Goal: Task Accomplishment & Management: Manage account settings

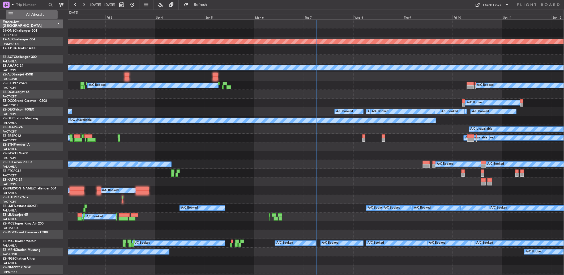
click at [34, 14] on span "All Aircraft" at bounding box center [35, 15] width 42 height 4
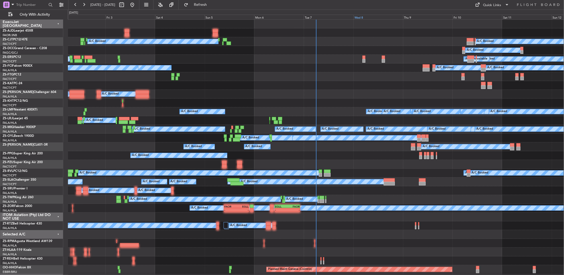
click at [356, 17] on div "Wed 8" at bounding box center [379, 17] width 50 height 5
click at [360, 16] on div "Wed 8" at bounding box center [379, 17] width 50 height 5
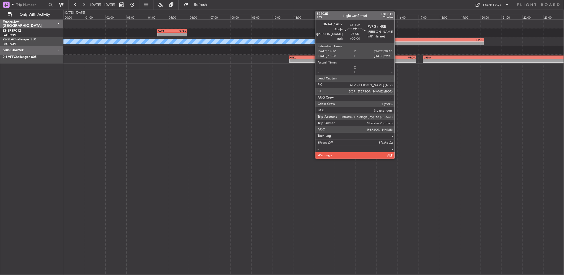
click at [397, 41] on div "14:50 Z" at bounding box center [400, 42] width 55 height 3
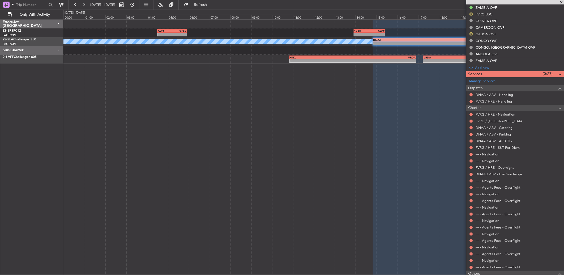
scroll to position [206, 0]
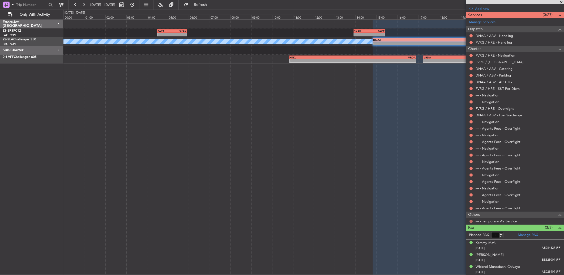
click at [471, 221] on button at bounding box center [471, 221] width 3 height 3
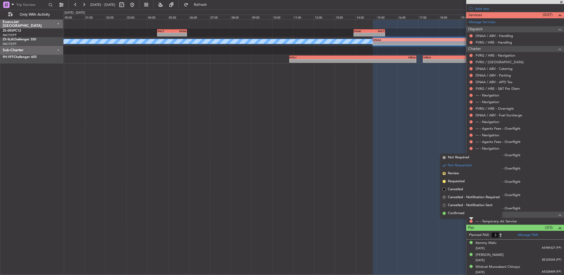
click at [467, 211] on li "Confirmed" at bounding box center [471, 213] width 61 height 8
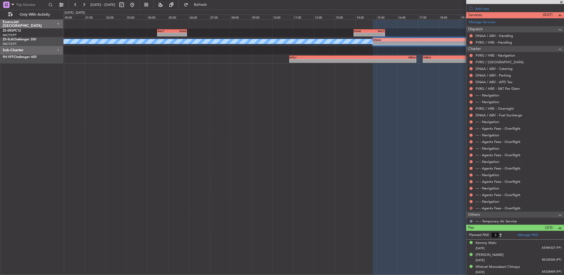
click at [472, 207] on button at bounding box center [471, 208] width 3 height 3
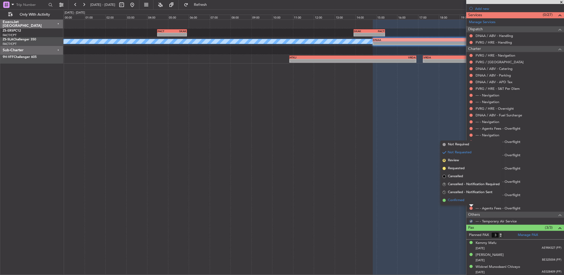
click at [471, 202] on li "Confirmed" at bounding box center [471, 200] width 61 height 8
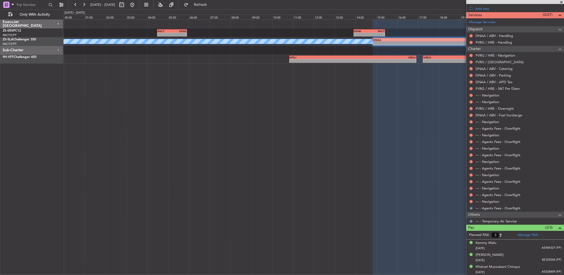
click at [471, 202] on button at bounding box center [471, 201] width 3 height 3
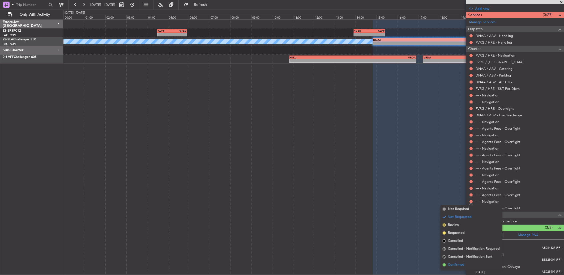
click at [469, 261] on li "Confirmed" at bounding box center [471, 265] width 61 height 8
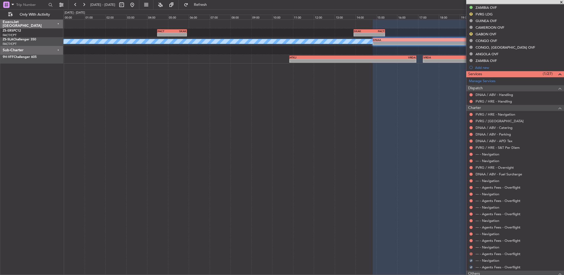
click at [471, 254] on ul "FVRG / HRE - Navigation FVRG / HRE - Landing DNAA / ABV - Catering DNAA / ABV -…" at bounding box center [515, 190] width 98 height 159
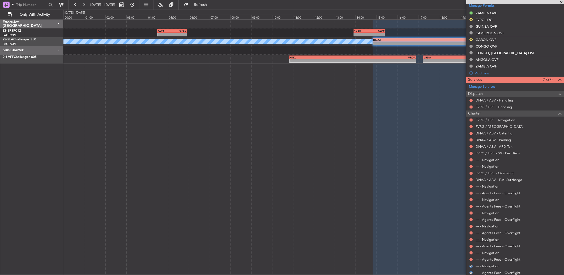
scroll to position [147, 0]
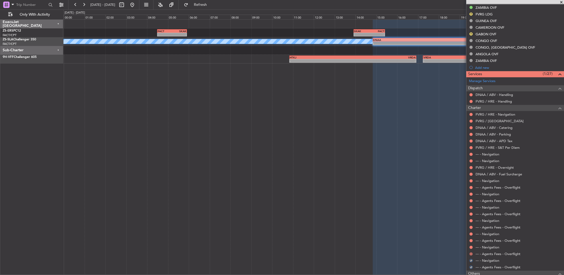
click at [471, 252] on button at bounding box center [471, 253] width 3 height 3
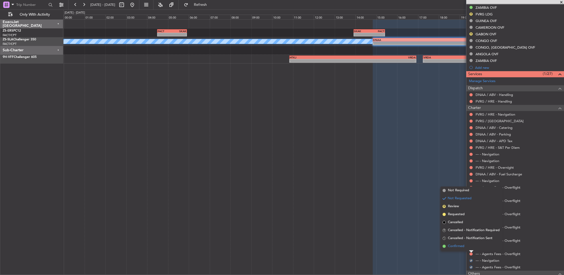
click at [471, 247] on li "Confirmed" at bounding box center [471, 246] width 61 height 8
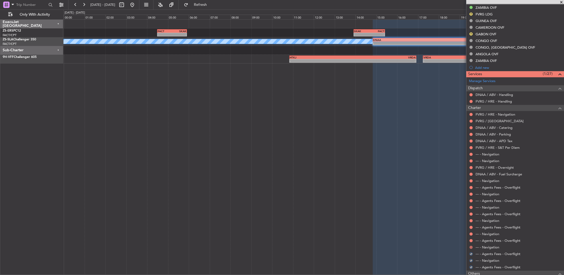
click at [471, 246] on button at bounding box center [471, 247] width 3 height 3
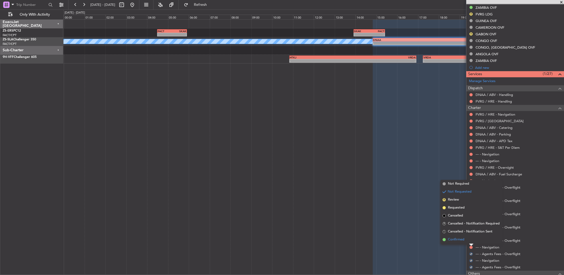
click at [469, 239] on li "Confirmed" at bounding box center [471, 240] width 61 height 8
click at [469, 239] on div "--- - Agents Fees - Overflight" at bounding box center [515, 240] width 98 height 7
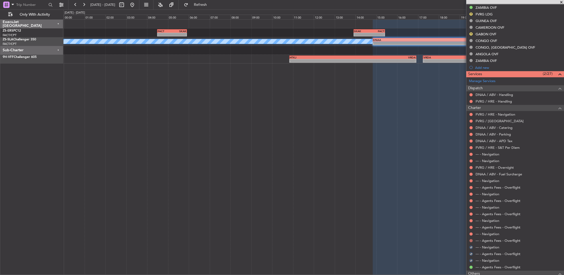
drag, startPoint x: 469, startPoint y: 239, endPoint x: 472, endPoint y: 241, distance: 3.6
click at [473, 241] on div at bounding box center [471, 241] width 4 height 4
click at [471, 241] on button at bounding box center [471, 240] width 3 height 3
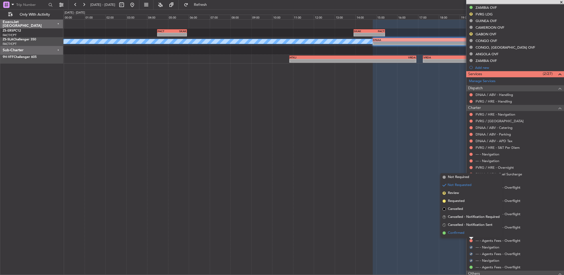
click at [470, 233] on li "Confirmed" at bounding box center [471, 233] width 61 height 8
click at [470, 233] on button at bounding box center [471, 233] width 3 height 3
click at [470, 226] on li "Confirmed" at bounding box center [471, 226] width 61 height 8
click at [470, 226] on button at bounding box center [471, 227] width 3 height 3
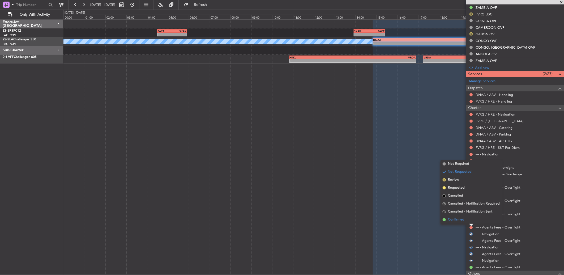
click at [470, 222] on li "Confirmed" at bounding box center [471, 220] width 61 height 8
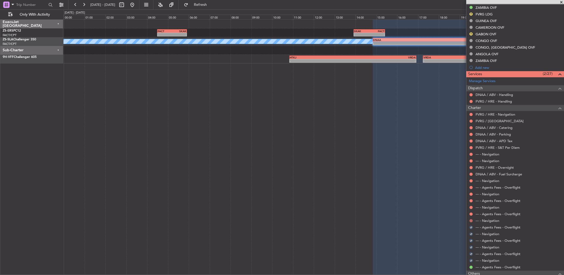
click at [471, 222] on button at bounding box center [471, 220] width 3 height 3
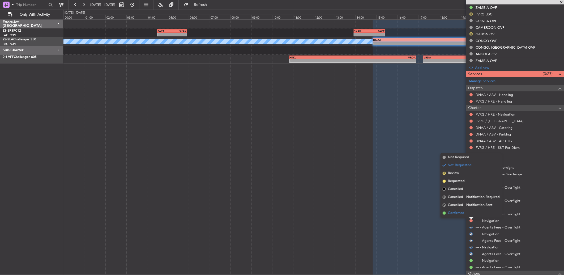
click at [471, 213] on li "Confirmed" at bounding box center [471, 213] width 61 height 8
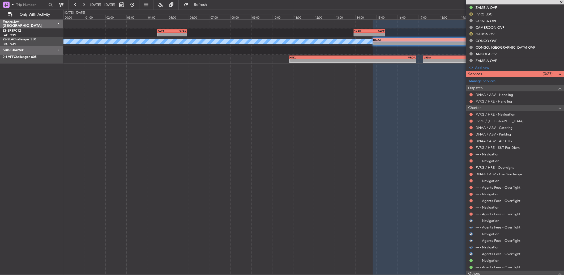
click at [471, 213] on button at bounding box center [471, 213] width 3 height 3
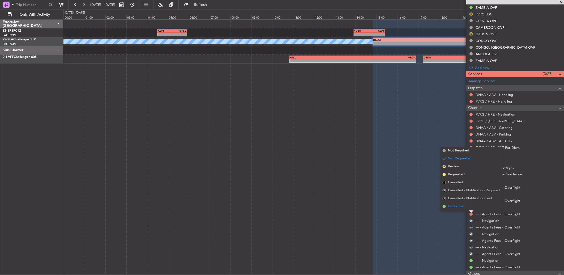
click at [471, 208] on li "Confirmed" at bounding box center [471, 206] width 61 height 8
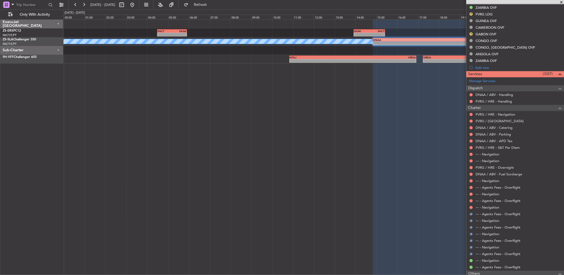
click at [471, 209] on mat-tooltip-component "Not Requested" at bounding box center [471, 216] width 30 height 14
click at [471, 207] on button at bounding box center [471, 207] width 3 height 3
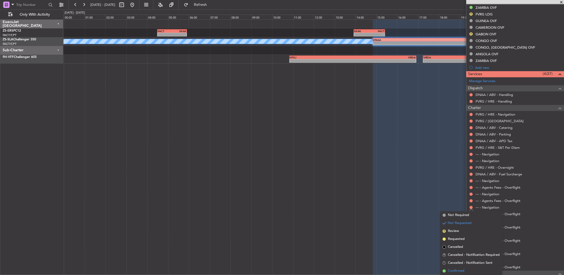
click at [450, 267] on li "Confirmed" at bounding box center [471, 271] width 61 height 8
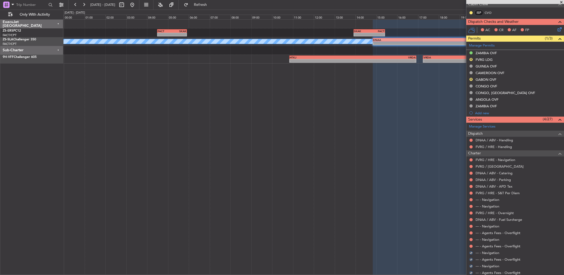
scroll to position [88, 0]
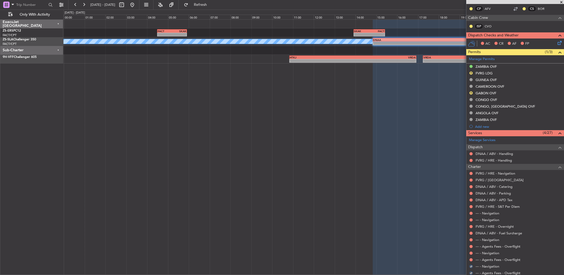
click at [471, 258] on mat-tooltip-component "Not Requested" at bounding box center [471, 251] width 30 height 14
click at [472, 260] on button at bounding box center [471, 259] width 3 height 3
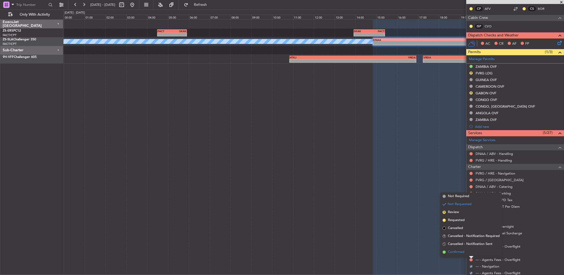
click at [468, 253] on li "Confirmed" at bounding box center [471, 252] width 61 height 8
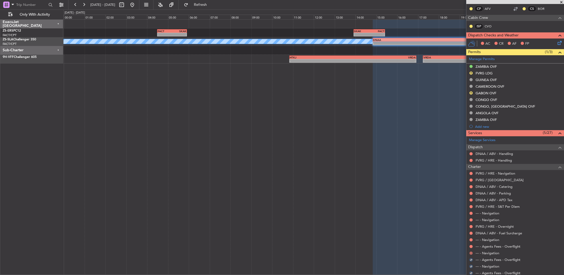
click at [471, 253] on button at bounding box center [471, 253] width 3 height 3
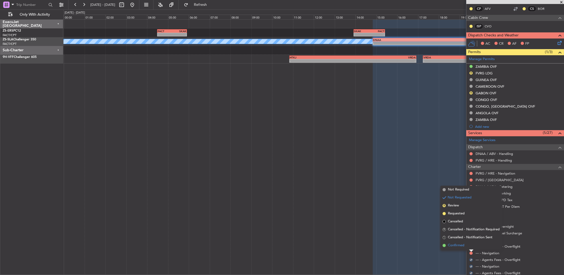
click at [470, 246] on li "Confirmed" at bounding box center [471, 245] width 61 height 8
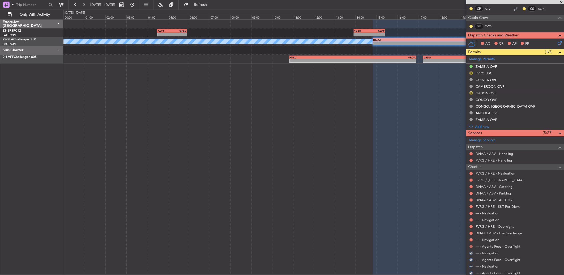
click at [471, 247] on button at bounding box center [471, 246] width 3 height 3
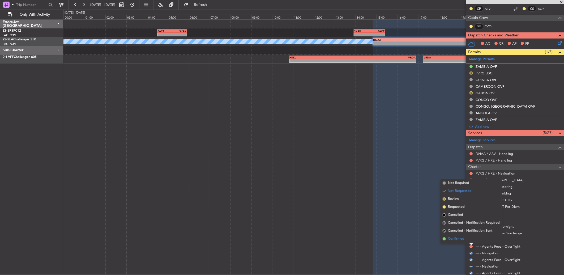
click at [466, 238] on li "Confirmed" at bounding box center [471, 239] width 61 height 8
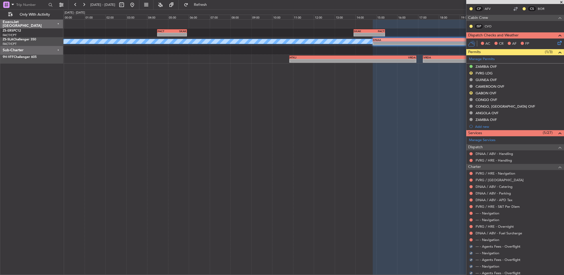
click at [469, 238] on nimbus-traffic-light at bounding box center [471, 240] width 4 height 4
click at [471, 240] on button at bounding box center [471, 239] width 3 height 3
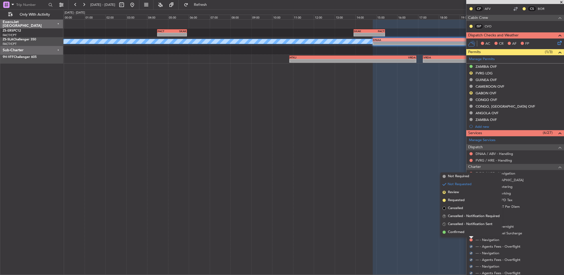
drag, startPoint x: 467, startPoint y: 231, endPoint x: 475, endPoint y: 238, distance: 10.5
click at [467, 231] on li "Confirmed" at bounding box center [471, 232] width 61 height 8
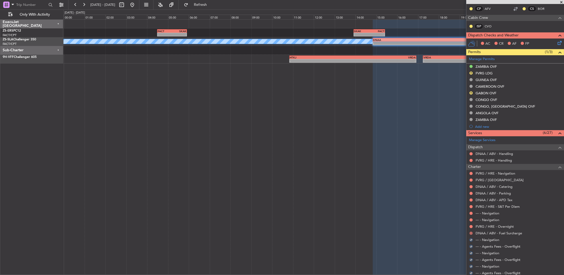
click at [472, 233] on button at bounding box center [471, 233] width 3 height 3
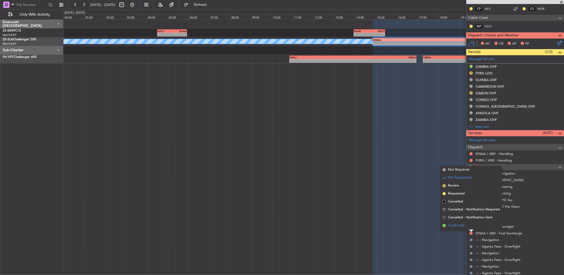
click at [470, 226] on li "Confirmed" at bounding box center [471, 226] width 61 height 8
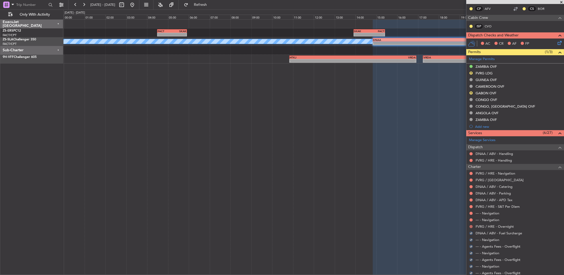
click at [470, 226] on button at bounding box center [471, 226] width 3 height 3
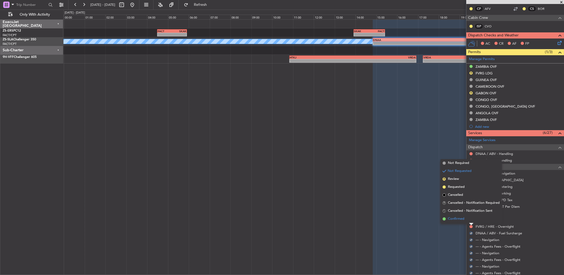
click at [470, 219] on li "Confirmed" at bounding box center [471, 219] width 61 height 8
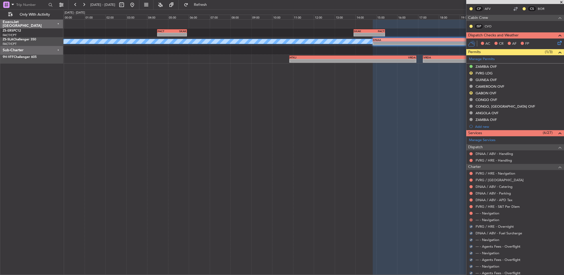
click at [472, 219] on button at bounding box center [471, 219] width 3 height 3
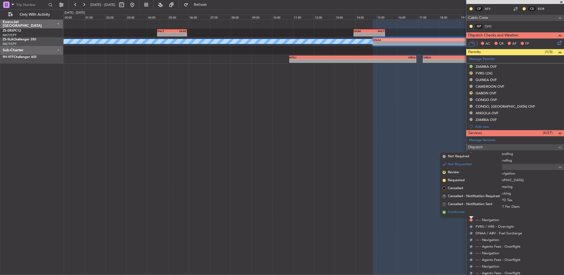
click at [470, 214] on li "Confirmed" at bounding box center [471, 212] width 61 height 8
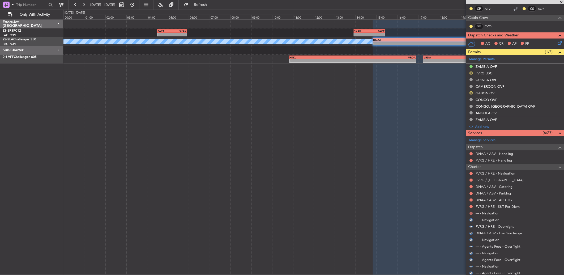
click at [470, 214] on button at bounding box center [471, 213] width 3 height 3
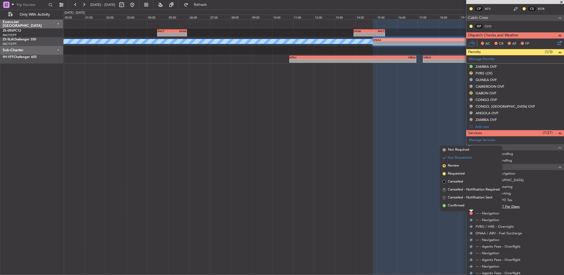
click at [479, 206] on li "Confirmed" at bounding box center [471, 206] width 61 height 8
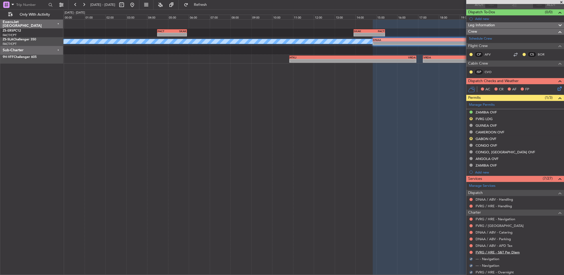
scroll to position [29, 0]
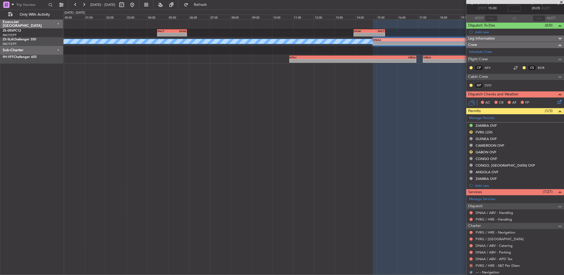
click at [470, 266] on button at bounding box center [471, 265] width 3 height 3
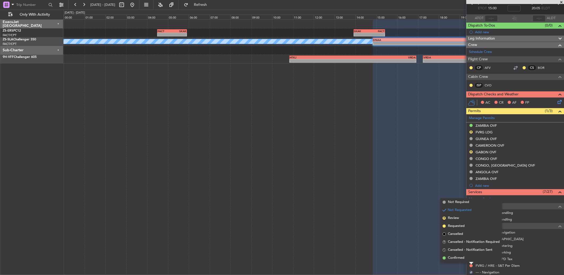
click at [472, 254] on div "Not Requested" at bounding box center [471, 257] width 23 height 7
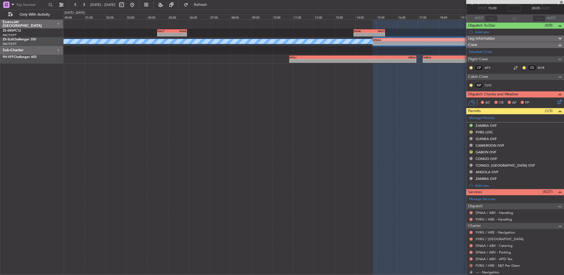
click at [472, 264] on button at bounding box center [471, 265] width 3 height 3
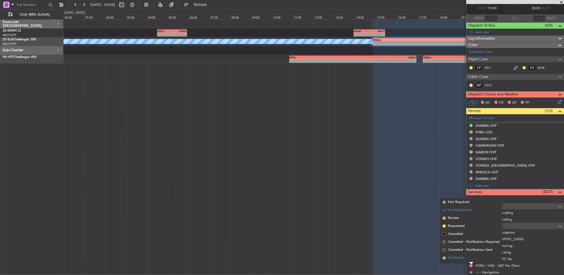
click at [463, 261] on li "Confirmed" at bounding box center [471, 258] width 61 height 8
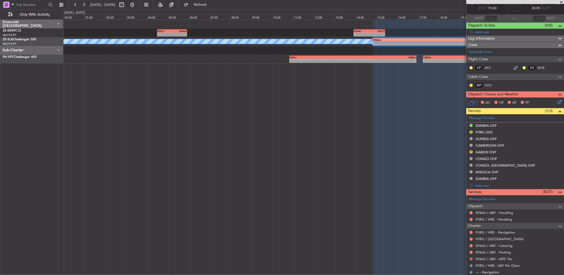
click at [472, 260] on button at bounding box center [471, 258] width 3 height 3
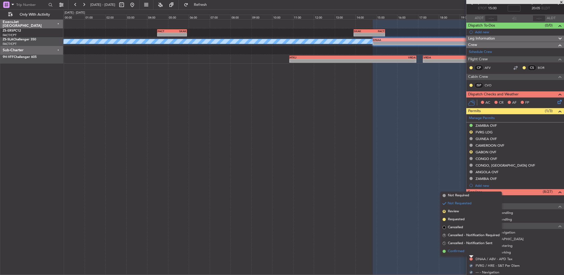
click at [453, 248] on li "Confirmed" at bounding box center [471, 251] width 61 height 8
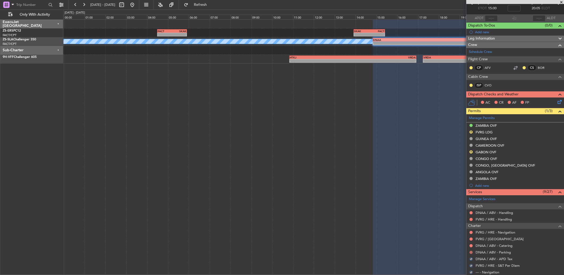
click at [471, 253] on button at bounding box center [471, 252] width 3 height 3
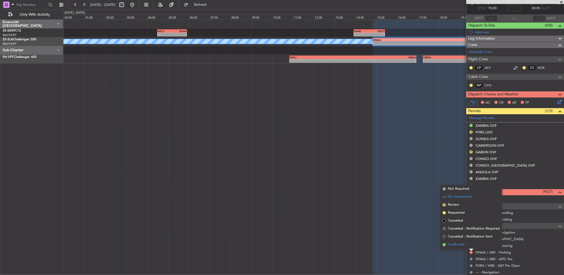
click at [466, 247] on li "Confirmed" at bounding box center [471, 245] width 61 height 8
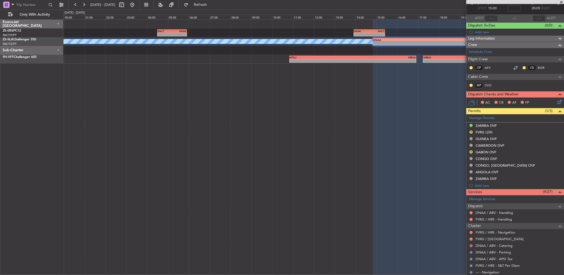
click at [471, 245] on button at bounding box center [471, 245] width 3 height 3
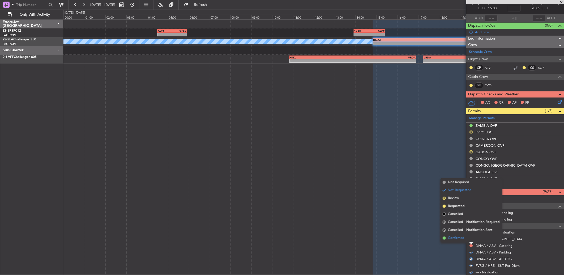
click at [471, 240] on li "Confirmed" at bounding box center [471, 238] width 61 height 8
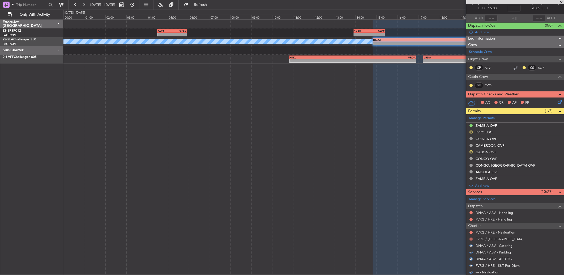
click at [470, 239] on button at bounding box center [471, 238] width 3 height 3
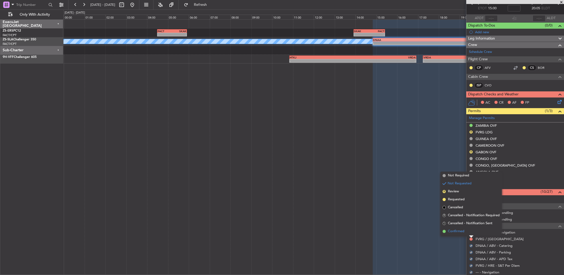
click at [470, 230] on li "Confirmed" at bounding box center [471, 231] width 61 height 8
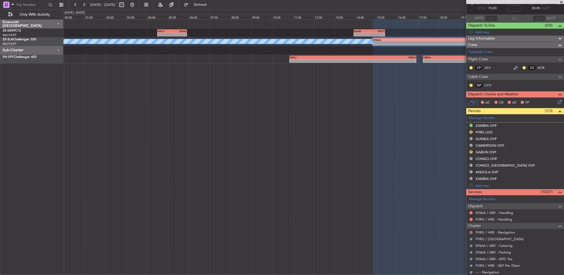
click at [471, 232] on button at bounding box center [471, 232] width 3 height 3
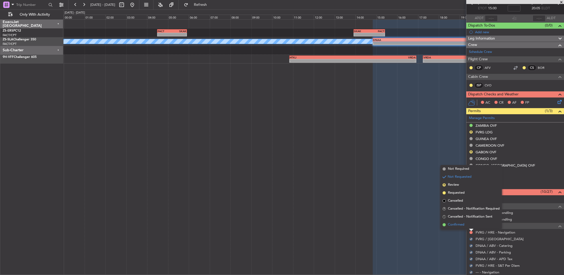
click at [466, 226] on li "Confirmed" at bounding box center [471, 225] width 61 height 8
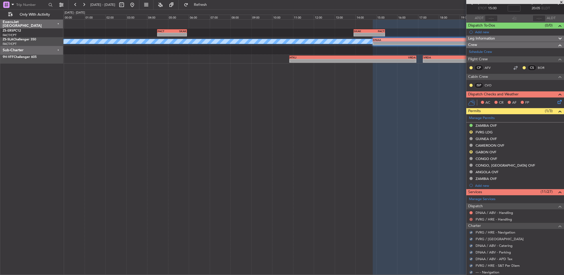
click at [471, 220] on button at bounding box center [471, 219] width 3 height 3
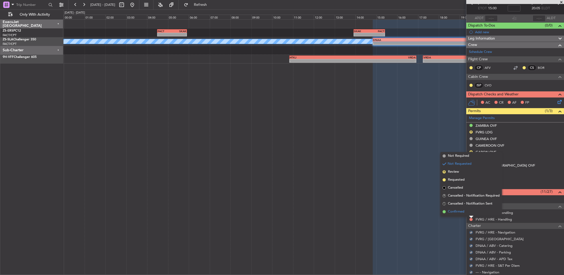
click at [471, 214] on li "Confirmed" at bounding box center [471, 212] width 61 height 8
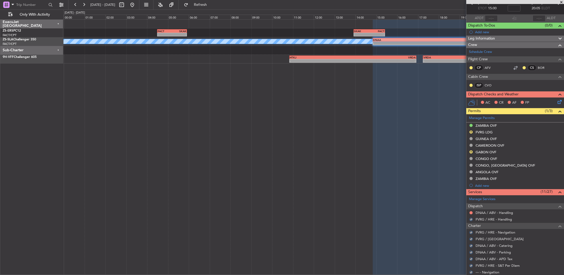
click at [474, 211] on div "DNAA / ABV - Handling" at bounding box center [515, 212] width 98 height 7
click at [471, 211] on button at bounding box center [471, 212] width 3 height 3
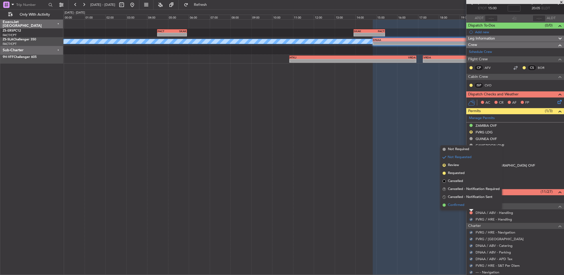
click at [469, 206] on li "Confirmed" at bounding box center [471, 205] width 61 height 8
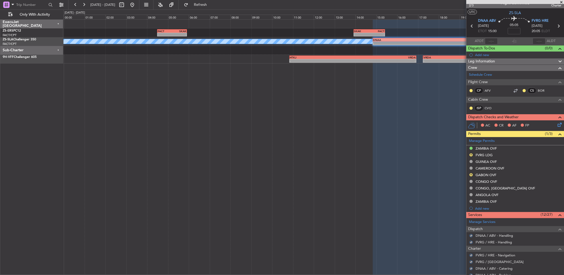
scroll to position [0, 0]
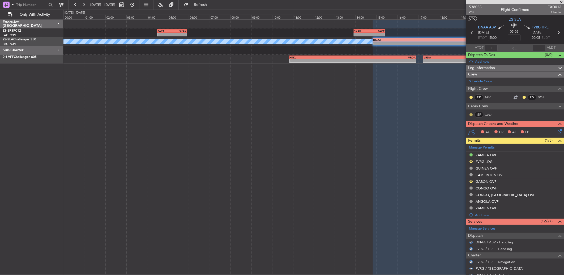
click at [470, 114] on button at bounding box center [471, 114] width 3 height 3
click at [463, 130] on span "Acknowledged" at bounding box center [472, 130] width 23 height 5
click at [470, 97] on button at bounding box center [471, 97] width 3 height 3
click at [470, 112] on span "Acknowledged" at bounding box center [472, 112] width 23 height 5
click at [523, 96] on button at bounding box center [524, 97] width 3 height 3
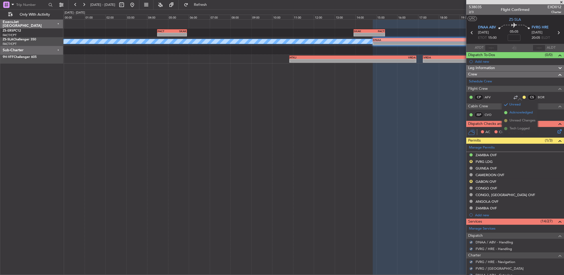
click at [512, 112] on span "Acknowledged" at bounding box center [521, 112] width 23 height 5
click at [558, 131] on icon at bounding box center [559, 130] width 4 height 4
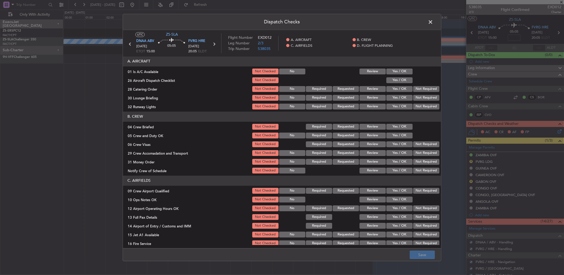
drag, startPoint x: 395, startPoint y: 72, endPoint x: 398, endPoint y: 74, distance: 3.6
click at [395, 72] on button "Yes / OK" at bounding box center [399, 72] width 26 height 6
click at [398, 74] on button "Yes / OK" at bounding box center [399, 72] width 26 height 6
click at [398, 78] on button "Yes / OK" at bounding box center [399, 80] width 26 height 6
click at [399, 79] on button "Yes / OK" at bounding box center [399, 80] width 26 height 6
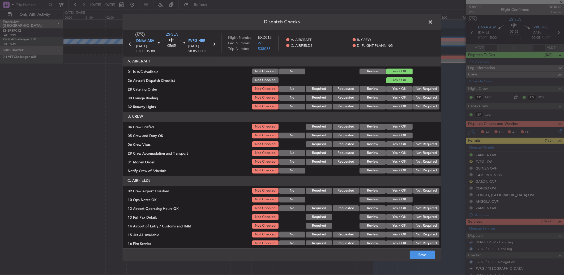
drag, startPoint x: 410, startPoint y: 84, endPoint x: 413, endPoint y: 93, distance: 9.5
click at [410, 86] on section "A. AIRCRAFT 01 Is A/C Available Not Checked No Review Yes / OK 26 Aircraft Disp…" at bounding box center [282, 83] width 318 height 54
click at [414, 93] on section "A. AIRCRAFT 01 Is A/C Available Not Checked No Review Yes / OK 26 Aircraft Disp…" at bounding box center [282, 83] width 318 height 54
click at [415, 89] on button "Not Required" at bounding box center [426, 89] width 26 height 6
click at [416, 97] on button "Not Required" at bounding box center [426, 98] width 26 height 6
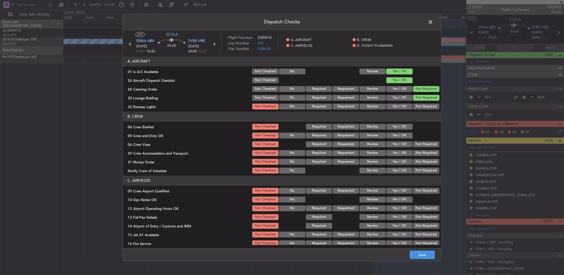
drag, startPoint x: 416, startPoint y: 100, endPoint x: 416, endPoint y: 103, distance: 2.9
click at [416, 103] on section "A. AIRCRAFT 01 Is A/C Available Not Checked No Review Yes / OK 26 Aircraft Disp…" at bounding box center [282, 83] width 318 height 54
click at [415, 106] on button "Not Required" at bounding box center [426, 107] width 26 height 6
click at [403, 126] on button "Yes / OK" at bounding box center [399, 127] width 26 height 6
drag, startPoint x: 403, startPoint y: 131, endPoint x: 403, endPoint y: 136, distance: 5.0
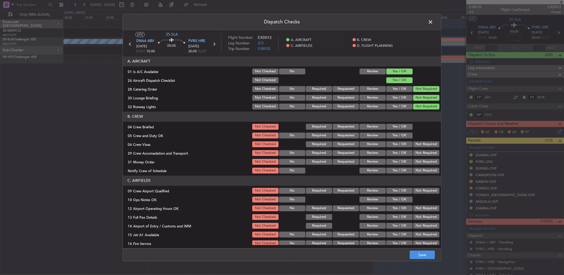
click at [403, 136] on section "B. CREW 04 Crew Briefed Not Checked Required Requested Review Yes / OK 05 Crew …" at bounding box center [282, 143] width 318 height 63
drag, startPoint x: 403, startPoint y: 136, endPoint x: 411, endPoint y: 142, distance: 9.7
click at [406, 139] on section "B. CREW 04 Crew Briefed Not Checked Required Requested Review Yes / OK 05 Crew …" at bounding box center [282, 143] width 318 height 63
click at [415, 144] on button "Not Required" at bounding box center [426, 144] width 26 height 6
click at [415, 145] on button "Not Required" at bounding box center [426, 144] width 26 height 6
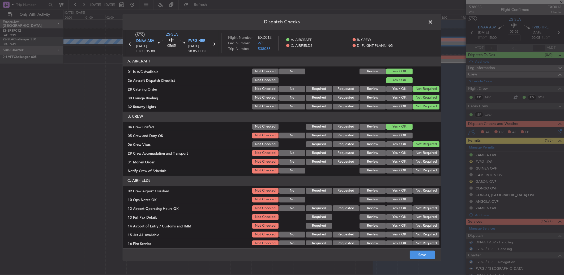
click at [400, 137] on button "Yes / OK" at bounding box center [399, 136] width 26 height 6
click at [413, 144] on button "Not Required" at bounding box center [426, 144] width 26 height 6
click at [416, 149] on section "B. CREW 04 Crew Briefed Not Checked Required Requested Review Yes / OK 05 Crew …" at bounding box center [282, 143] width 318 height 63
drag, startPoint x: 416, startPoint y: 150, endPoint x: 417, endPoint y: 154, distance: 4.8
click at [417, 154] on button "Not Required" at bounding box center [426, 153] width 26 height 6
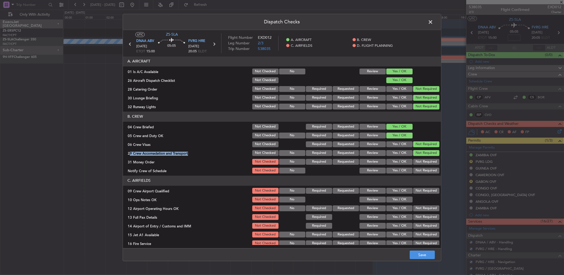
click at [418, 161] on button "Not Required" at bounding box center [426, 162] width 26 height 6
drag, startPoint x: 418, startPoint y: 161, endPoint x: 417, endPoint y: 184, distance: 23.6
click at [418, 161] on button "Not Required" at bounding box center [426, 162] width 26 height 6
click at [416, 185] on article "A. AIRCRAFT 01 Is A/C Available Not Checked No Review Yes / OK 26 Aircraft Disp…" at bounding box center [282, 150] width 318 height 189
drag, startPoint x: 416, startPoint y: 185, endPoint x: 414, endPoint y: 181, distance: 4.4
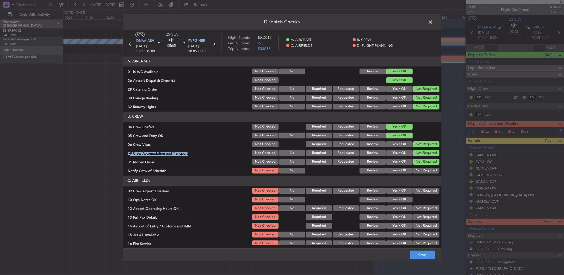
click at [415, 185] on header "C. AIRFIELDS" at bounding box center [282, 181] width 318 height 10
click at [413, 173] on button "Not Required" at bounding box center [426, 171] width 26 height 6
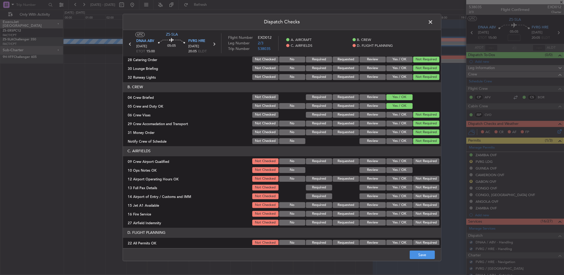
scroll to position [50, 0]
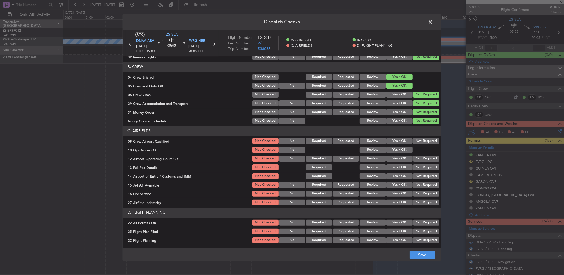
click at [415, 140] on button "Not Required" at bounding box center [426, 141] width 26 height 6
click at [396, 148] on button "Yes / OK" at bounding box center [399, 150] width 26 height 6
drag, startPoint x: 412, startPoint y: 158, endPoint x: 415, endPoint y: 160, distance: 4.1
click at [413, 158] on button "Not Required" at bounding box center [426, 159] width 26 height 6
click at [415, 162] on section "C. AIRFIELDS 09 Crew Airport Qualified Not Checked No Required Requested Review…" at bounding box center [282, 166] width 318 height 80
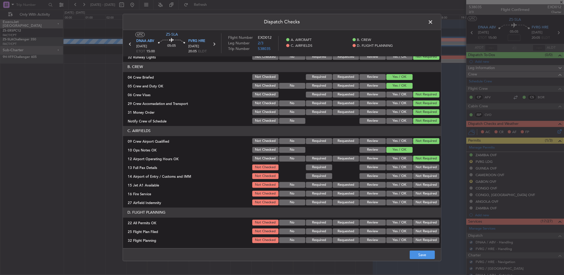
drag, startPoint x: 415, startPoint y: 163, endPoint x: 416, endPoint y: 168, distance: 5.1
click at [416, 167] on section "C. AIRFIELDS 09 Crew Airport Qualified Not Checked No Required Requested Review…" at bounding box center [282, 166] width 318 height 80
click at [416, 168] on button "Not Required" at bounding box center [426, 167] width 26 height 6
click at [415, 168] on button "Not Required" at bounding box center [426, 167] width 26 height 6
click at [416, 173] on section "C. AIRFIELDS 09 Crew Airport Qualified Not Checked No Required Requested Review…" at bounding box center [282, 166] width 318 height 80
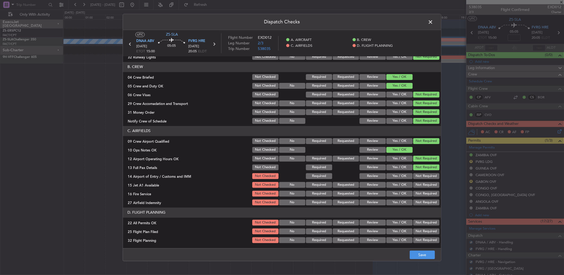
click at [416, 173] on button "Not Required" at bounding box center [426, 176] width 26 height 6
click at [416, 177] on button "Not Required" at bounding box center [426, 176] width 26 height 6
drag, startPoint x: 416, startPoint y: 178, endPoint x: 416, endPoint y: 190, distance: 11.4
click at [416, 182] on section "C. AIRFIELDS 09 Crew Airport Qualified Not Checked No Required Requested Review…" at bounding box center [282, 166] width 318 height 80
click at [416, 190] on div "Not Required" at bounding box center [426, 193] width 27 height 7
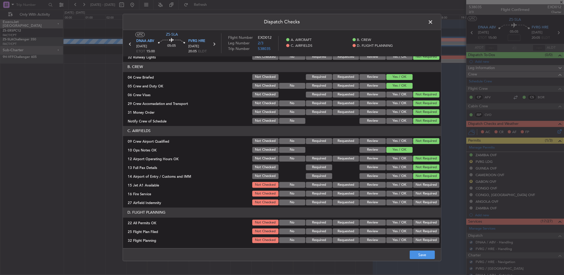
click at [416, 190] on div "Not Required" at bounding box center [426, 193] width 27 height 7
click at [414, 185] on button "Not Required" at bounding box center [426, 185] width 26 height 6
drag, startPoint x: 416, startPoint y: 189, endPoint x: 416, endPoint y: 193, distance: 4.0
click at [416, 190] on section "C. AIRFIELDS 09 Crew Airport Qualified Not Checked No Required Requested Review…" at bounding box center [282, 166] width 318 height 80
click at [416, 193] on button "Not Required" at bounding box center [426, 194] width 26 height 6
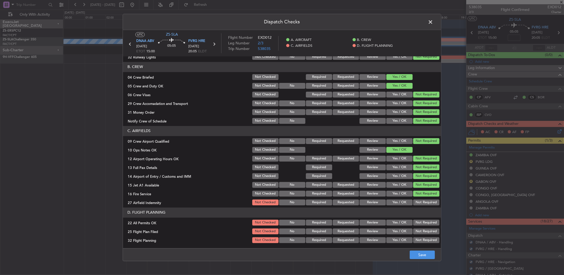
click at [416, 200] on div "Not Required" at bounding box center [426, 202] width 27 height 7
click at [417, 206] on article "A. AIRCRAFT 01 Is A/C Available Not Checked No Review Yes / OK 26 Aircraft Disp…" at bounding box center [282, 150] width 318 height 189
click at [416, 203] on button "Not Required" at bounding box center [426, 202] width 26 height 6
click at [418, 224] on button "Not Required" at bounding box center [426, 223] width 26 height 6
drag, startPoint x: 399, startPoint y: 232, endPoint x: 399, endPoint y: 240, distance: 8.3
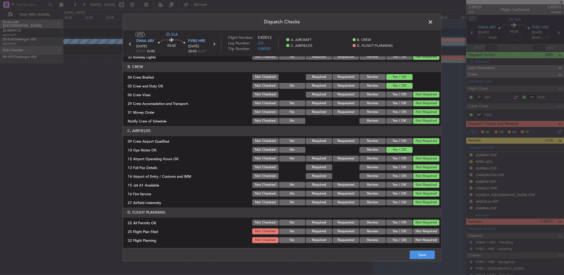
click at [399, 232] on button "Yes / OK" at bounding box center [399, 231] width 26 height 6
click at [399, 240] on button "Yes / OK" at bounding box center [399, 240] width 26 height 6
drag, startPoint x: 418, startPoint y: 249, endPoint x: 420, endPoint y: 252, distance: 4.3
click at [419, 251] on footer "Save" at bounding box center [282, 254] width 318 height 13
click at [420, 254] on button "Save" at bounding box center [422, 254] width 25 height 8
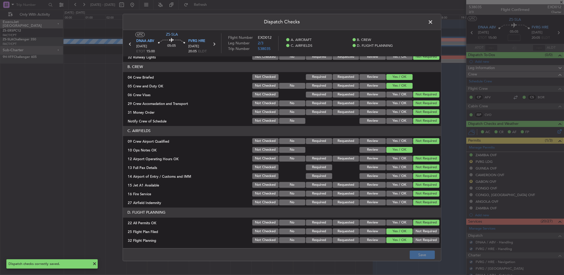
click at [433, 22] on span at bounding box center [433, 23] width 0 height 11
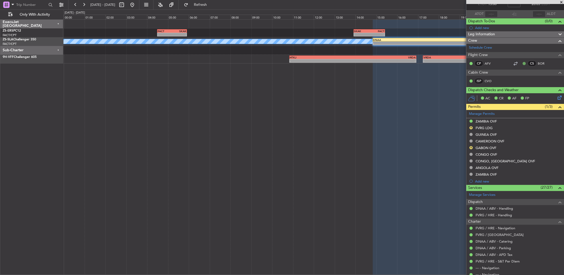
scroll to position [0, 0]
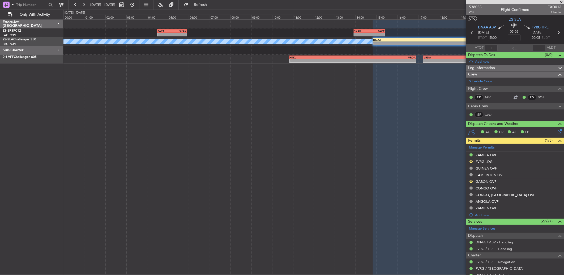
drag, startPoint x: 564, startPoint y: 2, endPoint x: 433, endPoint y: 25, distance: 132.6
click at [564, 2] on span at bounding box center [561, 2] width 5 height 5
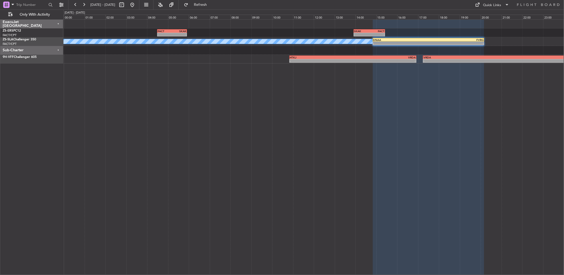
type input "0"
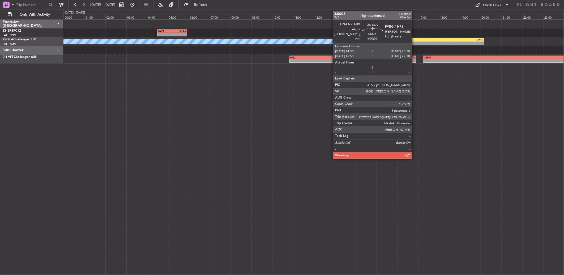
click at [415, 43] on div "-" at bounding box center [400, 43] width 55 height 3
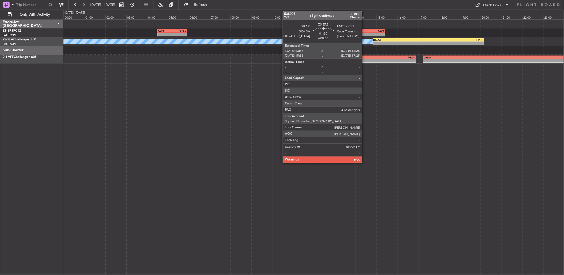
click at [365, 31] on div "SKAK" at bounding box center [361, 30] width 15 height 3
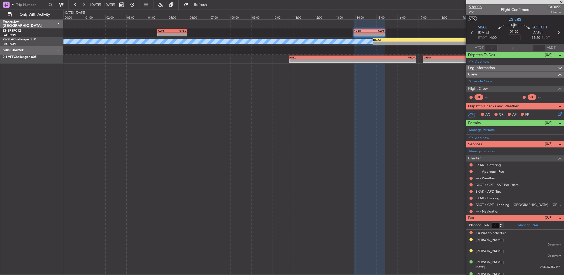
click at [477, 7] on span "538006" at bounding box center [475, 7] width 13 height 6
click at [472, 211] on button at bounding box center [471, 211] width 3 height 3
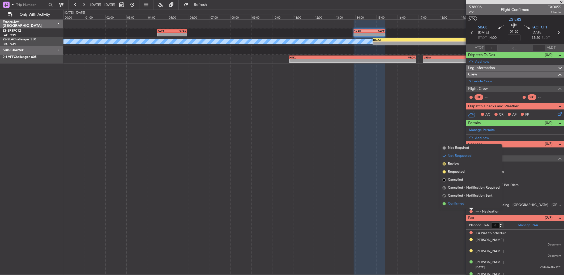
click at [472, 206] on li "Confirmed" at bounding box center [471, 204] width 61 height 8
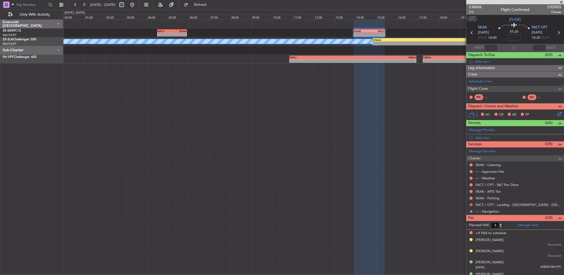
click at [472, 204] on button at bounding box center [471, 204] width 3 height 3
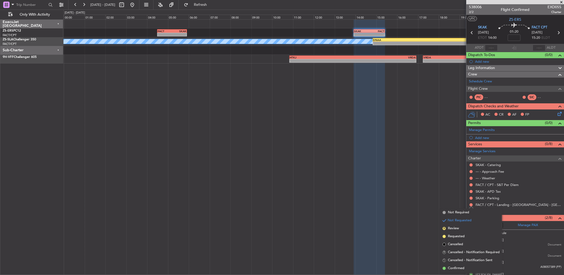
click at [456, 264] on li "Confirmed" at bounding box center [471, 268] width 61 height 8
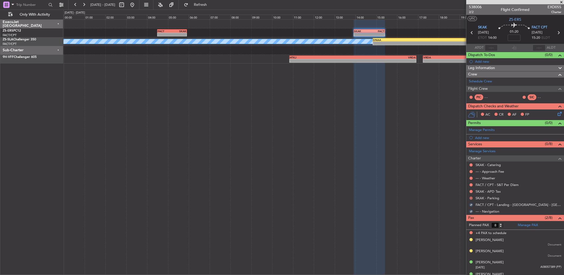
click at [471, 197] on button at bounding box center [471, 198] width 3 height 3
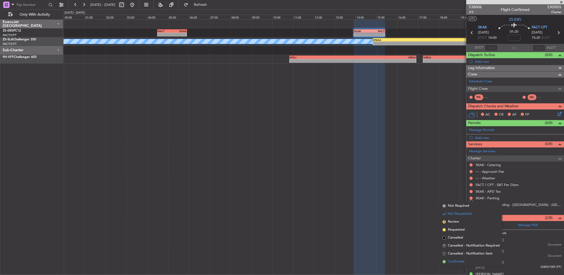
click at [462, 261] on span "Confirmed" at bounding box center [456, 261] width 16 height 5
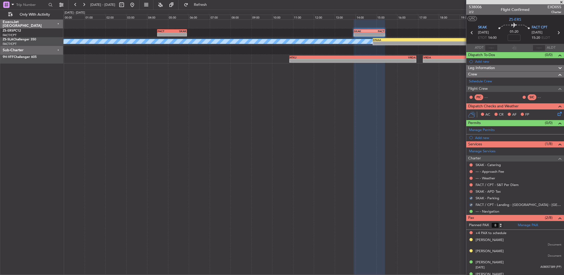
click at [471, 190] on button at bounding box center [471, 191] width 3 height 3
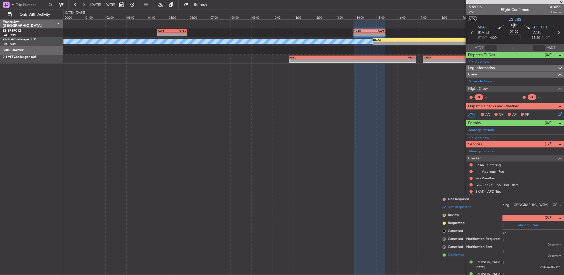
click at [463, 253] on span "Confirmed" at bounding box center [456, 254] width 16 height 5
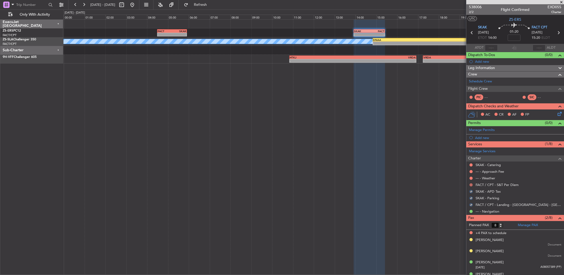
click at [471, 185] on button at bounding box center [471, 184] width 3 height 3
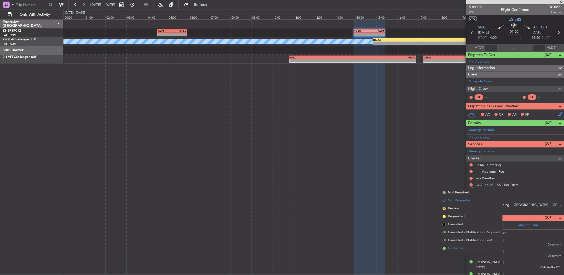
click at [466, 245] on li "Confirmed" at bounding box center [471, 248] width 61 height 8
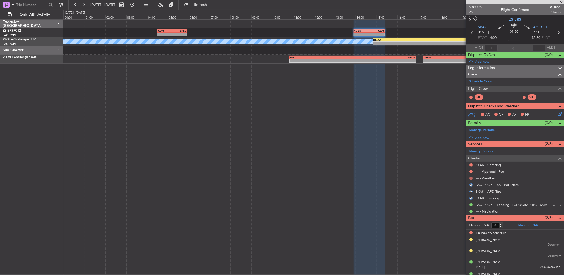
click at [471, 179] on button at bounding box center [471, 178] width 3 height 3
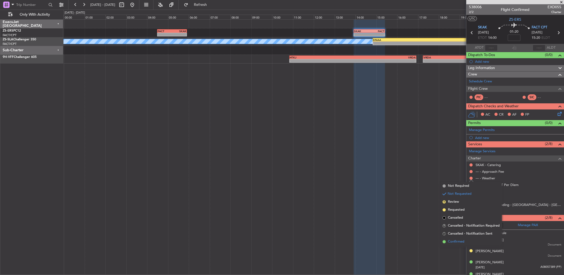
click at [460, 241] on span "Confirmed" at bounding box center [456, 241] width 16 height 5
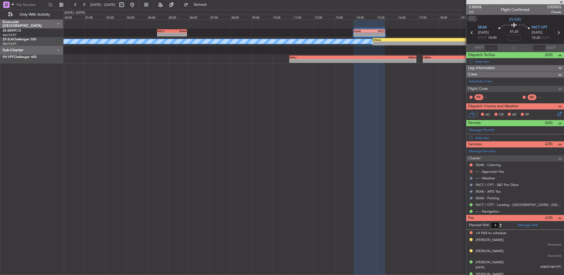
click at [471, 171] on button at bounding box center [471, 171] width 3 height 3
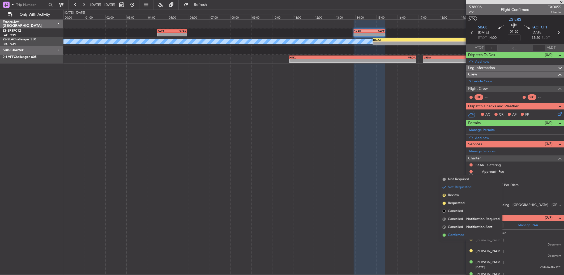
click at [452, 232] on span "Confirmed" at bounding box center [456, 234] width 16 height 5
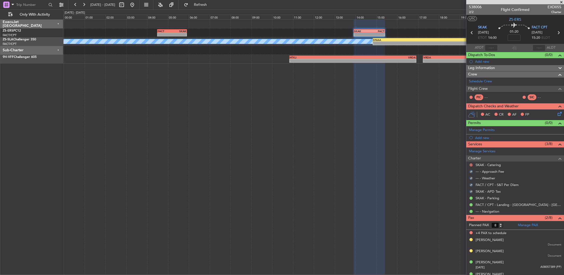
click at [471, 165] on button at bounding box center [471, 164] width 3 height 3
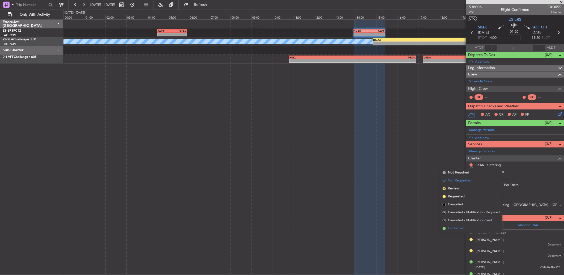
click at [472, 228] on li "Confirmed" at bounding box center [471, 228] width 61 height 8
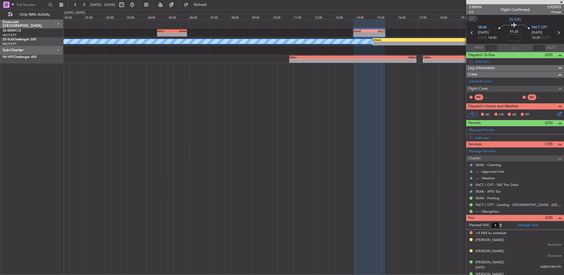
click at [557, 113] on icon at bounding box center [559, 113] width 4 height 4
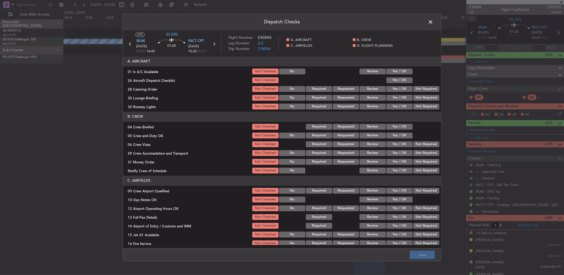
drag, startPoint x: 402, startPoint y: 70, endPoint x: 403, endPoint y: 74, distance: 4.0
click at [402, 71] on button "Yes / OK" at bounding box center [399, 72] width 26 height 6
click at [405, 83] on button "Yes / OK" at bounding box center [399, 80] width 26 height 6
drag, startPoint x: 419, startPoint y: 91, endPoint x: 424, endPoint y: 95, distance: 6.7
click at [420, 92] on div "Not Required" at bounding box center [426, 88] width 27 height 7
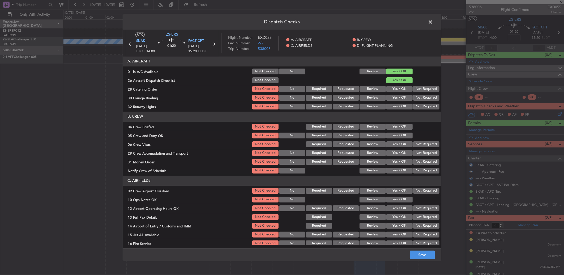
click at [424, 96] on button "Not Required" at bounding box center [426, 98] width 26 height 6
click at [426, 90] on button "Not Required" at bounding box center [426, 89] width 26 height 6
click at [426, 105] on section "A. AIRCRAFT 01 Is A/C Available Not Checked No Review Yes / OK 26 Aircraft Disp…" at bounding box center [282, 83] width 318 height 54
click at [402, 126] on button "Yes / OK" at bounding box center [399, 127] width 26 height 6
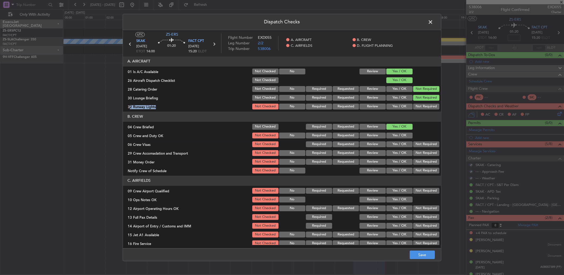
click at [431, 106] on button "Not Required" at bounding box center [426, 107] width 26 height 6
click at [404, 136] on button "Yes / OK" at bounding box center [399, 136] width 26 height 6
click at [429, 144] on button "Not Required" at bounding box center [426, 144] width 26 height 6
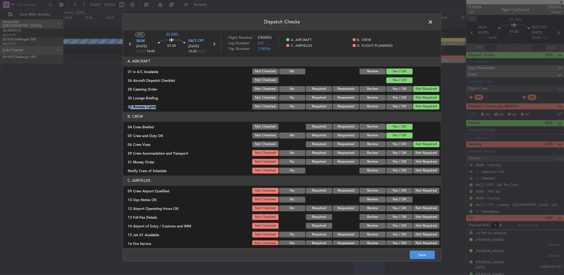
click at [430, 145] on button "Not Required" at bounding box center [426, 144] width 26 height 6
drag, startPoint x: 426, startPoint y: 154, endPoint x: 424, endPoint y: 159, distance: 5.2
click at [425, 159] on section "B. CREW 04 Crew Briefed Not Checked Required Requested Review Yes / OK 05 Crew …" at bounding box center [282, 143] width 318 height 63
click at [424, 159] on button "Not Required" at bounding box center [426, 162] width 26 height 6
click at [422, 151] on button "Not Required" at bounding box center [426, 153] width 26 height 6
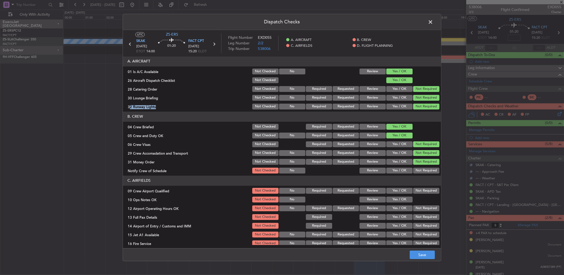
click at [423, 160] on button "Not Required" at bounding box center [426, 162] width 26 height 6
click at [425, 175] on article "A. AIRCRAFT 01 Is A/C Available Not Checked No Review Yes / OK 26 Aircraft Disp…" at bounding box center [282, 150] width 318 height 189
click at [424, 176] on header "C. AIRFIELDS" at bounding box center [282, 181] width 318 height 10
click at [420, 172] on button "Not Required" at bounding box center [426, 171] width 26 height 6
click at [418, 185] on header "C. AIRFIELDS" at bounding box center [282, 181] width 318 height 10
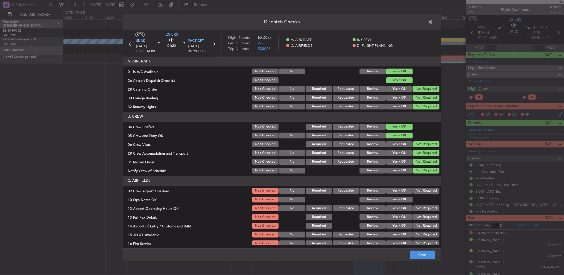
click at [417, 185] on header "C. AIRFIELDS" at bounding box center [282, 181] width 318 height 10
click at [416, 189] on button "Not Required" at bounding box center [426, 191] width 26 height 6
click at [386, 202] on button "Yes / OK" at bounding box center [399, 200] width 26 height 6
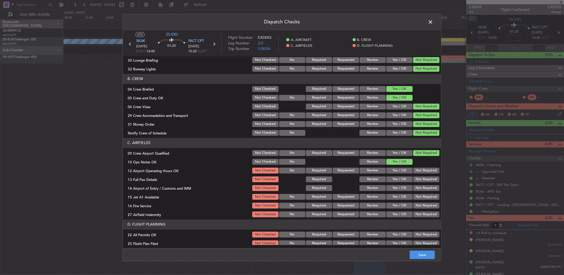
scroll to position [50, 0]
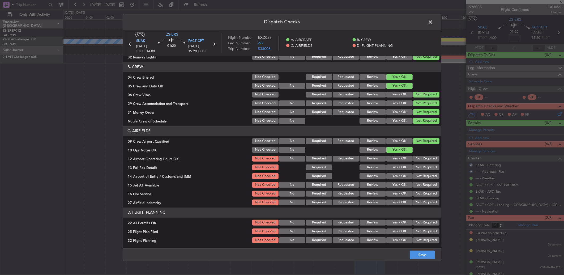
click at [422, 157] on button "Not Required" at bounding box center [426, 159] width 26 height 6
drag, startPoint x: 422, startPoint y: 163, endPoint x: 420, endPoint y: 171, distance: 8.1
click at [420, 170] on section "C. AIRFIELDS 09 Crew Airport Qualified Not Checked No Required Requested Review…" at bounding box center [282, 166] width 318 height 80
click at [420, 171] on div "Not Required" at bounding box center [426, 167] width 27 height 7
click at [420, 171] on section "C. AIRFIELDS 09 Crew Airport Qualified Not Checked No Required Requested Review…" at bounding box center [282, 166] width 318 height 80
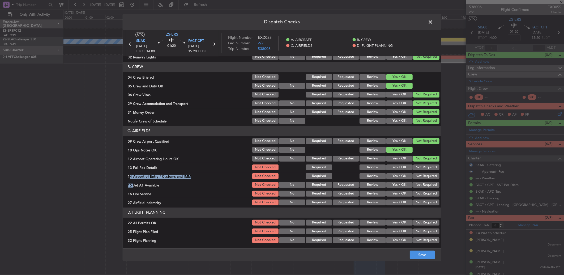
click at [420, 168] on button "Not Required" at bounding box center [426, 167] width 26 height 6
click at [420, 172] on section "C. AIRFIELDS 09 Crew Airport Qualified Not Checked No Required Requested Review…" at bounding box center [282, 166] width 318 height 80
click at [420, 177] on button "Not Required" at bounding box center [426, 176] width 26 height 6
click at [420, 184] on button "Not Required" at bounding box center [426, 185] width 26 height 6
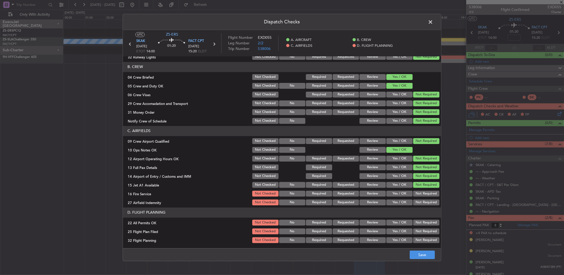
drag, startPoint x: 420, startPoint y: 184, endPoint x: 429, endPoint y: 206, distance: 23.7
click at [430, 206] on article "A. AIRCRAFT 01 Is A/C Available Not Checked No Review Yes / OK 26 Aircraft Disp…" at bounding box center [282, 150] width 318 height 189
click at [429, 206] on article "A. AIRCRAFT 01 Is A/C Available Not Checked No Review Yes / OK 26 Aircraft Disp…" at bounding box center [282, 150] width 318 height 189
click at [426, 197] on section "C. AIRFIELDS 09 Crew Airport Qualified Not Checked No Required Requested Review…" at bounding box center [282, 166] width 318 height 80
click at [427, 196] on div "Not Required" at bounding box center [426, 193] width 27 height 7
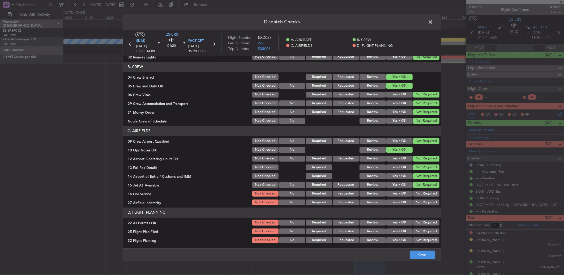
click at [429, 201] on div "Not Required" at bounding box center [426, 202] width 27 height 7
click at [424, 192] on button "Not Required" at bounding box center [426, 194] width 26 height 6
click at [425, 199] on div "Not Required" at bounding box center [426, 202] width 27 height 7
click at [426, 200] on button "Not Required" at bounding box center [426, 202] width 26 height 6
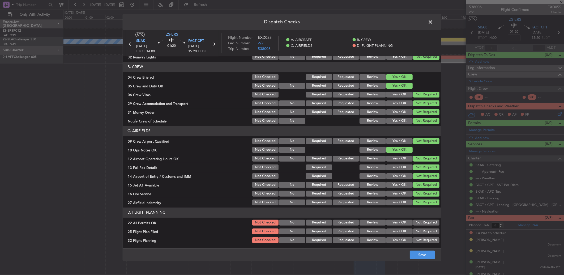
click at [423, 220] on button "Not Required" at bounding box center [426, 223] width 26 height 6
drag, startPoint x: 371, startPoint y: 233, endPoint x: 373, endPoint y: 237, distance: 4.9
click at [371, 233] on button "Review" at bounding box center [373, 231] width 26 height 6
click at [373, 238] on button "Review" at bounding box center [373, 240] width 26 height 6
click at [420, 258] on button "Save" at bounding box center [422, 254] width 25 height 8
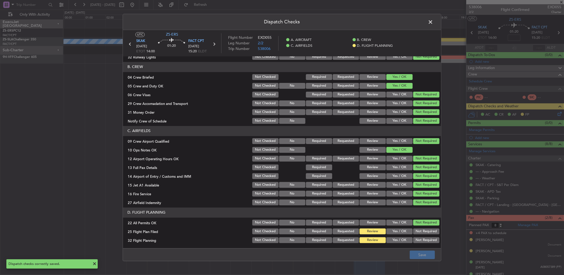
click at [433, 22] on span at bounding box center [433, 23] width 0 height 11
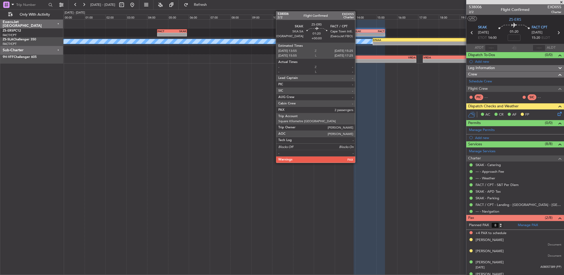
click at [358, 32] on div "SKAK" at bounding box center [361, 30] width 15 height 3
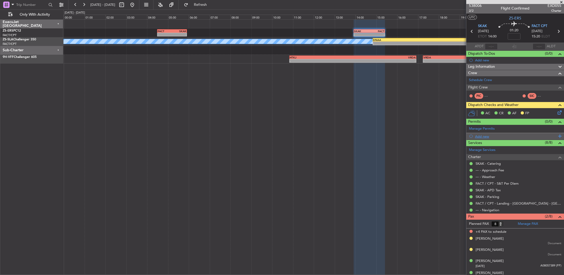
scroll to position [0, 0]
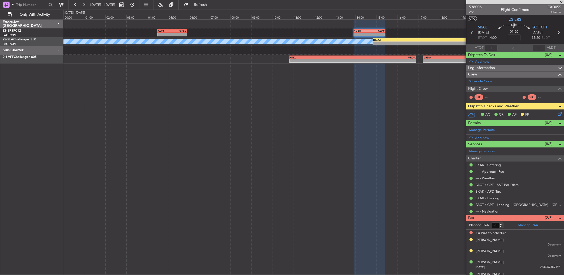
click at [470, 31] on icon at bounding box center [472, 32] width 7 height 7
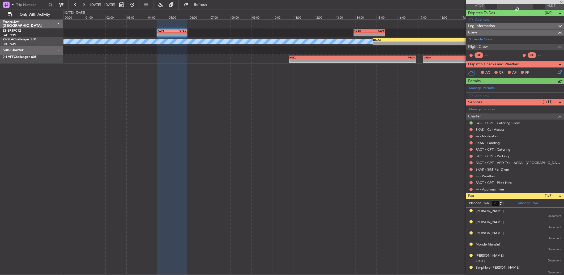
scroll to position [65, 0]
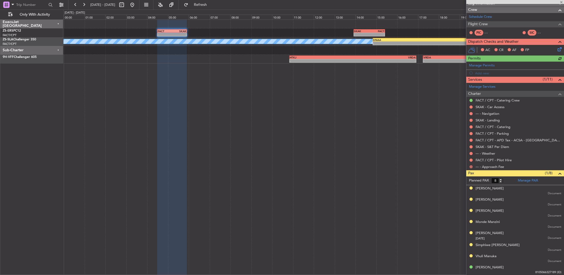
click at [470, 168] on button at bounding box center [471, 166] width 3 height 3
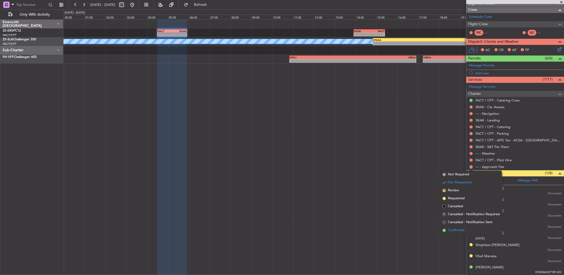
click at [464, 228] on span "Confirmed" at bounding box center [456, 230] width 16 height 5
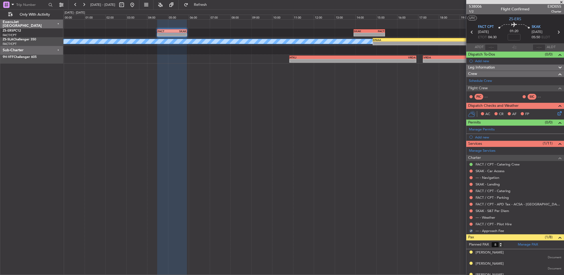
scroll to position [0, 0]
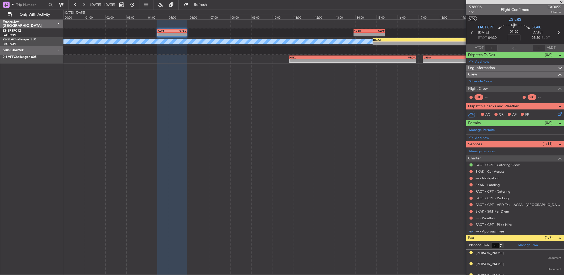
click at [470, 224] on button at bounding box center [471, 224] width 3 height 3
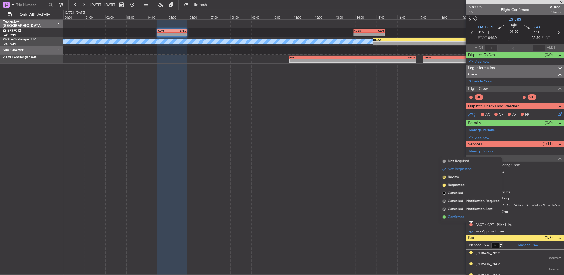
click at [470, 216] on li "Confirmed" at bounding box center [471, 217] width 61 height 8
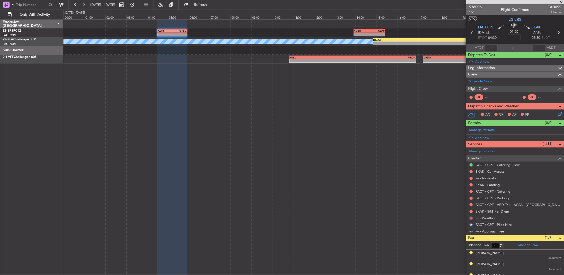
click at [470, 216] on button at bounding box center [471, 217] width 3 height 3
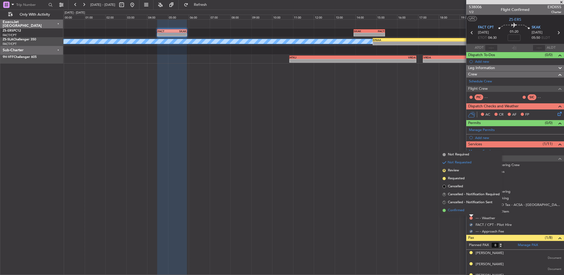
click at [470, 210] on li "Confirmed" at bounding box center [471, 210] width 61 height 8
click at [470, 210] on button at bounding box center [471, 211] width 3 height 3
click at [469, 207] on li "Confirmed" at bounding box center [471, 204] width 61 height 8
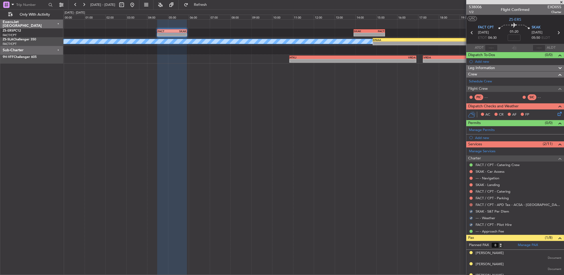
click at [472, 206] on button at bounding box center [471, 204] width 3 height 3
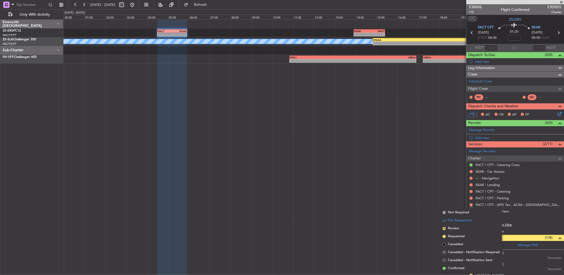
drag, startPoint x: 468, startPoint y: 266, endPoint x: 482, endPoint y: 222, distance: 45.5
click at [467, 265] on li "Confirmed" at bounding box center [471, 268] width 61 height 8
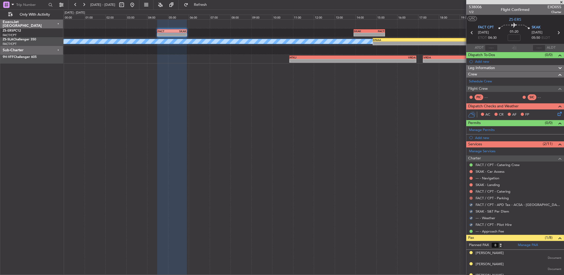
click at [471, 198] on button at bounding box center [471, 198] width 3 height 3
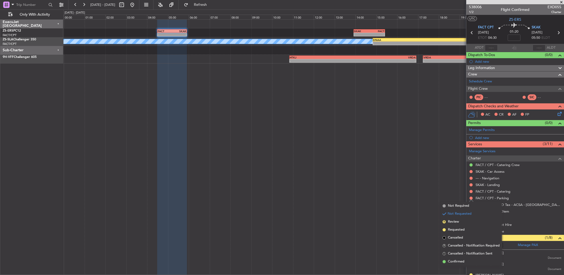
drag, startPoint x: 464, startPoint y: 258, endPoint x: 466, endPoint y: 224, distance: 33.8
click at [464, 258] on li "Confirmed" at bounding box center [471, 262] width 61 height 8
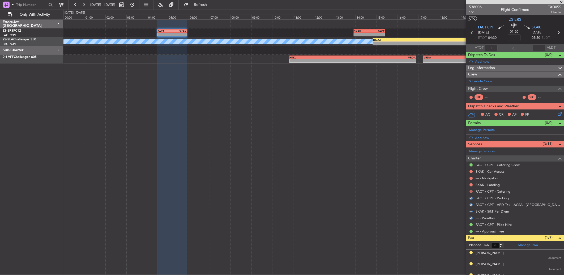
click at [472, 191] on button at bounding box center [471, 191] width 3 height 3
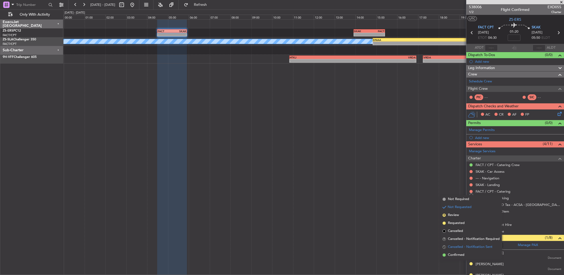
click at [461, 250] on li "S Cancelled - Notification Sent" at bounding box center [471, 247] width 61 height 8
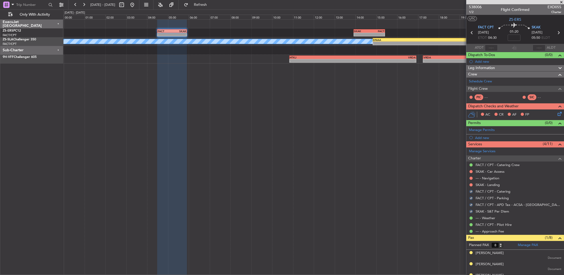
click at [473, 185] on div at bounding box center [471, 185] width 4 height 4
click at [471, 185] on button at bounding box center [471, 184] width 3 height 3
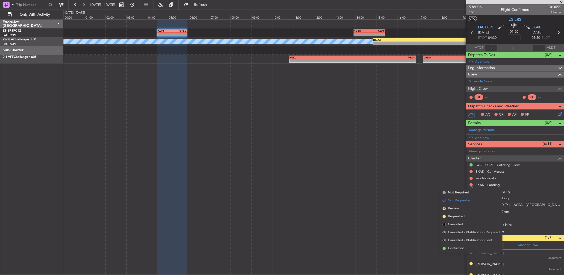
click at [469, 248] on li "Confirmed" at bounding box center [471, 248] width 61 height 8
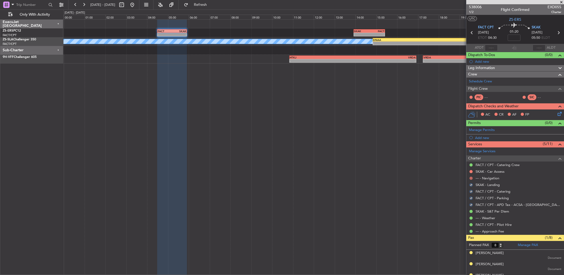
click at [471, 178] on button at bounding box center [471, 178] width 3 height 3
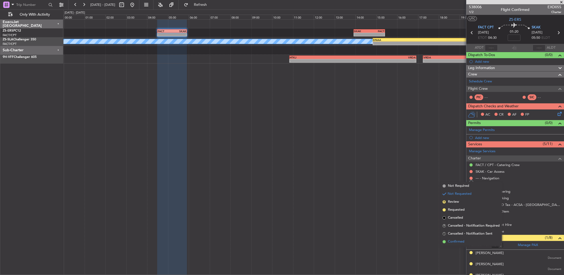
click at [458, 239] on li "Confirmed" at bounding box center [471, 242] width 61 height 8
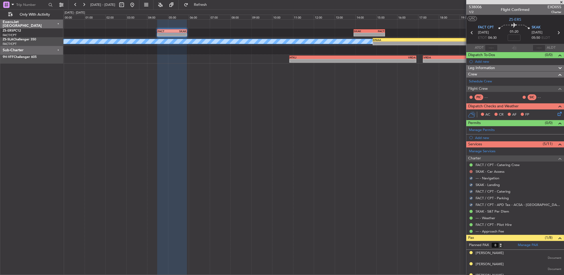
click at [472, 171] on button at bounding box center [471, 171] width 3 height 3
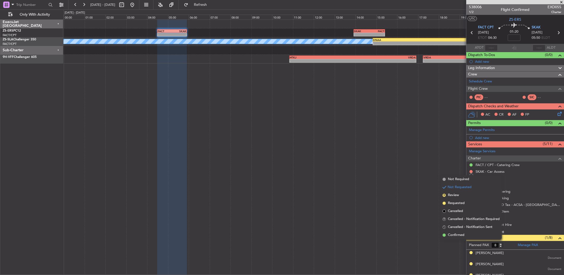
click at [481, 234] on li "Confirmed" at bounding box center [471, 235] width 61 height 8
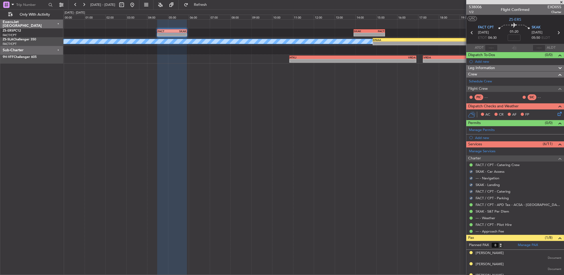
click at [557, 114] on icon at bounding box center [559, 113] width 4 height 4
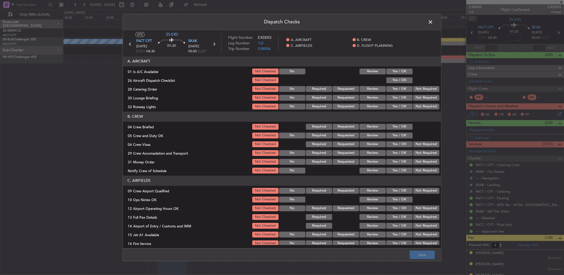
click at [401, 69] on button "Yes / OK" at bounding box center [399, 72] width 26 height 6
click at [399, 75] on section "A. AIRCRAFT 01 Is A/C Available Not Checked No Review Yes / OK 26 Aircraft Disp…" at bounding box center [282, 83] width 318 height 54
drag, startPoint x: 399, startPoint y: 76, endPoint x: 397, endPoint y: 80, distance: 5.1
click at [397, 80] on button "Yes / OK" at bounding box center [399, 80] width 26 height 6
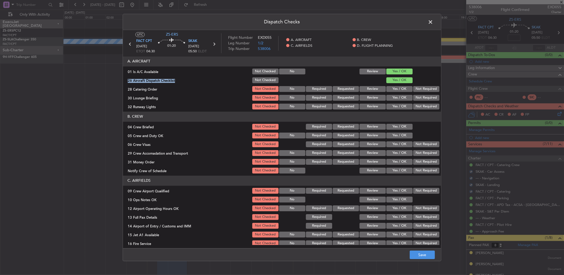
click at [421, 87] on button "Not Required" at bounding box center [426, 89] width 26 height 6
click at [421, 95] on button "Not Required" at bounding box center [426, 98] width 26 height 6
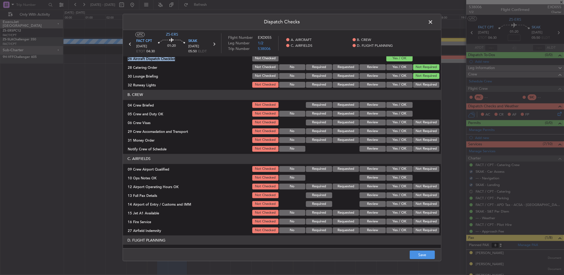
scroll to position [50, 0]
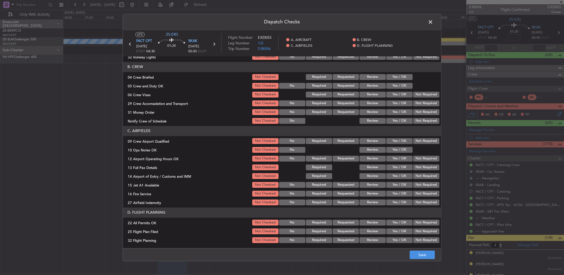
click at [426, 57] on button "Not Required" at bounding box center [426, 57] width 26 height 6
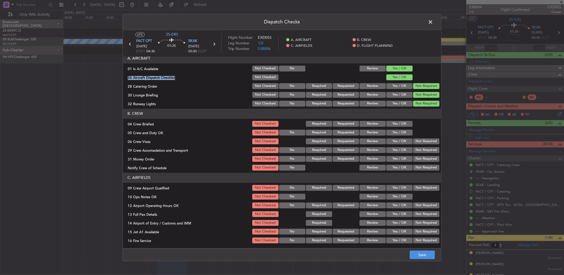
scroll to position [0, 0]
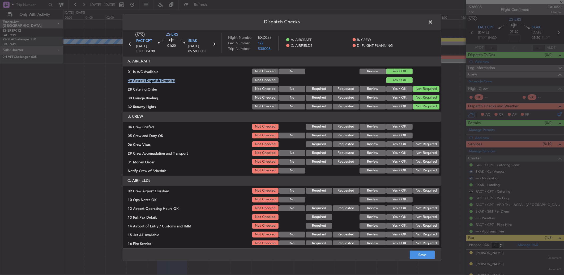
click at [398, 106] on button "Yes / OK" at bounding box center [399, 107] width 26 height 6
click at [379, 124] on button "Review" at bounding box center [373, 127] width 26 height 6
click at [389, 133] on button "Yes / OK" at bounding box center [399, 136] width 26 height 6
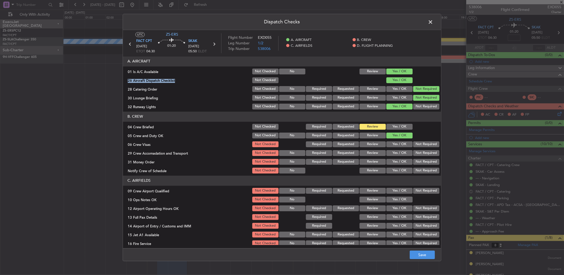
click at [414, 146] on button "Not Required" at bounding box center [426, 144] width 26 height 6
click at [419, 152] on button "Not Required" at bounding box center [426, 153] width 26 height 6
drag, startPoint x: 416, startPoint y: 161, endPoint x: 396, endPoint y: 178, distance: 26.4
click at [416, 163] on button "Not Required" at bounding box center [426, 162] width 26 height 6
click at [396, 168] on button "Yes / OK" at bounding box center [399, 171] width 26 height 6
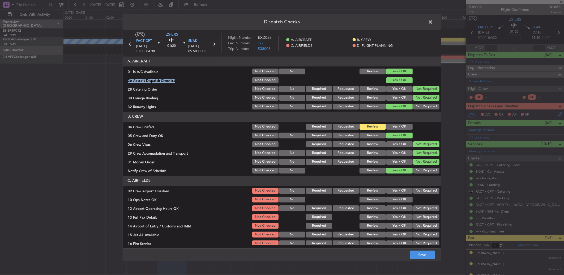
scroll to position [50, 0]
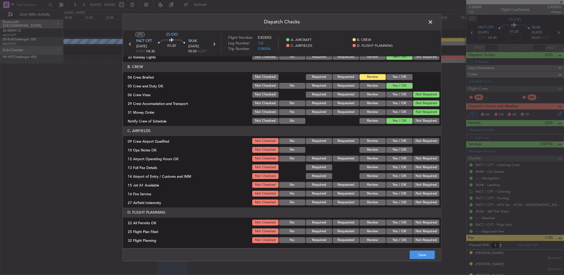
click at [394, 138] on button "Yes / OK" at bounding box center [399, 141] width 26 height 6
click at [392, 146] on div "Yes / OK" at bounding box center [399, 149] width 27 height 7
click at [392, 148] on button "Yes / OK" at bounding box center [399, 150] width 26 height 6
click at [426, 158] on button "Not Required" at bounding box center [426, 159] width 26 height 6
click at [402, 165] on button "Yes / OK" at bounding box center [399, 167] width 26 height 6
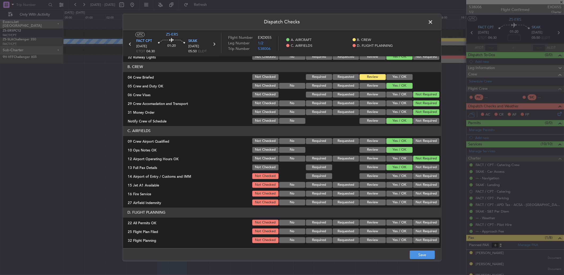
click at [421, 175] on button "Not Required" at bounding box center [426, 176] width 26 height 6
click at [400, 183] on button "Yes / OK" at bounding box center [399, 185] width 26 height 6
click at [420, 191] on button "Not Required" at bounding box center [426, 194] width 26 height 6
click at [374, 202] on button "Review" at bounding box center [373, 202] width 26 height 6
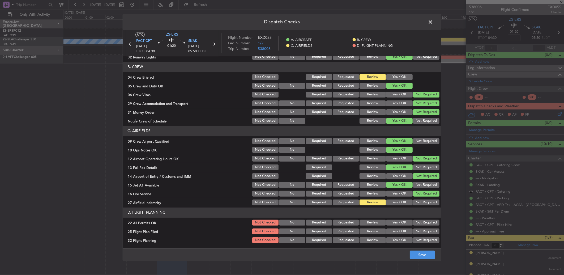
click at [413, 220] on button "Not Required" at bounding box center [426, 223] width 26 height 6
click at [369, 230] on button "Review" at bounding box center [373, 231] width 26 height 6
click at [367, 239] on button "Review" at bounding box center [373, 240] width 26 height 6
click at [427, 259] on button "Save" at bounding box center [422, 254] width 25 height 8
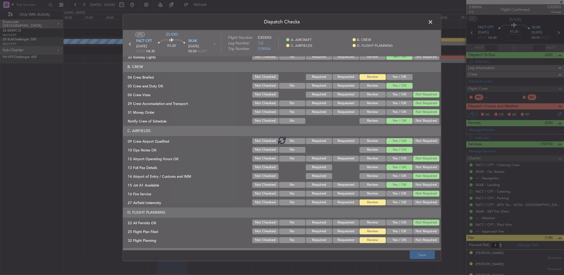
click at [424, 253] on footer "Save" at bounding box center [282, 254] width 318 height 13
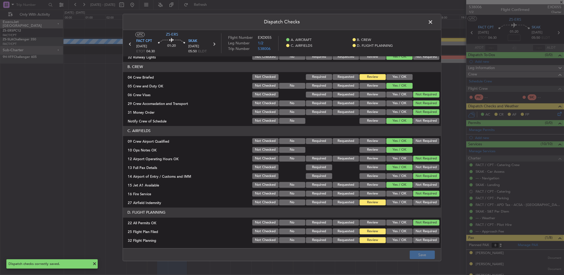
click at [433, 22] on span at bounding box center [433, 23] width 0 height 11
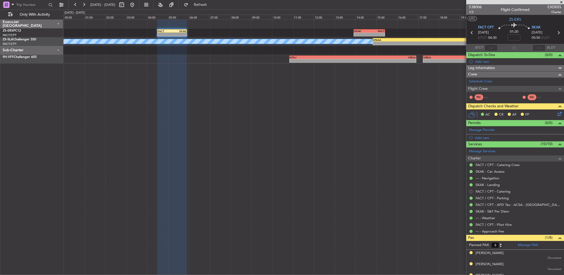
click at [472, 192] on button "S" at bounding box center [471, 191] width 3 height 3
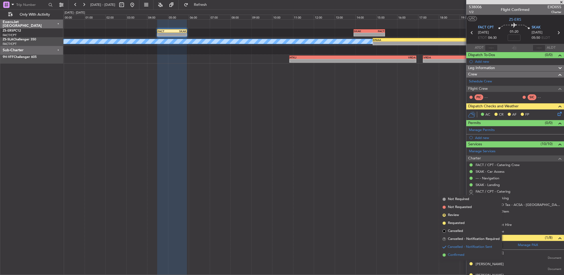
click at [455, 254] on span "Confirmed" at bounding box center [456, 254] width 16 height 5
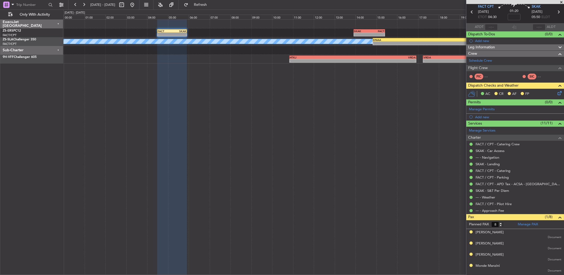
scroll to position [0, 0]
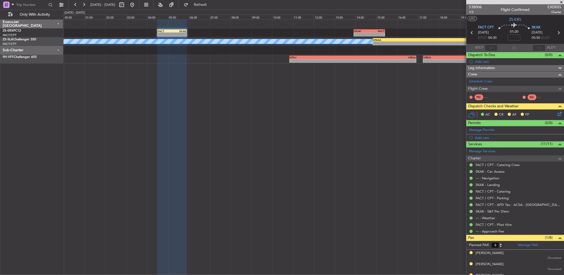
click at [557, 113] on icon at bounding box center [559, 113] width 4 height 4
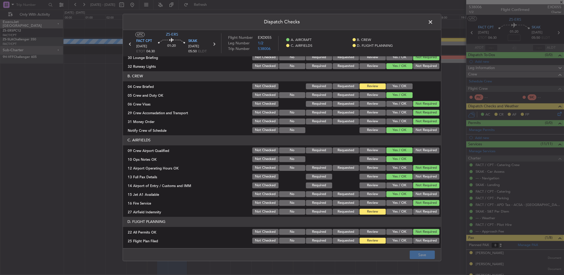
scroll to position [50, 0]
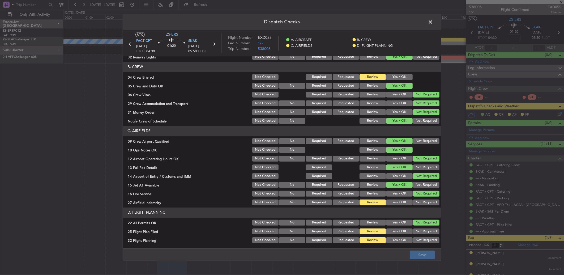
click at [402, 201] on button "Yes / OK" at bounding box center [399, 202] width 26 height 6
click at [417, 253] on button "Save" at bounding box center [422, 254] width 25 height 8
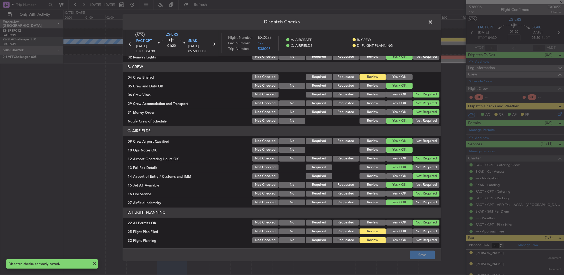
click at [433, 25] on span at bounding box center [433, 23] width 0 height 11
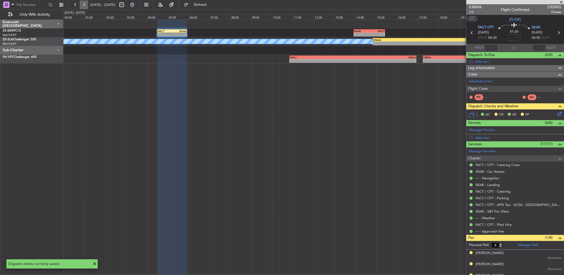
click at [83, 8] on button at bounding box center [84, 5] width 8 height 8
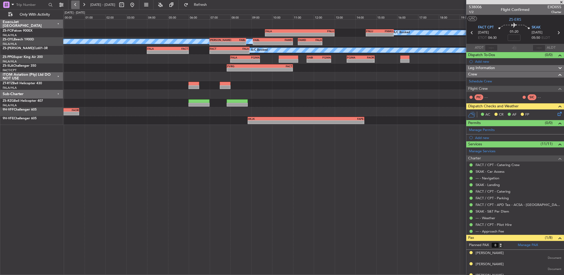
click at [79, 4] on button at bounding box center [75, 5] width 8 height 8
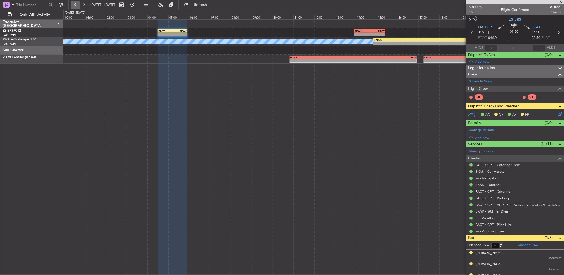
click at [75, 4] on button at bounding box center [75, 5] width 8 height 8
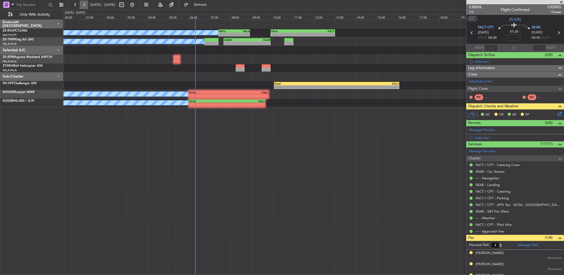
click at [88, 7] on button at bounding box center [84, 5] width 8 height 8
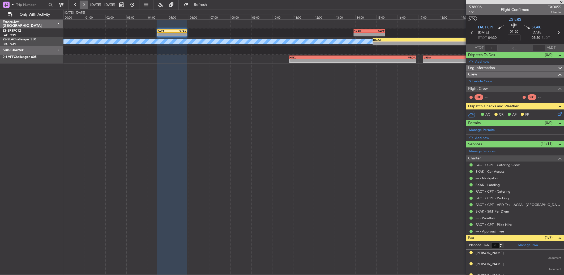
click at [85, 2] on button at bounding box center [84, 5] width 8 height 8
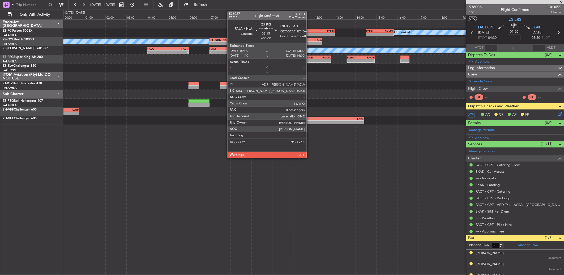
click at [309, 30] on div "FNLU" at bounding box center [317, 30] width 34 height 3
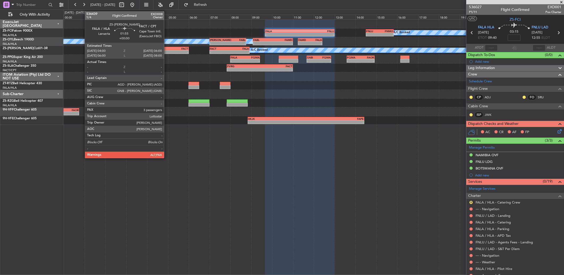
click at [167, 50] on div "- -" at bounding box center [168, 52] width 42 height 4
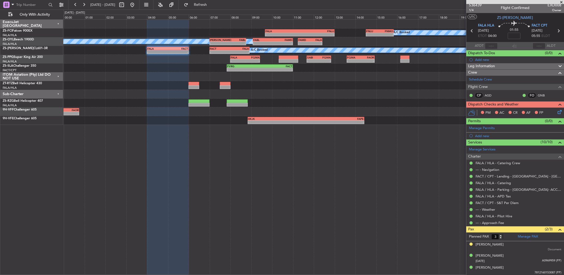
scroll to position [2, 0]
click at [75, 1] on button at bounding box center [75, 5] width 8 height 8
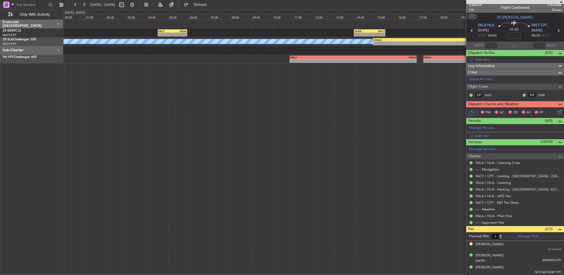
click at [562, 2] on span at bounding box center [561, 2] width 5 height 5
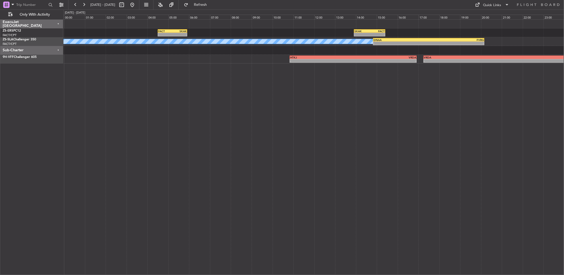
type input "0"
click at [74, 1] on button at bounding box center [75, 5] width 8 height 8
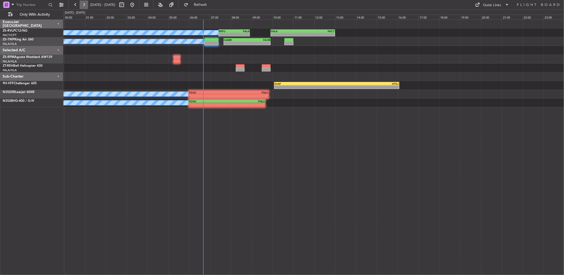
click at [85, 3] on button at bounding box center [84, 5] width 8 height 8
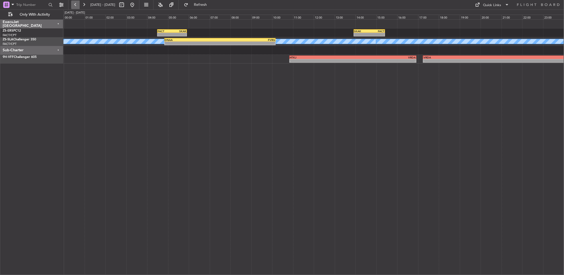
click at [75, 6] on button at bounding box center [75, 5] width 8 height 8
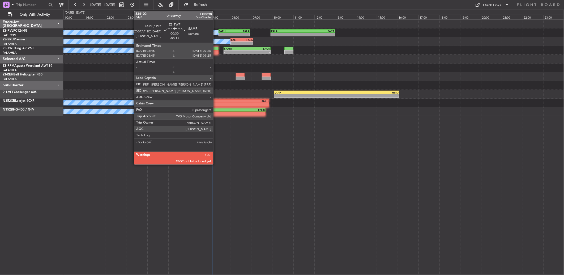
click at [216, 54] on div at bounding box center [212, 52] width 14 height 4
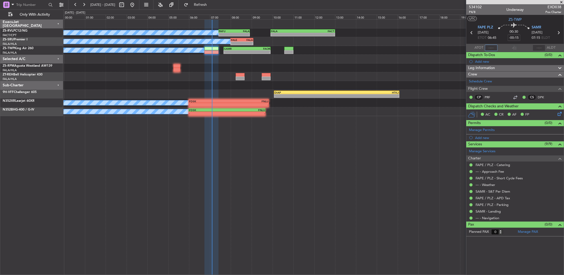
click at [493, 47] on input "text" at bounding box center [491, 48] width 13 height 6
click at [489, 47] on input "text" at bounding box center [491, 48] width 13 height 6
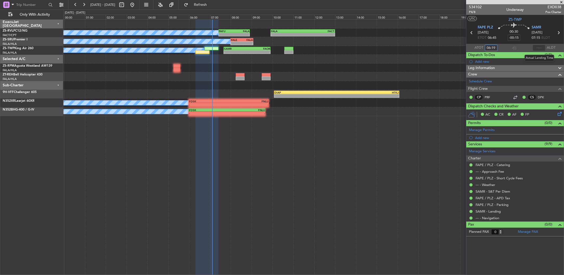
type input "06:19"
click at [538, 47] on input "text" at bounding box center [539, 48] width 13 height 6
type input "06:42"
click at [84, 6] on button at bounding box center [84, 5] width 8 height 8
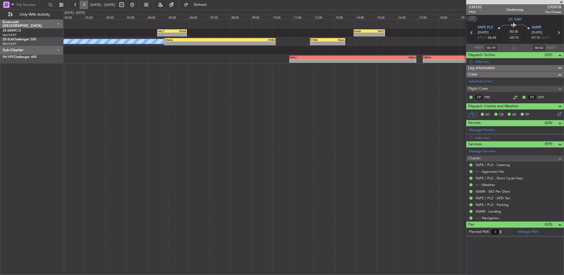
click at [84, 5] on button at bounding box center [84, 5] width 8 height 8
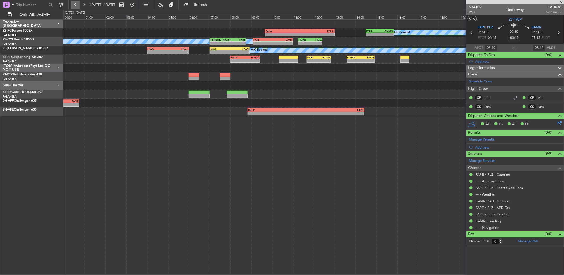
click at [75, 6] on button at bounding box center [75, 5] width 8 height 8
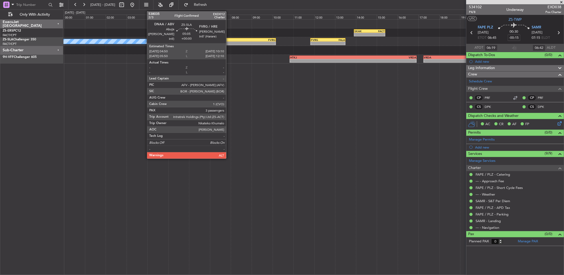
click at [229, 41] on div "10:10 Z" at bounding box center [247, 42] width 55 height 3
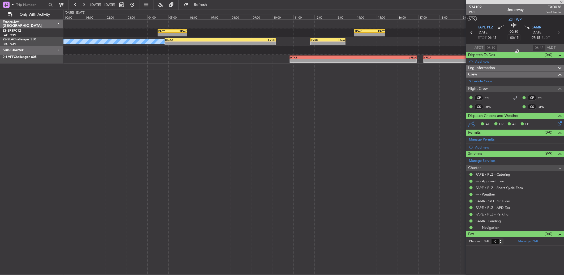
type input "3"
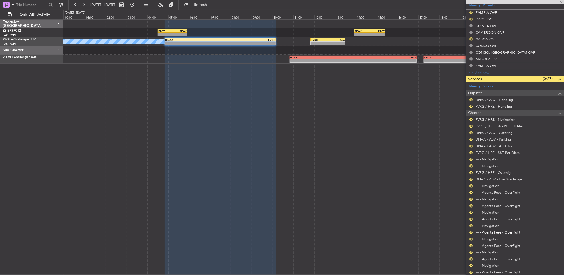
scroll to position [147, 0]
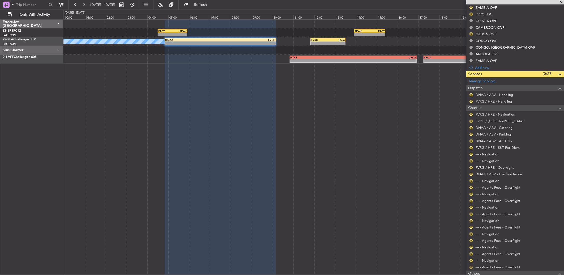
click at [471, 267] on button "R" at bounding box center [471, 267] width 3 height 3
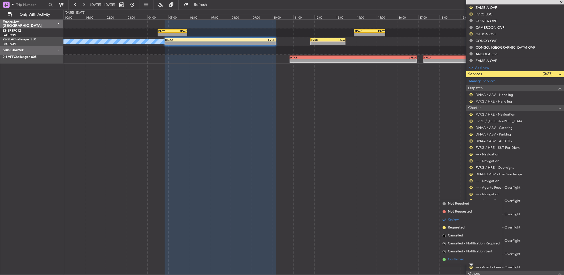
click at [451, 257] on span "Confirmed" at bounding box center [456, 259] width 16 height 5
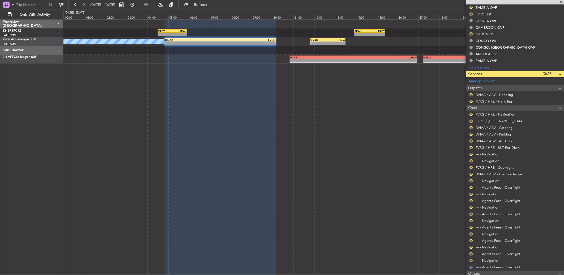
click at [472, 260] on button "R" at bounding box center [471, 260] width 3 height 3
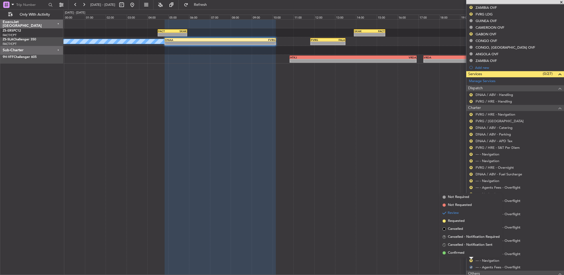
click at [471, 255] on div "Review" at bounding box center [471, 255] width 0 height 0
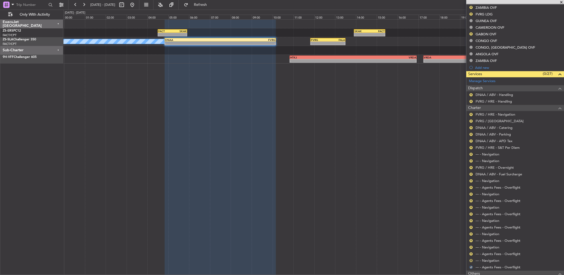
click at [472, 260] on button "R" at bounding box center [471, 260] width 3 height 3
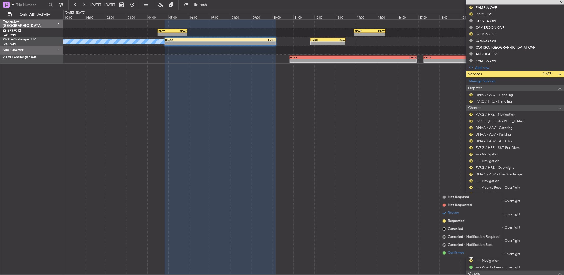
click at [452, 253] on span "Confirmed" at bounding box center [456, 252] width 16 height 5
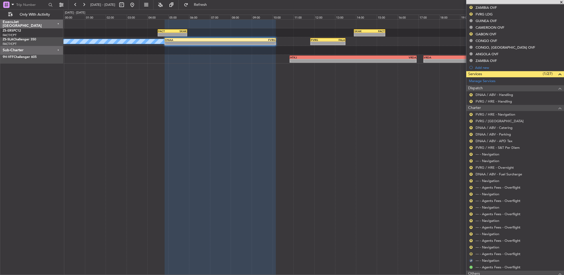
click at [472, 253] on button "R" at bounding box center [471, 253] width 3 height 3
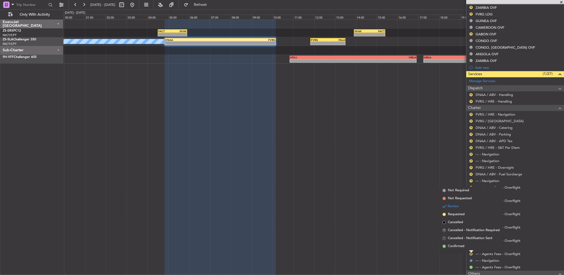
click at [466, 245] on li "Confirmed" at bounding box center [471, 246] width 61 height 8
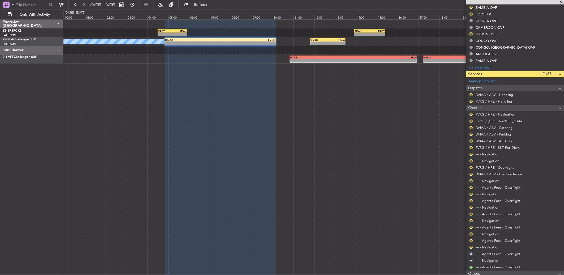
click at [470, 245] on div "R" at bounding box center [471, 247] width 4 height 4
click at [471, 249] on mat-tooltip-component "Review" at bounding box center [471, 256] width 19 height 14
click at [471, 246] on button "R" at bounding box center [471, 247] width 3 height 3
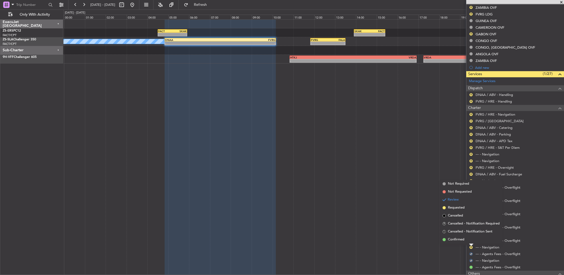
click at [471, 244] on div at bounding box center [471, 245] width 4 height 2
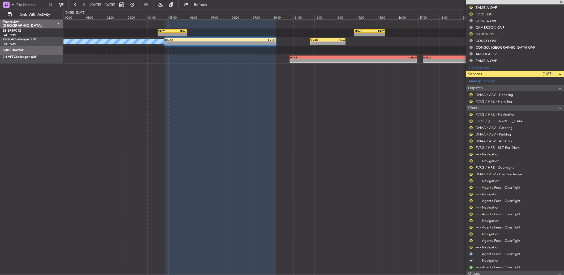
click at [471, 248] on button "R" at bounding box center [471, 247] width 3 height 3
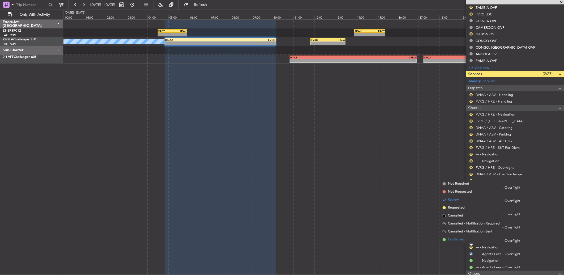
click at [469, 239] on li "Confirmed" at bounding box center [471, 240] width 61 height 8
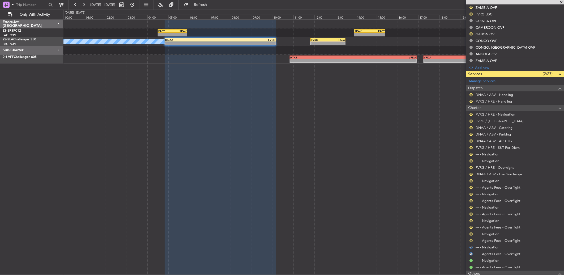
click at [472, 240] on button "R" at bounding box center [471, 240] width 3 height 3
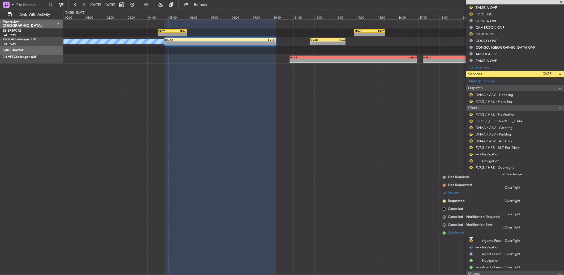
click at [473, 234] on li "Confirmed" at bounding box center [471, 233] width 61 height 8
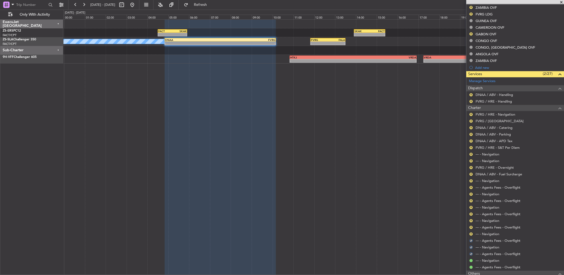
click at [473, 234] on button "R" at bounding box center [471, 233] width 3 height 3
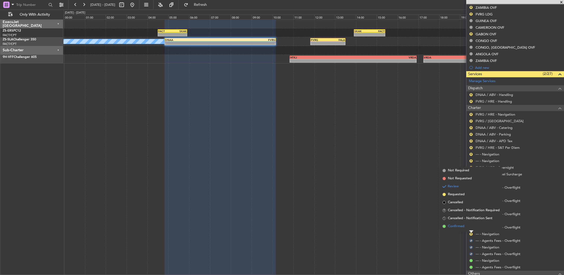
click at [471, 227] on li "Confirmed" at bounding box center [471, 226] width 61 height 8
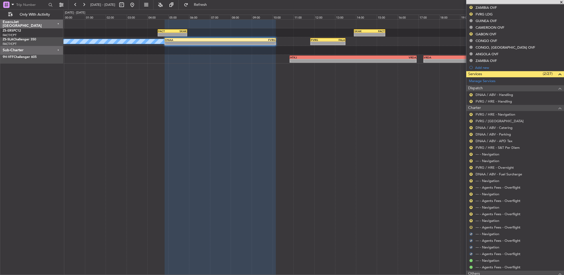
click at [471, 226] on button "R" at bounding box center [471, 227] width 3 height 3
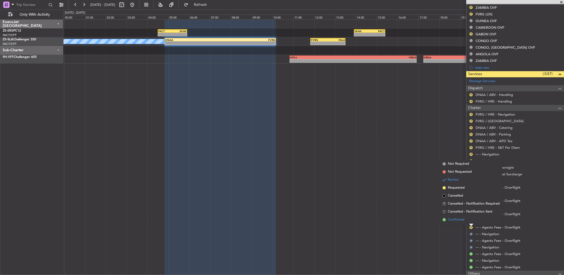
click at [469, 219] on li "Confirmed" at bounding box center [471, 220] width 61 height 8
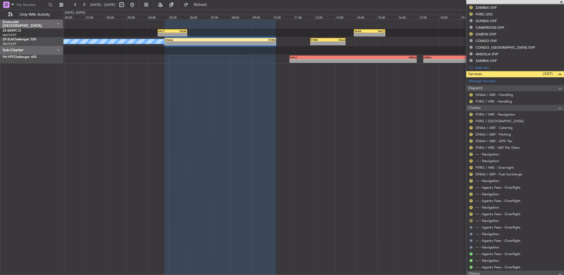
click at [472, 221] on button "R" at bounding box center [471, 220] width 3 height 3
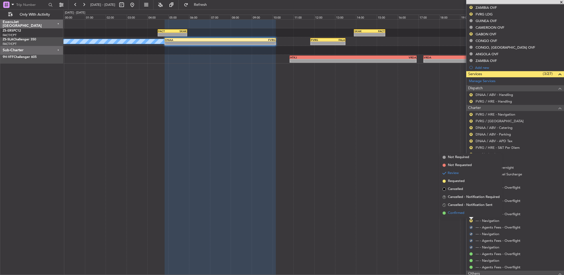
click at [472, 213] on li "Confirmed" at bounding box center [471, 213] width 61 height 8
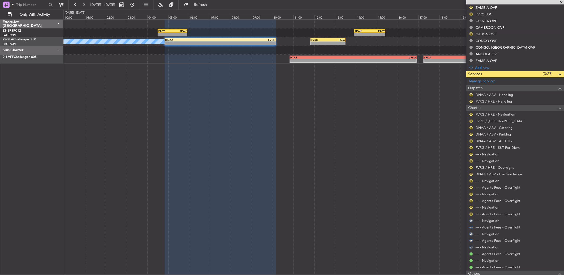
click at [472, 212] on div "R" at bounding box center [471, 214] width 4 height 4
drag, startPoint x: 472, startPoint y: 212, endPoint x: 470, endPoint y: 215, distance: 3.0
click at [471, 213] on button "R" at bounding box center [471, 213] width 3 height 3
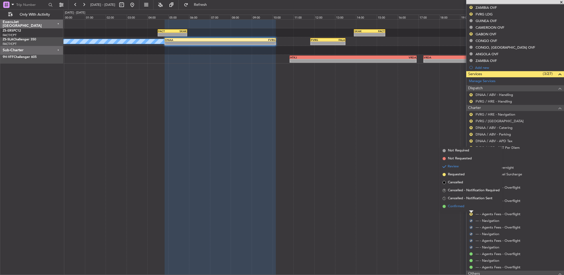
click at [469, 208] on li "Confirmed" at bounding box center [471, 206] width 61 height 8
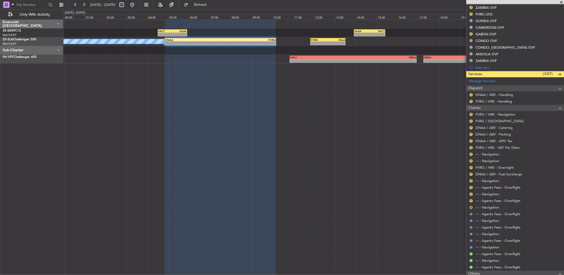
click at [471, 208] on button "R" at bounding box center [471, 207] width 3 height 3
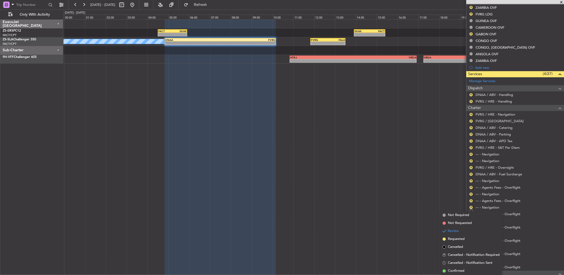
click at [454, 267] on li "Confirmed" at bounding box center [471, 271] width 61 height 8
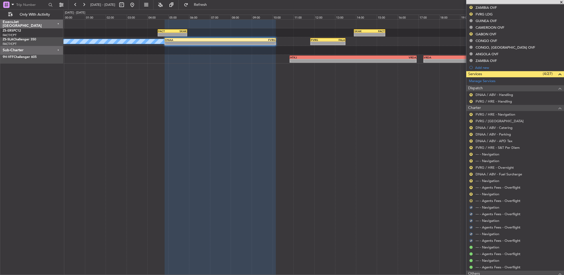
click at [471, 200] on button "R" at bounding box center [471, 200] width 3 height 3
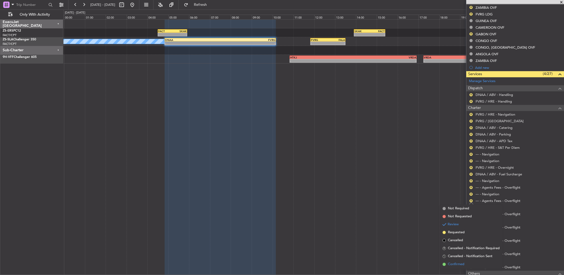
click at [463, 263] on span "Confirmed" at bounding box center [456, 264] width 16 height 5
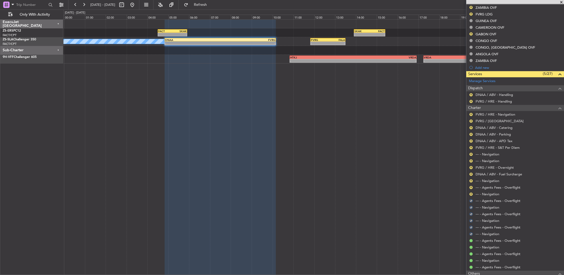
scroll to position [118, 0]
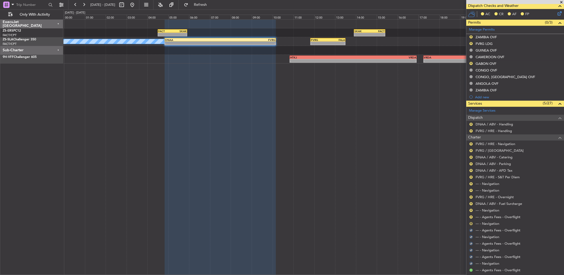
click at [472, 224] on button "R" at bounding box center [471, 223] width 3 height 3
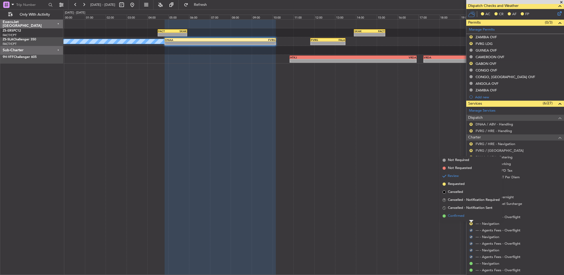
click at [462, 214] on span "Confirmed" at bounding box center [456, 215] width 16 height 5
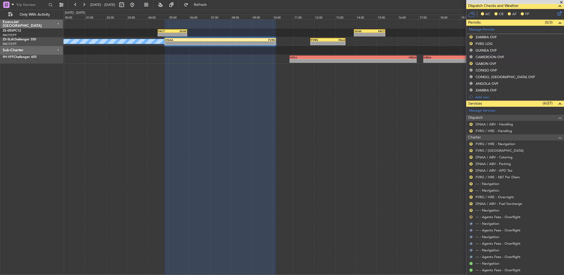
click at [472, 217] on button "R" at bounding box center [471, 216] width 3 height 3
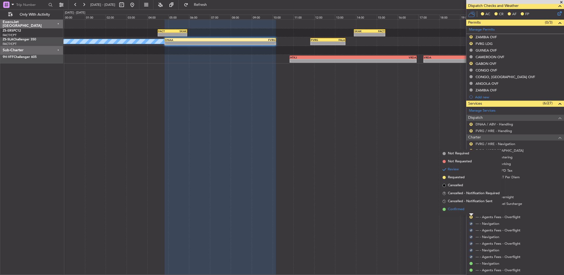
click at [471, 209] on li "Confirmed" at bounding box center [471, 209] width 61 height 8
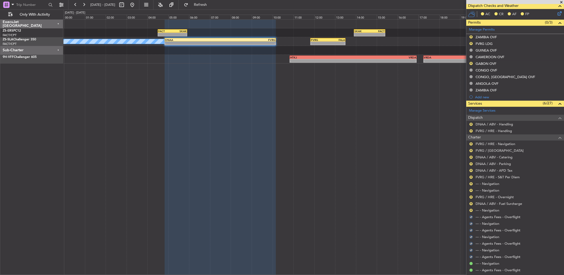
click at [471, 209] on button "R" at bounding box center [471, 210] width 3 height 3
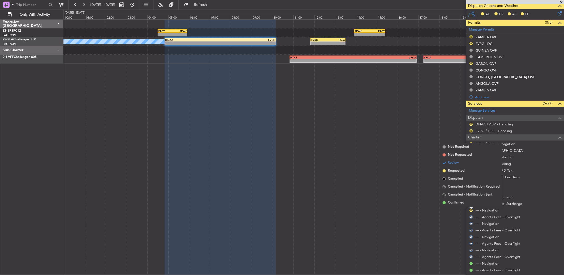
drag, startPoint x: 471, startPoint y: 209, endPoint x: 469, endPoint y: 206, distance: 3.6
click at [469, 206] on li "Confirmed" at bounding box center [471, 203] width 61 height 8
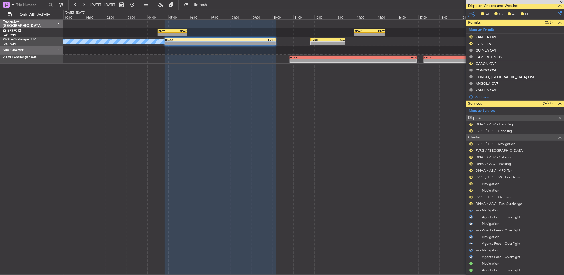
click at [469, 206] on nimbus-traffic-light "R" at bounding box center [471, 204] width 4 height 4
click at [471, 203] on button "R" at bounding box center [471, 203] width 3 height 3
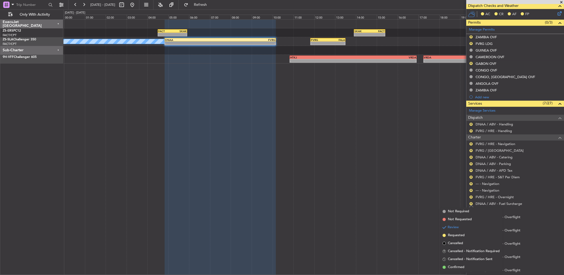
drag, startPoint x: 456, startPoint y: 267, endPoint x: 477, endPoint y: 213, distance: 57.5
click at [457, 265] on span "Confirmed" at bounding box center [456, 267] width 16 height 5
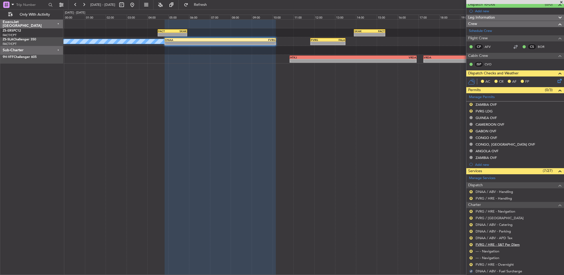
scroll to position [59, 0]
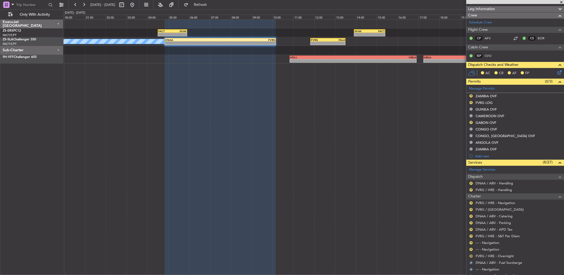
click at [472, 256] on button "R" at bounding box center [471, 255] width 3 height 3
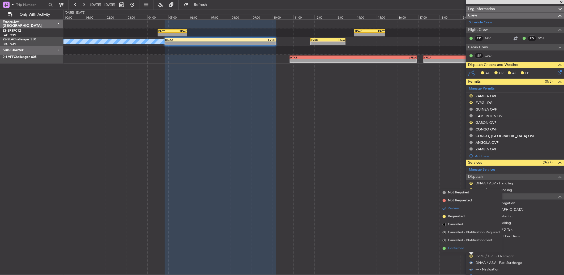
click at [469, 250] on li "Confirmed" at bounding box center [471, 248] width 61 height 8
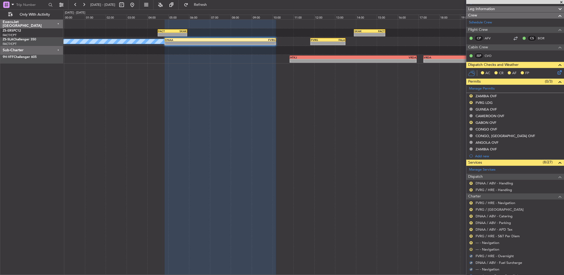
click at [472, 249] on button "R" at bounding box center [471, 249] width 3 height 3
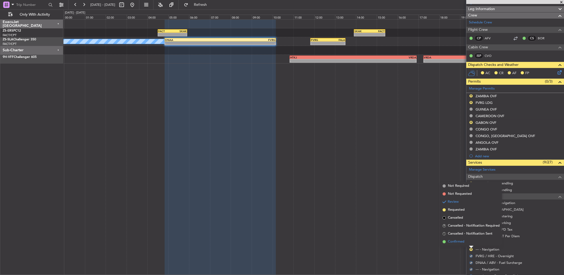
click at [471, 241] on li "Confirmed" at bounding box center [471, 242] width 61 height 8
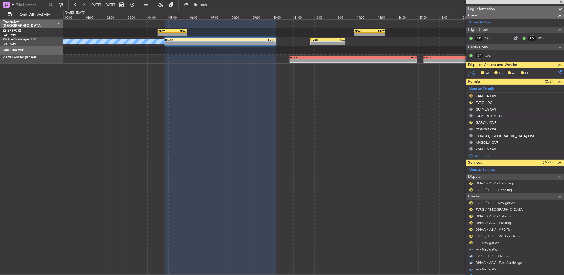
click at [471, 241] on div "R" at bounding box center [471, 243] width 4 height 4
click at [472, 243] on button "R" at bounding box center [471, 242] width 3 height 3
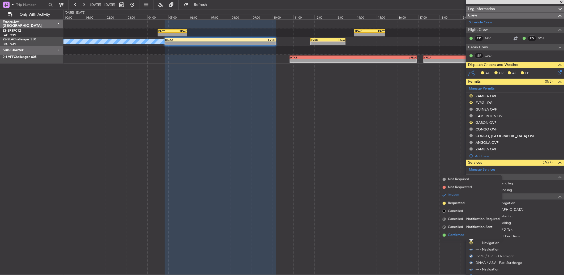
click at [471, 237] on li "Confirmed" at bounding box center [471, 235] width 61 height 8
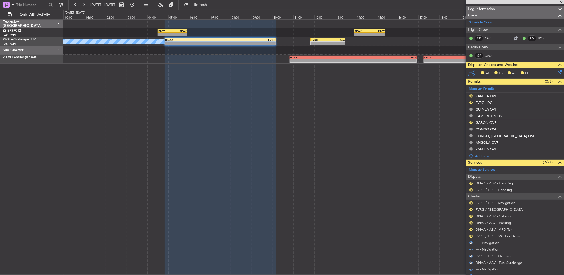
click at [471, 237] on button "R" at bounding box center [471, 236] width 3 height 3
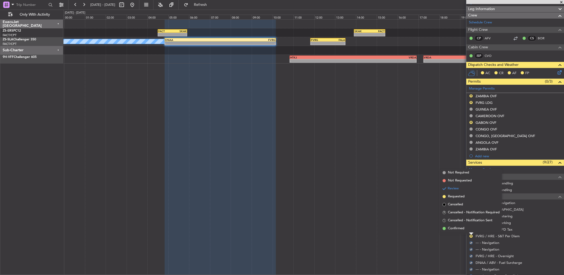
drag, startPoint x: 471, startPoint y: 237, endPoint x: 464, endPoint y: 229, distance: 10.5
click at [464, 229] on span "Confirmed" at bounding box center [456, 228] width 16 height 5
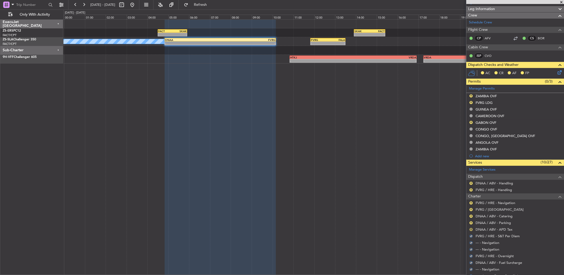
click at [471, 231] on mat-tooltip-component "Review" at bounding box center [471, 238] width 19 height 14
click at [469, 229] on div "R DNAA / ABV - APD Tax" at bounding box center [515, 229] width 98 height 7
click at [471, 229] on button "R" at bounding box center [471, 229] width 3 height 3
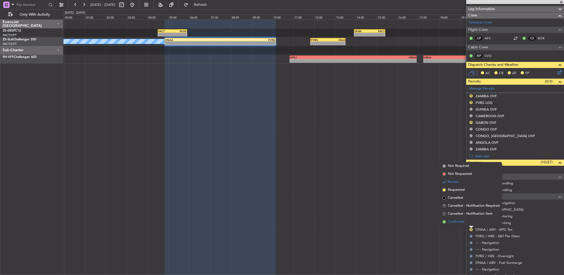
click at [468, 222] on li "Confirmed" at bounding box center [471, 222] width 61 height 8
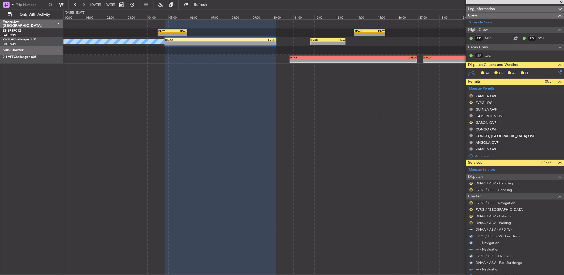
click at [470, 222] on button "R" at bounding box center [471, 222] width 3 height 3
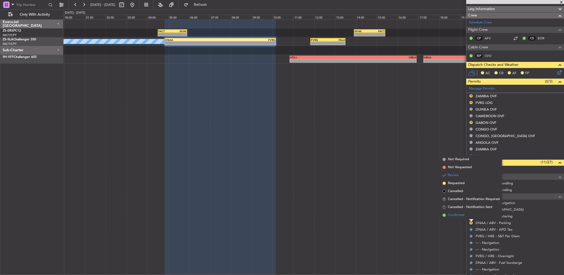
click at [470, 218] on li "Confirmed" at bounding box center [471, 215] width 61 height 8
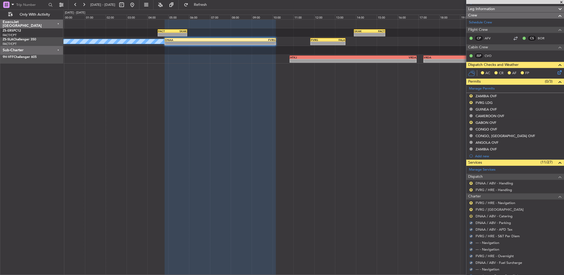
click at [471, 216] on button "R" at bounding box center [471, 216] width 3 height 3
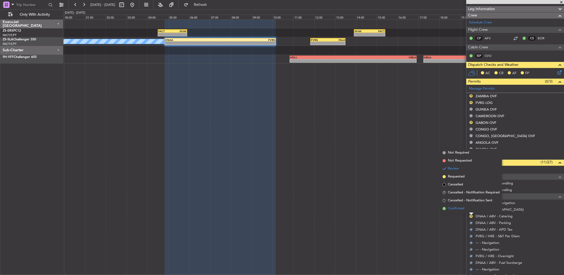
click at [469, 211] on li "Confirmed" at bounding box center [471, 209] width 61 height 8
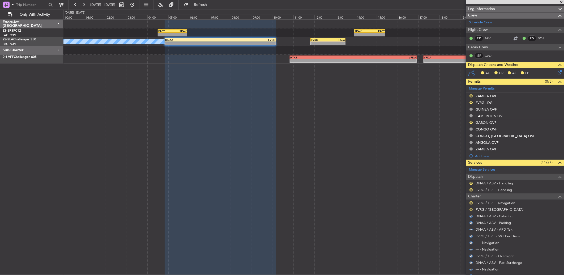
click at [472, 209] on button "R" at bounding box center [471, 209] width 3 height 3
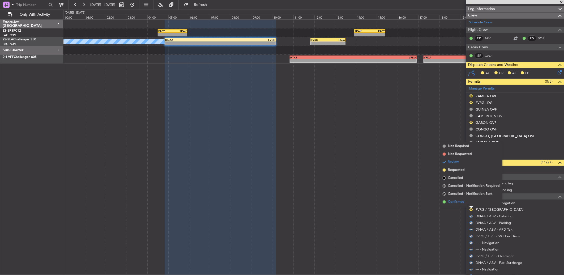
click at [471, 203] on li "Confirmed" at bounding box center [471, 202] width 61 height 8
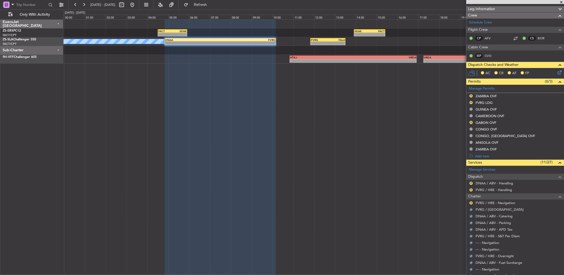
click at [471, 203] on button "R" at bounding box center [471, 202] width 3 height 3
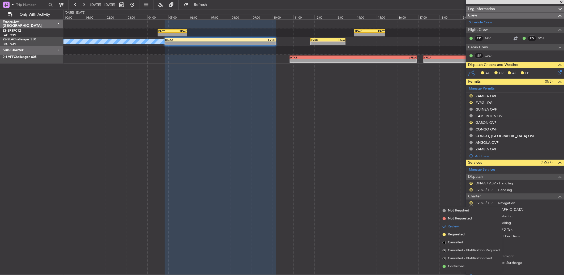
drag, startPoint x: 456, startPoint y: 265, endPoint x: 456, endPoint y: 258, distance: 6.9
click at [456, 264] on span "Confirmed" at bounding box center [456, 266] width 16 height 5
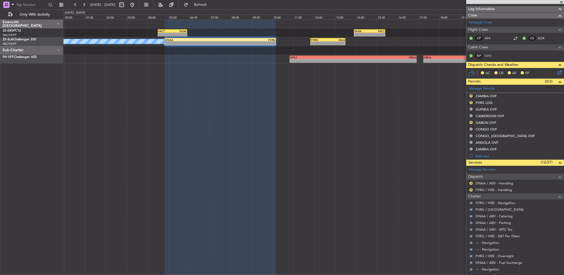
click at [469, 189] on nimbus-traffic-light "R" at bounding box center [471, 190] width 4 height 4
click at [471, 191] on div "Review" at bounding box center [472, 192] width 12 height 7
click at [471, 190] on button "R" at bounding box center [471, 189] width 3 height 3
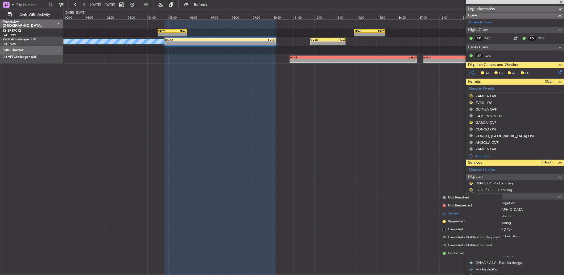
drag, startPoint x: 454, startPoint y: 253, endPoint x: 459, endPoint y: 235, distance: 18.2
click at [454, 252] on span "Confirmed" at bounding box center [456, 253] width 16 height 5
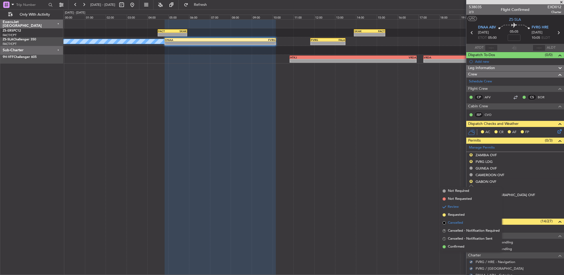
scroll to position [59, 0]
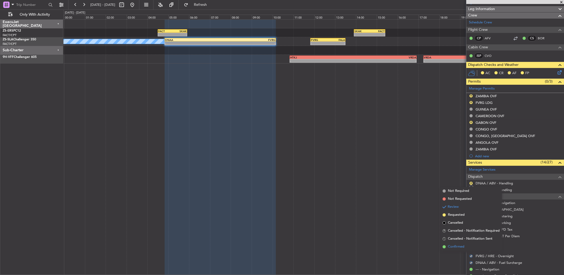
click at [452, 243] on li "Confirmed" at bounding box center [471, 247] width 61 height 8
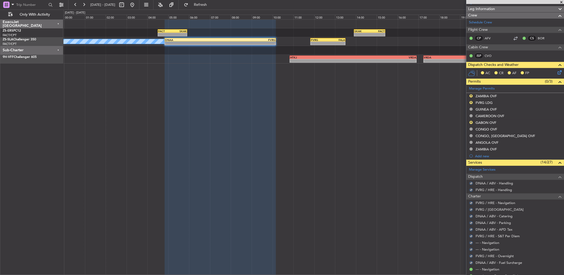
click at [557, 72] on icon at bounding box center [559, 71] width 4 height 4
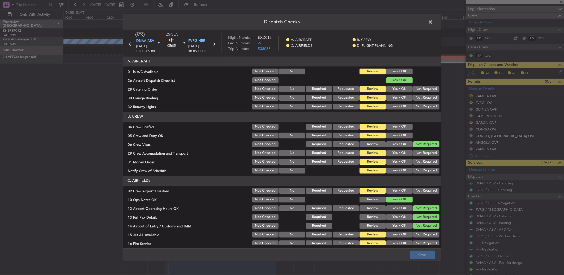
click at [394, 73] on button "Yes / OK" at bounding box center [399, 72] width 26 height 6
click at [421, 88] on button "Not Required" at bounding box center [426, 89] width 26 height 6
click at [424, 99] on button "Not Required" at bounding box center [426, 98] width 26 height 6
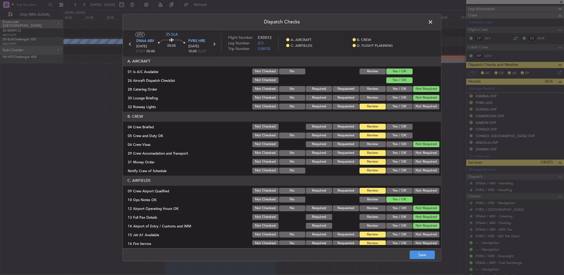
click at [399, 107] on button "Yes / OK" at bounding box center [399, 107] width 26 height 6
click at [396, 125] on button "Yes / OK" at bounding box center [399, 127] width 26 height 6
drag, startPoint x: 395, startPoint y: 131, endPoint x: 394, endPoint y: 138, distance: 6.7
click at [395, 133] on section "B. CREW 04 Crew Briefed Not Checked Required Requested Review Yes / OK 05 Crew …" at bounding box center [282, 143] width 318 height 63
click at [394, 139] on div "Yes / OK" at bounding box center [399, 135] width 27 height 7
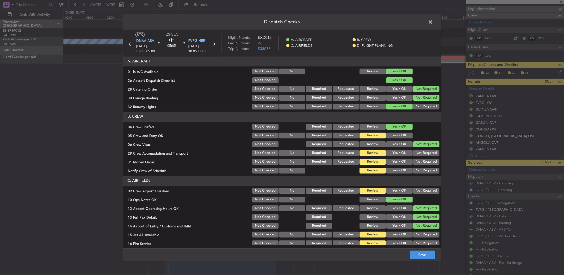
click at [395, 133] on button "Yes / OK" at bounding box center [399, 136] width 26 height 6
click at [420, 153] on button "Not Required" at bounding box center [426, 153] width 26 height 6
click at [398, 174] on div "Yes / OK" at bounding box center [399, 170] width 27 height 7
click at [398, 171] on button "Yes / OK" at bounding box center [399, 171] width 26 height 6
click at [397, 159] on button "Yes / OK" at bounding box center [399, 162] width 26 height 6
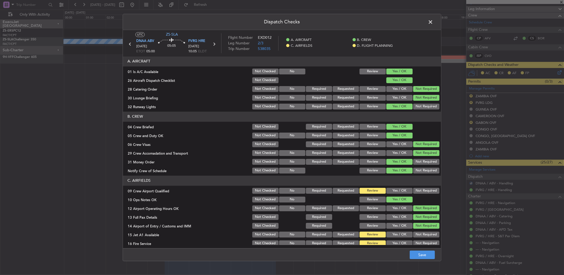
click at [396, 190] on button "Yes / OK" at bounding box center [399, 191] width 26 height 6
click at [420, 160] on button "Not Required" at bounding box center [426, 162] width 26 height 6
drag, startPoint x: 420, startPoint y: 167, endPoint x: 419, endPoint y: 160, distance: 7.0
click at [420, 168] on div "Not Required" at bounding box center [426, 170] width 27 height 7
click at [423, 105] on button "Not Required" at bounding box center [426, 107] width 26 height 6
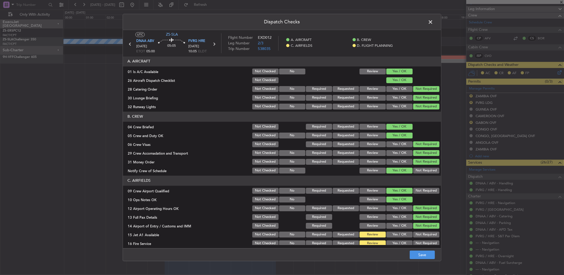
drag, startPoint x: 415, startPoint y: 164, endPoint x: 416, endPoint y: 170, distance: 6.2
click at [415, 164] on button "Not Required" at bounding box center [426, 162] width 26 height 6
drag, startPoint x: 417, startPoint y: 167, endPoint x: 424, endPoint y: 175, distance: 10.3
click at [417, 168] on button "Not Required" at bounding box center [426, 171] width 26 height 6
click at [426, 190] on button "Not Required" at bounding box center [426, 191] width 26 height 6
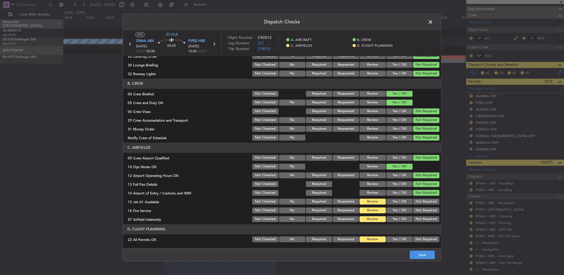
scroll to position [50, 0]
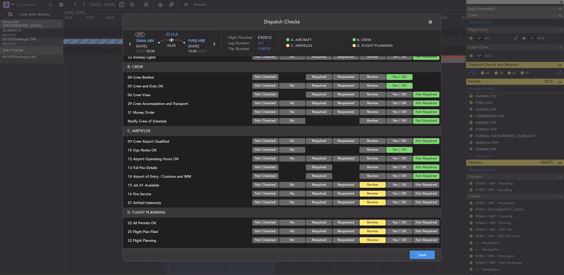
click at [423, 184] on button "Not Required" at bounding box center [426, 185] width 26 height 6
click at [423, 192] on button "Not Required" at bounding box center [426, 194] width 26 height 6
click at [422, 193] on button "Not Required" at bounding box center [426, 194] width 26 height 6
drag, startPoint x: 421, startPoint y: 198, endPoint x: 416, endPoint y: 203, distance: 6.6
click at [419, 200] on div "Not Required" at bounding box center [426, 202] width 27 height 7
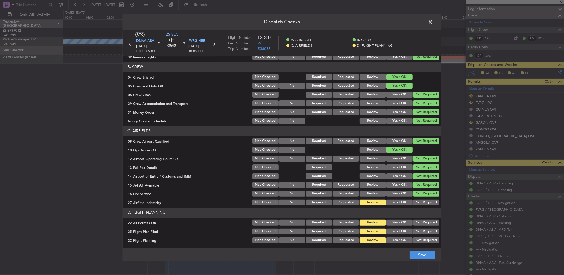
click at [416, 203] on button "Not Required" at bounding box center [426, 202] width 26 height 6
click at [420, 223] on button "Not Required" at bounding box center [426, 223] width 26 height 6
click at [390, 230] on button "Yes / OK" at bounding box center [399, 231] width 26 height 6
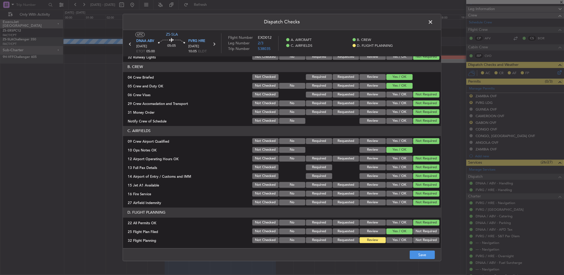
click at [391, 239] on button "Yes / OK" at bounding box center [399, 240] width 26 height 6
click at [410, 252] on button "Save" at bounding box center [422, 254] width 25 height 8
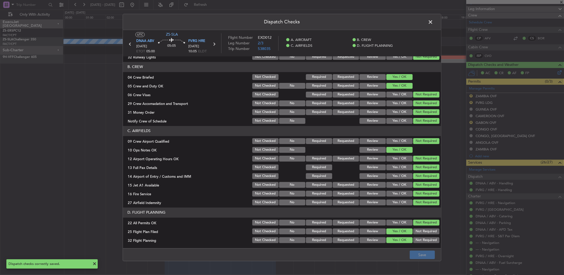
click at [433, 21] on span at bounding box center [433, 23] width 0 height 11
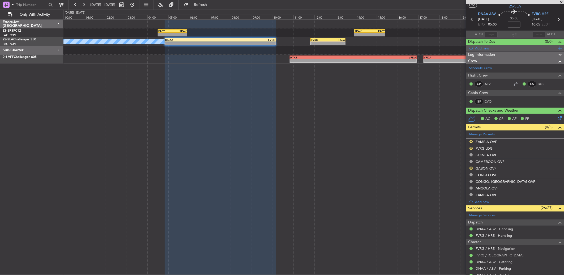
scroll to position [0, 0]
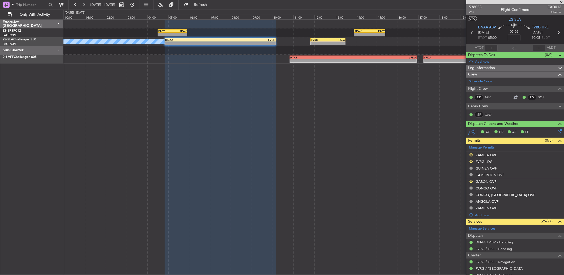
click at [555, 33] on icon at bounding box center [558, 32] width 7 height 7
type input "0"
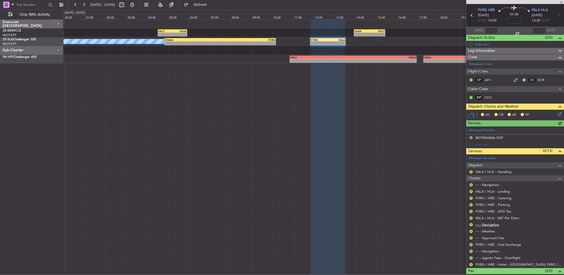
scroll to position [25, 0]
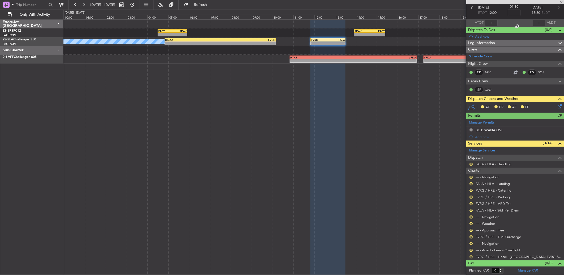
click at [471, 256] on button "R" at bounding box center [471, 256] width 3 height 3
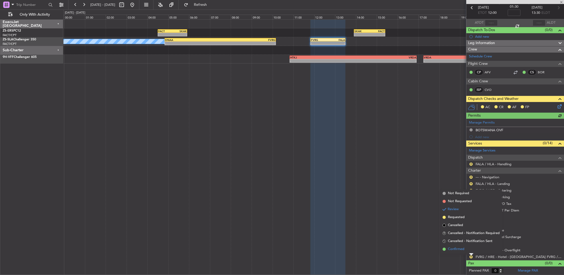
click at [456, 248] on span "Confirmed" at bounding box center [456, 248] width 16 height 5
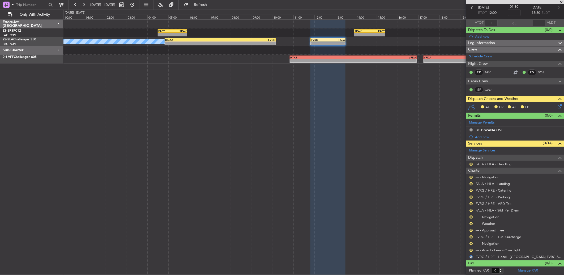
click at [470, 248] on nimbus-traffic-light "R" at bounding box center [471, 250] width 4 height 4
click at [471, 249] on button "R" at bounding box center [471, 250] width 3 height 3
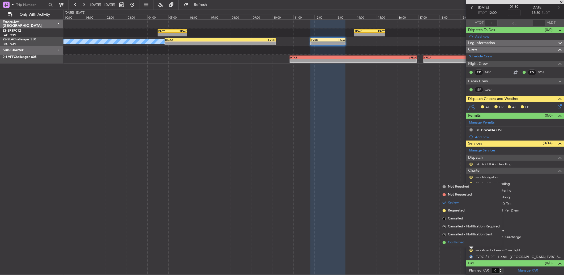
click at [470, 242] on li "Confirmed" at bounding box center [471, 243] width 61 height 8
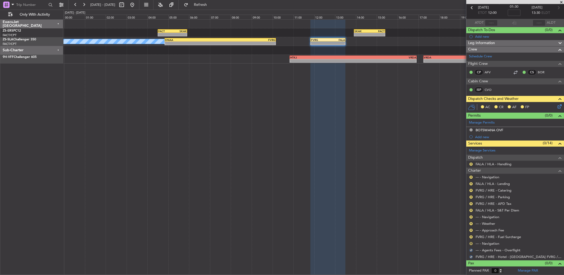
click at [471, 242] on button "R" at bounding box center [471, 243] width 3 height 3
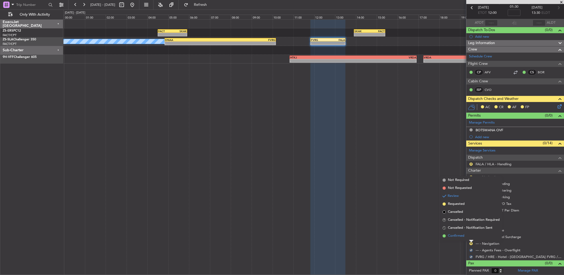
click at [469, 233] on li "Confirmed" at bounding box center [471, 236] width 61 height 8
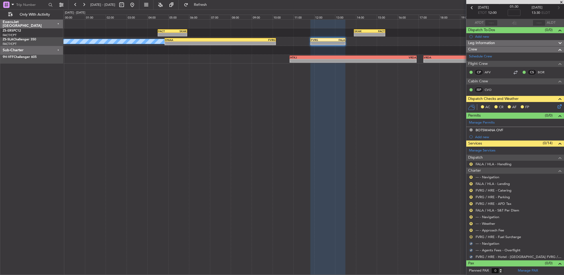
click at [470, 235] on button "R" at bounding box center [471, 236] width 3 height 3
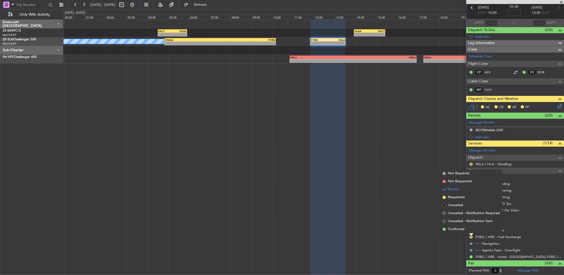
click at [469, 227] on li "Confirmed" at bounding box center [471, 229] width 61 height 8
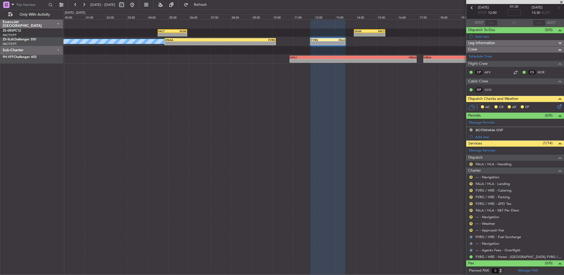
click at [469, 229] on nimbus-traffic-light "R" at bounding box center [471, 230] width 4 height 4
click at [471, 229] on button "R" at bounding box center [471, 230] width 3 height 3
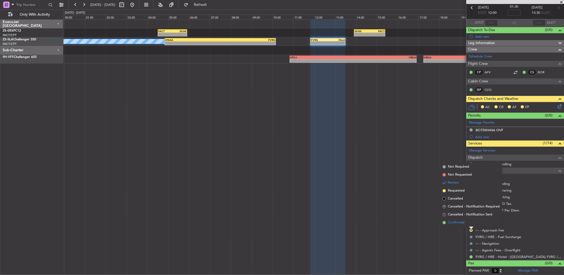
click at [472, 222] on li "Confirmed" at bounding box center [471, 223] width 61 height 8
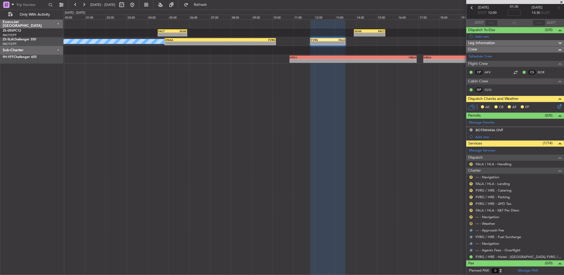
click at [470, 223] on button "R" at bounding box center [471, 223] width 3 height 3
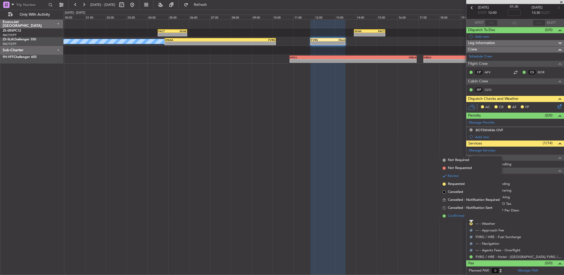
click at [470, 214] on li "Confirmed" at bounding box center [471, 216] width 61 height 8
click at [470, 215] on div "R" at bounding box center [471, 217] width 4 height 4
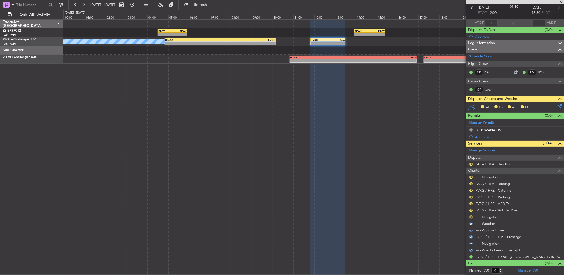
click at [471, 216] on button "R" at bounding box center [471, 216] width 3 height 3
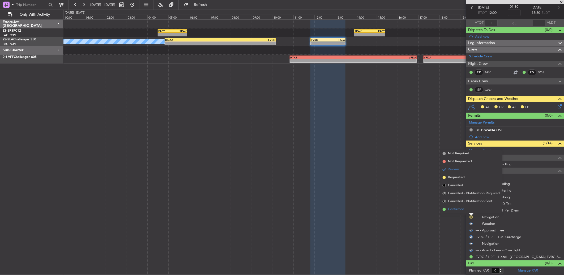
click at [470, 209] on li "Confirmed" at bounding box center [471, 209] width 61 height 8
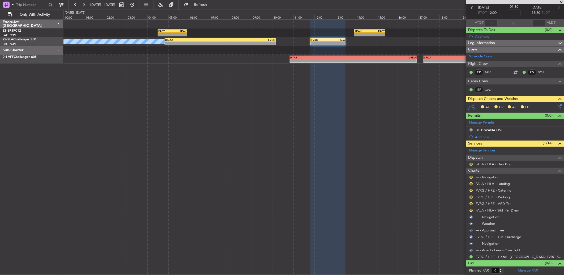
click at [472, 212] on mat-tooltip-component "Review" at bounding box center [471, 219] width 19 height 14
click at [471, 209] on button "R" at bounding box center [471, 210] width 3 height 3
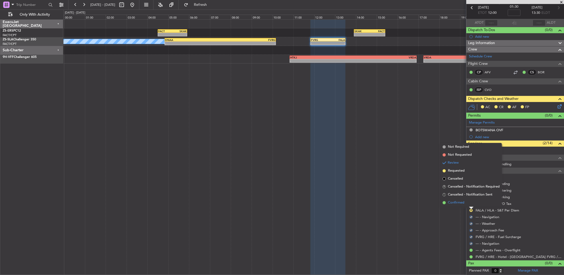
click at [469, 203] on li "Confirmed" at bounding box center [471, 203] width 61 height 8
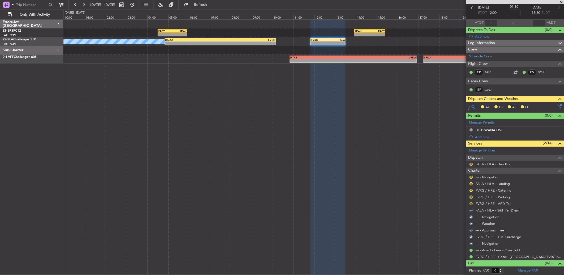
click at [471, 202] on button "R" at bounding box center [471, 203] width 3 height 3
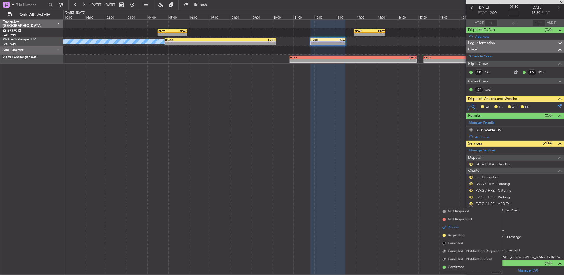
drag, startPoint x: 464, startPoint y: 264, endPoint x: 467, endPoint y: 245, distance: 18.8
click at [463, 264] on li "Confirmed" at bounding box center [471, 267] width 61 height 8
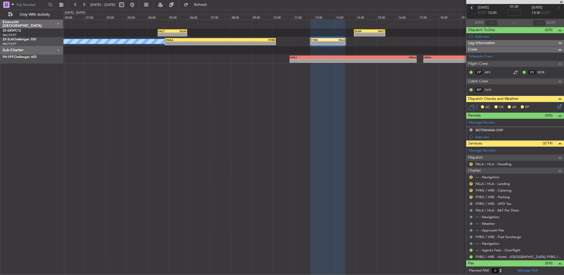
scroll to position [0, 0]
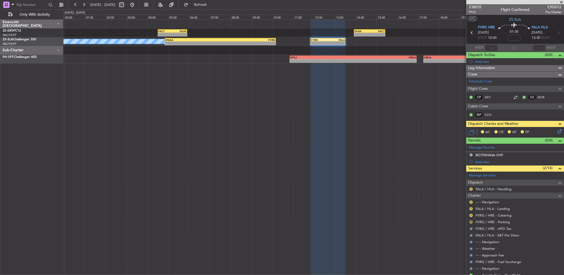
click at [471, 221] on button "R" at bounding box center [471, 221] width 3 height 3
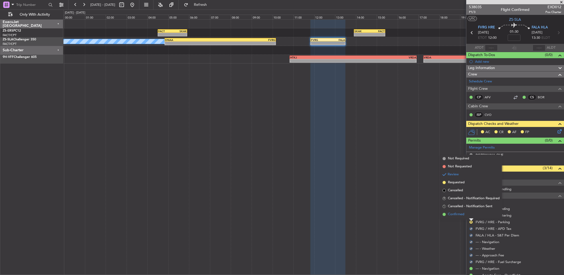
click at [464, 211] on li "Confirmed" at bounding box center [471, 214] width 61 height 8
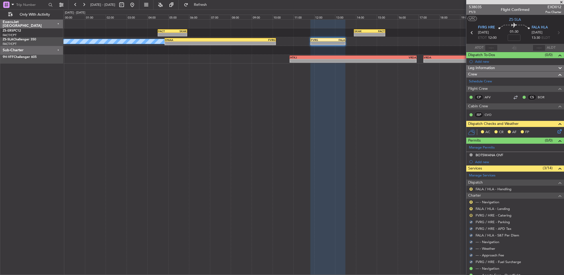
click at [471, 215] on button "R" at bounding box center [471, 215] width 3 height 3
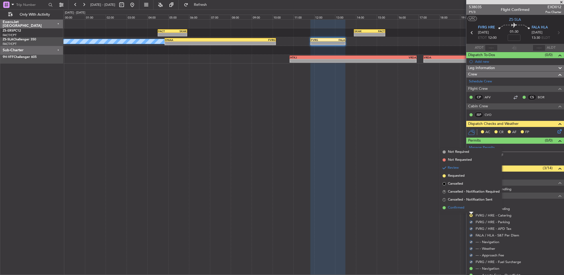
click at [469, 206] on li "Confirmed" at bounding box center [471, 208] width 61 height 8
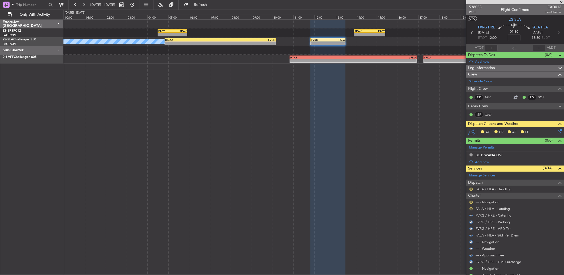
click at [470, 209] on button "R" at bounding box center [471, 208] width 3 height 3
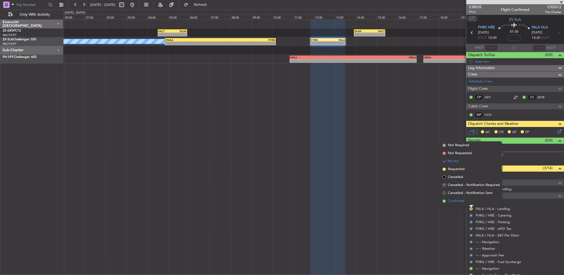
click at [470, 201] on li "Confirmed" at bounding box center [471, 201] width 61 height 8
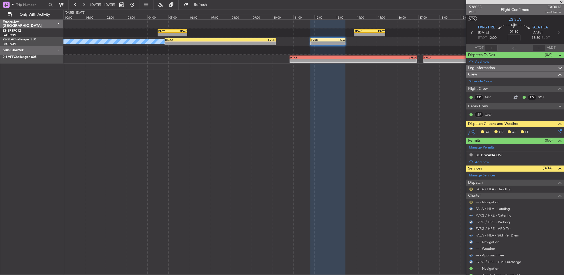
click at [472, 202] on button "R" at bounding box center [471, 202] width 3 height 3
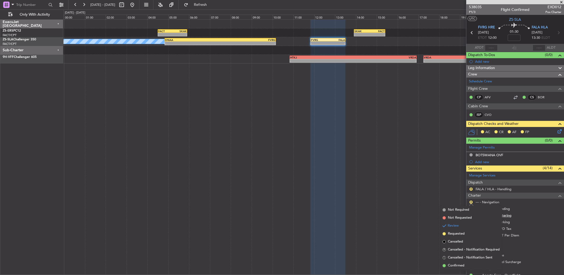
drag, startPoint x: 456, startPoint y: 267, endPoint x: 477, endPoint y: 216, distance: 54.5
click at [456, 264] on span "Confirmed" at bounding box center [456, 265] width 16 height 5
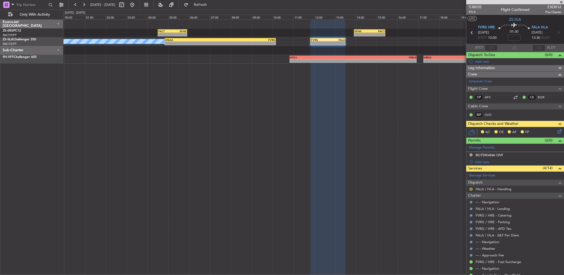
click at [472, 189] on button "R" at bounding box center [471, 189] width 3 height 3
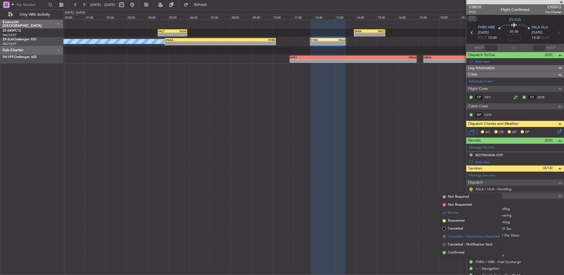
drag, startPoint x: 468, startPoint y: 252, endPoint x: 480, endPoint y: 233, distance: 22.6
click at [469, 246] on ul "Not Required Not Requested Review Requested Cancelled R Cancelled - Notificatio…" at bounding box center [471, 225] width 61 height 64
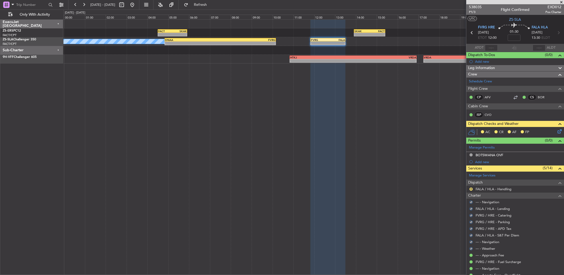
click at [557, 132] on icon at bounding box center [559, 130] width 4 height 4
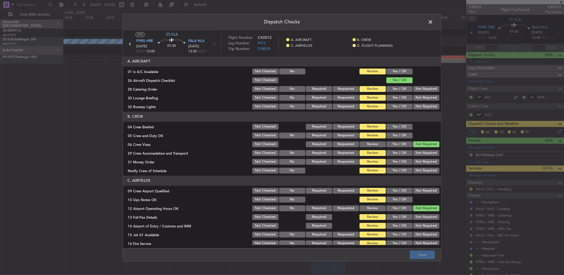
click at [398, 72] on button "Yes / OK" at bounding box center [399, 72] width 26 height 6
click at [416, 84] on section "A. AIRCRAFT 01 Is A/C Available Not Checked No Review Yes / OK 26 Aircraft Disp…" at bounding box center [282, 83] width 318 height 54
click at [418, 89] on button "Not Required" at bounding box center [426, 89] width 26 height 6
click at [418, 91] on button "Not Required" at bounding box center [426, 89] width 26 height 6
click at [418, 100] on button "Not Required" at bounding box center [426, 98] width 26 height 6
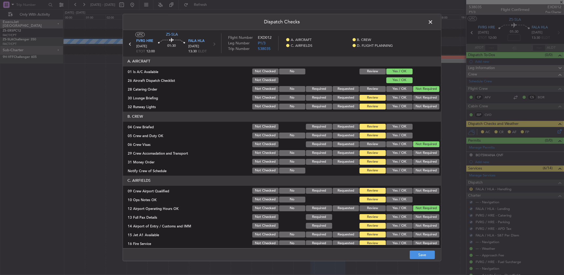
click at [418, 101] on section "A. AIRCRAFT 01 Is A/C Available Not Checked No Review Yes / OK 26 Aircraft Disp…" at bounding box center [282, 83] width 318 height 54
click at [415, 103] on div "Not Required" at bounding box center [426, 106] width 27 height 7
click at [413, 105] on button "Not Required" at bounding box center [426, 107] width 26 height 6
click at [396, 126] on button "Yes / OK" at bounding box center [399, 127] width 26 height 6
click at [399, 130] on div "Yes / OK" at bounding box center [399, 126] width 27 height 7
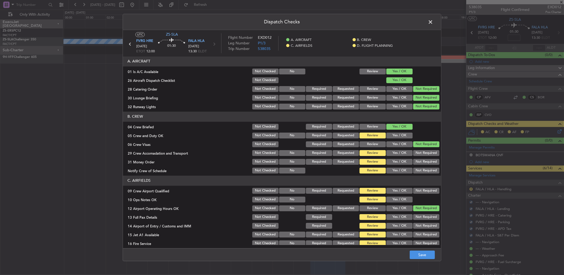
click at [401, 134] on button "Yes / OK" at bounding box center [399, 136] width 26 height 6
click at [416, 156] on button "Not Required" at bounding box center [426, 153] width 26 height 6
click at [415, 158] on div "Not Required" at bounding box center [426, 161] width 27 height 7
click at [416, 160] on div "Not Required" at bounding box center [426, 161] width 27 height 7
click at [416, 161] on button "Not Required" at bounding box center [426, 162] width 26 height 6
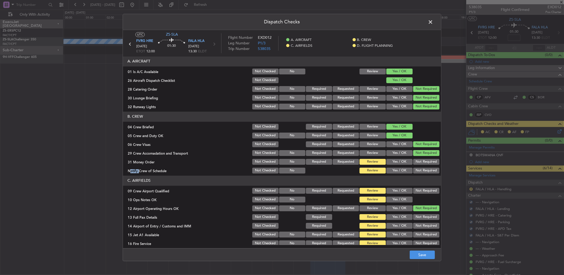
click at [416, 170] on button "Not Required" at bounding box center [426, 171] width 26 height 6
click at [416, 172] on button "Not Required" at bounding box center [426, 171] width 26 height 6
click at [416, 191] on button "Not Required" at bounding box center [426, 191] width 26 height 6
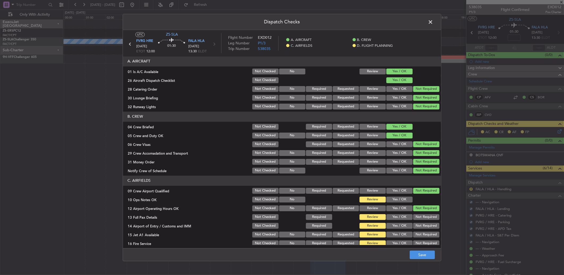
click at [413, 201] on div at bounding box center [426, 199] width 27 height 7
click at [404, 201] on button "Yes / OK" at bounding box center [399, 200] width 26 height 6
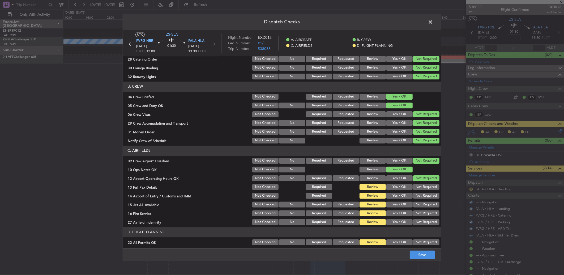
scroll to position [50, 0]
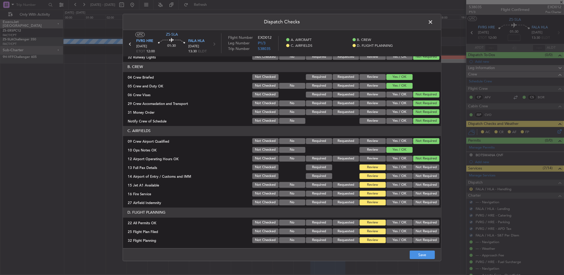
click at [418, 169] on button "Not Required" at bounding box center [426, 167] width 26 height 6
drag, startPoint x: 418, startPoint y: 169, endPoint x: 418, endPoint y: 176, distance: 6.6
click at [418, 171] on section "C. AIRFIELDS 09 Crew Airport Qualified Not Checked No Required Requested Review…" at bounding box center [282, 166] width 318 height 80
click at [418, 176] on button "Not Required" at bounding box center [426, 176] width 26 height 6
drag, startPoint x: 418, startPoint y: 177, endPoint x: 416, endPoint y: 181, distance: 4.4
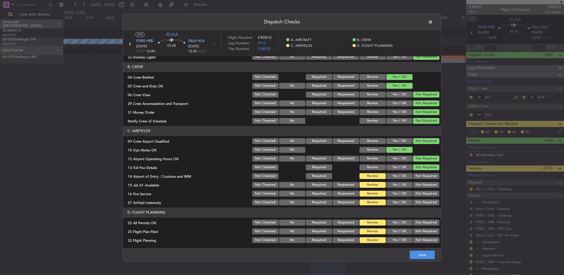
click at [417, 178] on button "Not Required" at bounding box center [426, 176] width 26 height 6
drag, startPoint x: 416, startPoint y: 184, endPoint x: 416, endPoint y: 189, distance: 5.1
click at [416, 189] on section "C. AIRFIELDS 09 Crew Airport Qualified Not Checked No Required Requested Review…" at bounding box center [282, 166] width 318 height 80
click at [417, 184] on button "Not Required" at bounding box center [426, 185] width 26 height 6
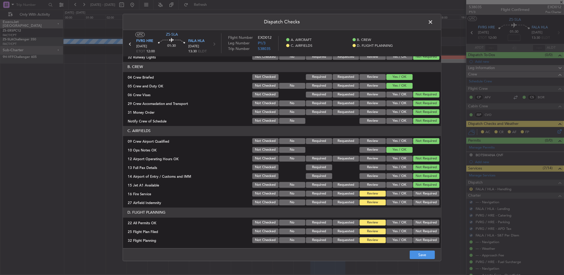
click at [416, 191] on button "Not Required" at bounding box center [426, 194] width 26 height 6
click at [416, 192] on button "Not Required" at bounding box center [426, 194] width 26 height 6
drag, startPoint x: 416, startPoint y: 197, endPoint x: 416, endPoint y: 200, distance: 2.7
click at [416, 198] on section "C. AIRFIELDS 09 Crew Airport Qualified Not Checked No Required Requested Review…" at bounding box center [282, 166] width 318 height 80
drag, startPoint x: 417, startPoint y: 201, endPoint x: 416, endPoint y: 217, distance: 16.8
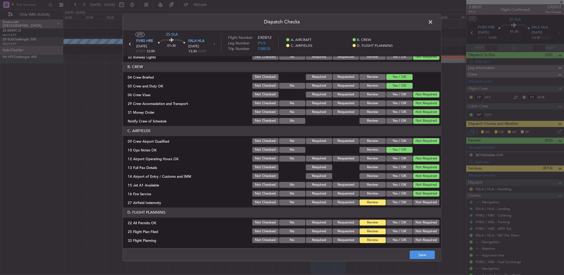
click at [416, 201] on button "Not Required" at bounding box center [426, 202] width 26 height 6
click at [415, 223] on button "Not Required" at bounding box center [426, 223] width 26 height 6
drag, startPoint x: 400, startPoint y: 228, endPoint x: 402, endPoint y: 231, distance: 3.7
click at [400, 228] on button "Yes / OK" at bounding box center [399, 231] width 26 height 6
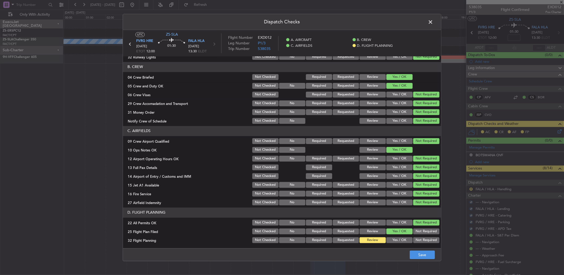
click at [403, 235] on section "D. FLIGHT PLANNING 22 All Permits OK Not Checked No Required Requested Review Y…" at bounding box center [282, 225] width 318 height 36
click at [405, 240] on button "Yes / OK" at bounding box center [399, 240] width 26 height 6
click at [427, 253] on button "Save" at bounding box center [422, 254] width 25 height 8
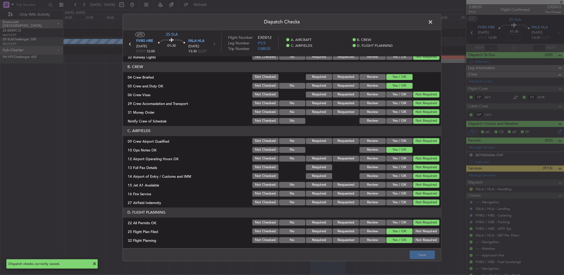
click at [433, 22] on span at bounding box center [433, 23] width 0 height 11
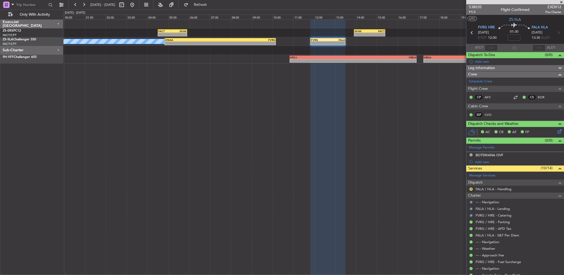
click at [471, 187] on div "R" at bounding box center [471, 189] width 4 height 4
click at [471, 188] on button "R" at bounding box center [471, 189] width 3 height 3
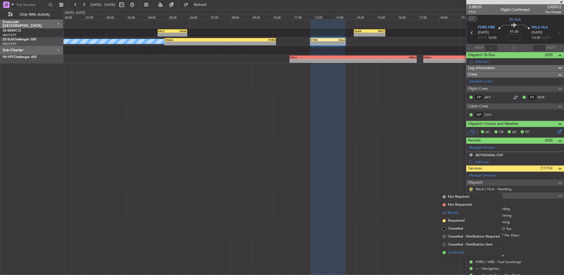
click at [461, 254] on span "Confirmed" at bounding box center [456, 252] width 16 height 5
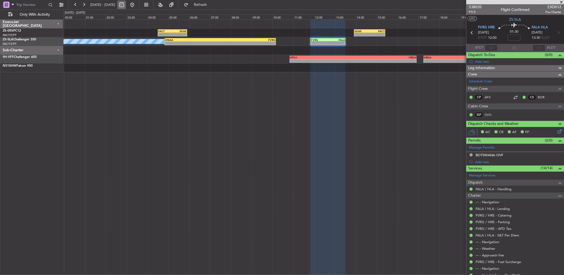
click at [126, 3] on button at bounding box center [121, 5] width 8 height 8
select select "10"
select select "2025"
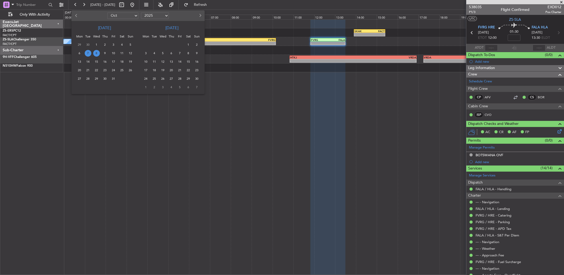
click at [74, 15] on button "Previous month" at bounding box center [77, 15] width 6 height 8
click at [77, 18] on button "Previous month" at bounding box center [77, 15] width 6 height 8
select select "8"
click at [98, 80] on span "27" at bounding box center [96, 78] width 7 height 7
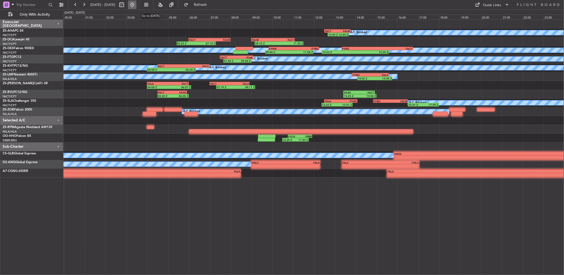
click at [137, 4] on button at bounding box center [132, 5] width 8 height 8
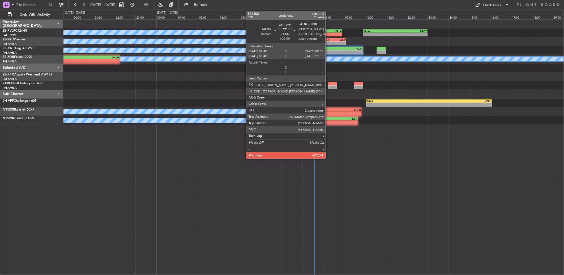
click at [328, 50] on div "07:40 Z" at bounding box center [328, 51] width 23 height 3
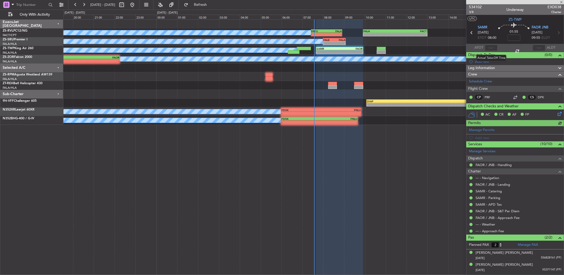
click at [492, 46] on div at bounding box center [491, 48] width 13 height 6
click at [488, 47] on input "text" at bounding box center [491, 48] width 13 height 6
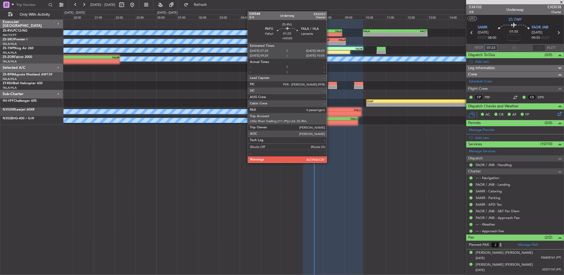
click at [330, 33] on div "-" at bounding box center [334, 34] width 15 height 3
type input "07:23"
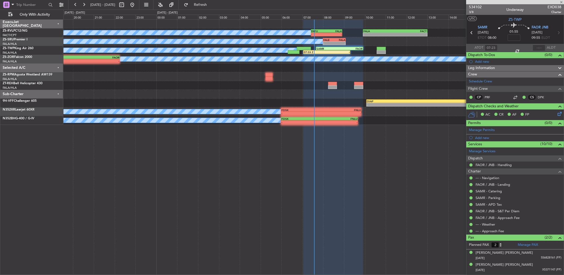
type input "4"
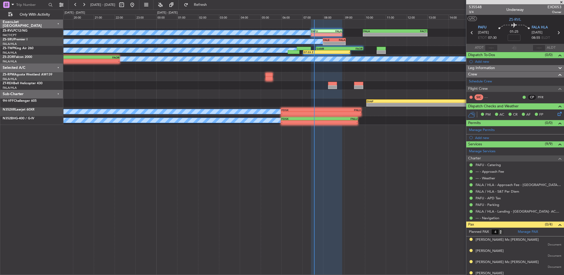
click at [484, 44] on section "ATOT ALDT" at bounding box center [515, 48] width 98 height 8
click at [492, 46] on input "text" at bounding box center [491, 48] width 13 height 6
click at [492, 47] on input "text" at bounding box center [491, 48] width 13 height 6
type input "07:08"
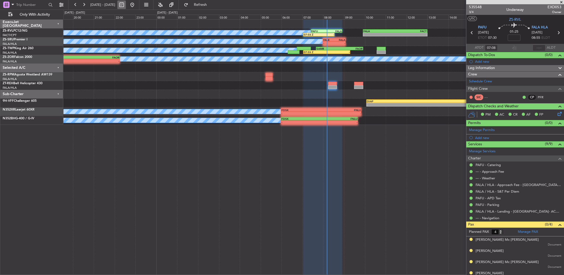
click at [126, 5] on button at bounding box center [121, 5] width 8 height 8
select select "10"
select select "2025"
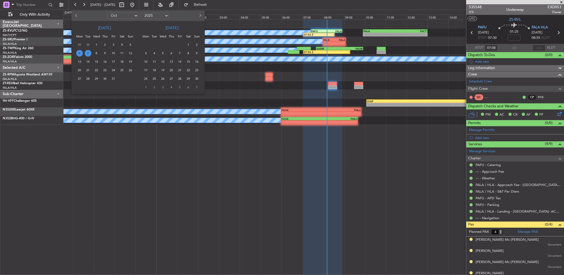
click at [88, 52] on span "7" at bounding box center [88, 53] width 7 height 7
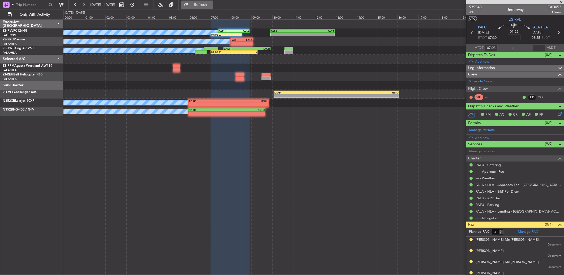
click at [209, 5] on span "Refresh" at bounding box center [200, 5] width 22 height 4
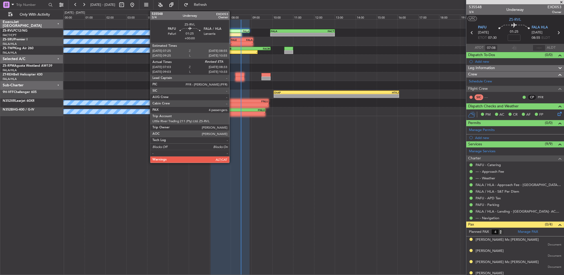
click at [232, 33] on div "-" at bounding box center [233, 34] width 15 height 3
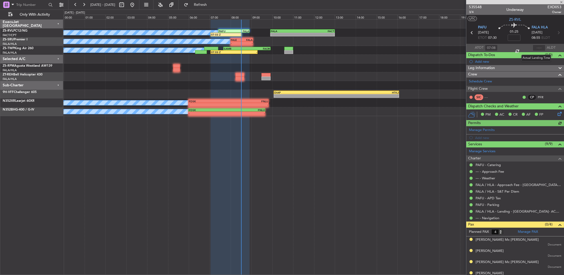
click at [538, 46] on div at bounding box center [539, 48] width 13 height 6
click at [535, 48] on input "text" at bounding box center [539, 48] width 13 height 6
type input "08:30"
click at [126, 6] on button at bounding box center [121, 5] width 8 height 8
select select "10"
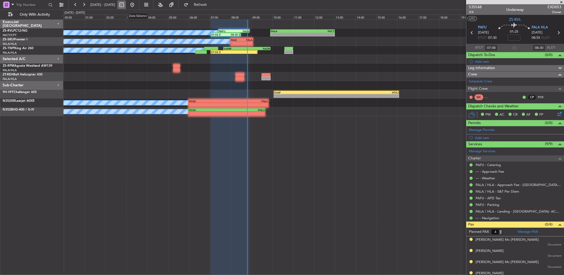
select select "2025"
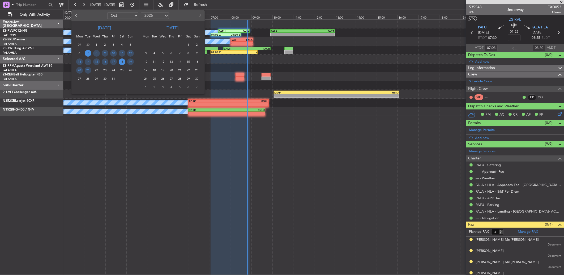
click at [121, 62] on span "18" at bounding box center [122, 61] width 7 height 7
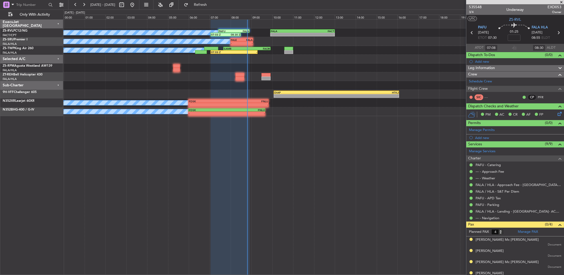
click at [121, 62] on span "18" at bounding box center [122, 61] width 7 height 7
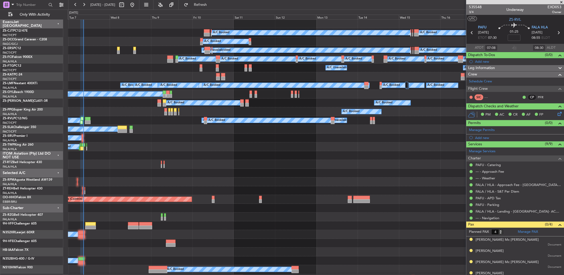
click at [560, 0] on span at bounding box center [561, 2] width 5 height 5
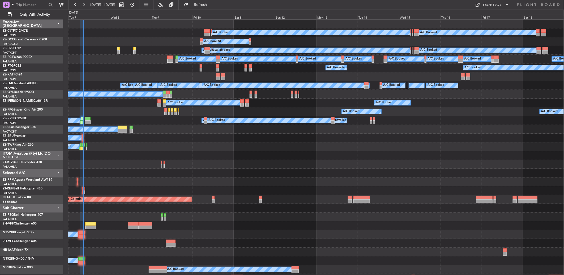
type input "0"
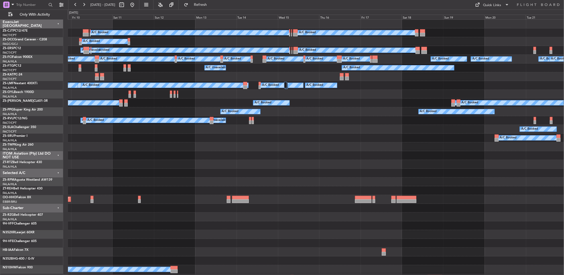
scroll to position [0, 0]
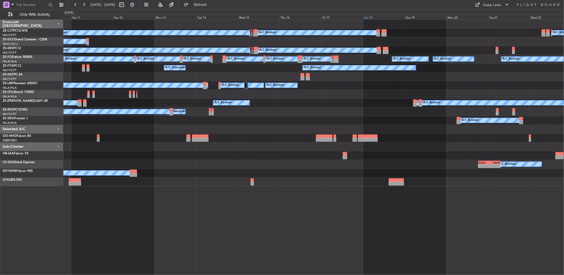
click at [368, 17] on div "Sat 18" at bounding box center [384, 17] width 42 height 5
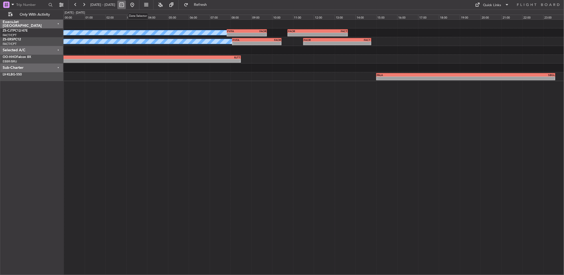
click at [126, 4] on button at bounding box center [121, 5] width 8 height 8
select select "10"
select select "2025"
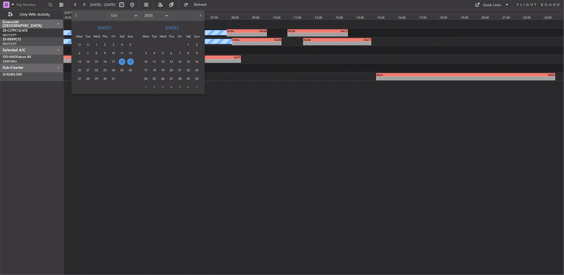
click at [148, 134] on div at bounding box center [282, 137] width 564 height 275
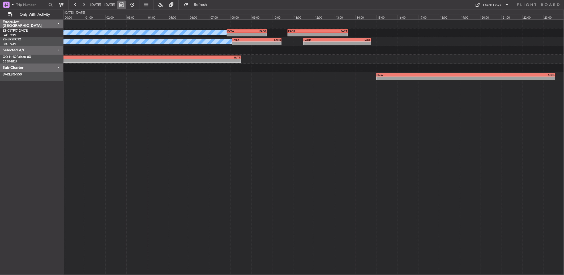
click at [126, 4] on button at bounding box center [121, 5] width 8 height 8
select select "10"
select select "2025"
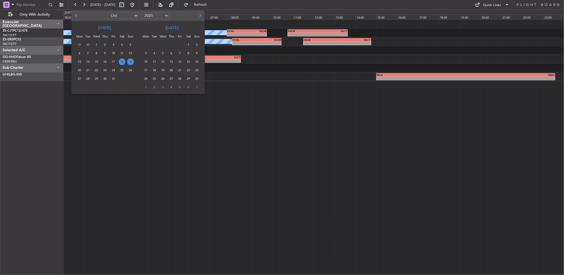
click at [77, 14] on button "Previous month" at bounding box center [77, 15] width 6 height 8
select select "9"
click at [107, 59] on span "18" at bounding box center [105, 61] width 7 height 7
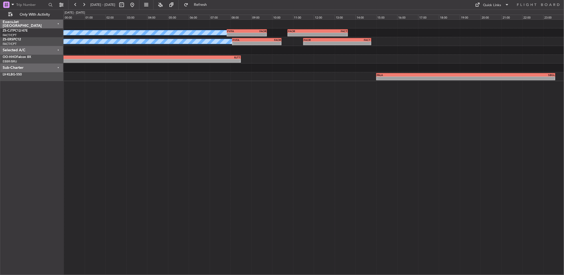
click at [107, 59] on span "18" at bounding box center [105, 61] width 7 height 7
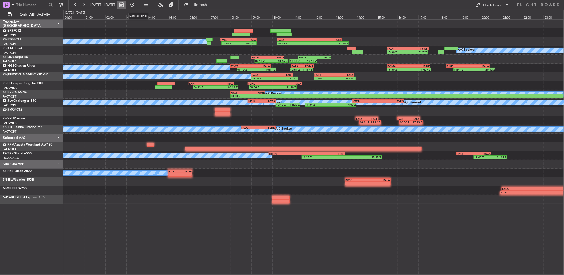
click at [126, 7] on button at bounding box center [121, 5] width 8 height 8
select select "9"
select select "2025"
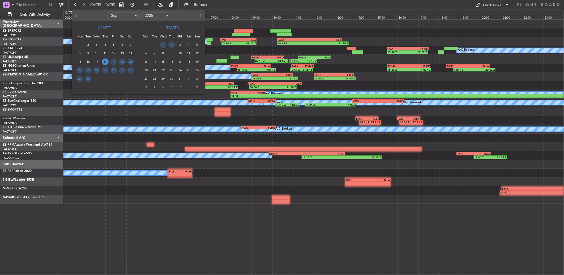
click at [341, 30] on div at bounding box center [282, 137] width 564 height 275
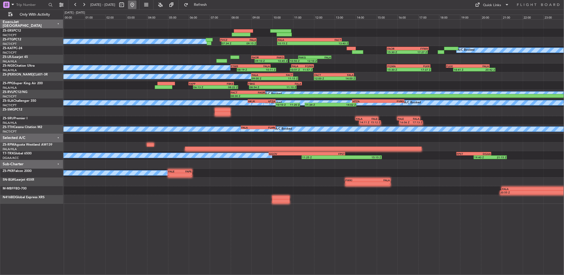
click at [137, 3] on button at bounding box center [132, 5] width 8 height 8
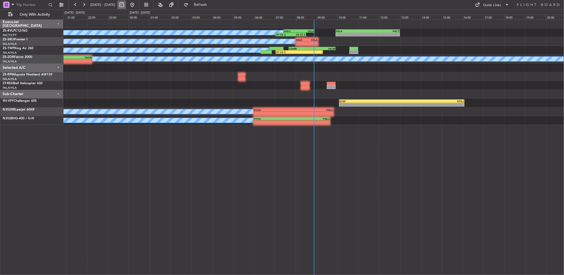
click at [126, 7] on button at bounding box center [121, 5] width 8 height 8
select select "10"
select select "2025"
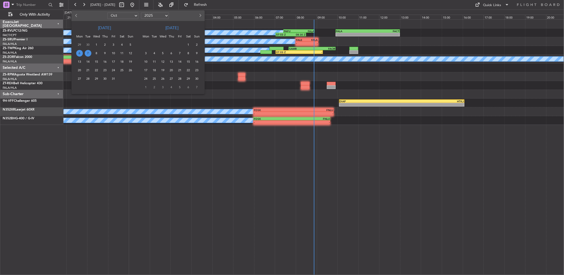
click at [88, 55] on span "7" at bounding box center [88, 53] width 7 height 7
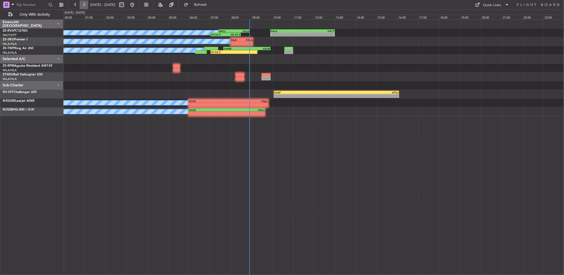
click at [81, 4] on button at bounding box center [84, 5] width 8 height 8
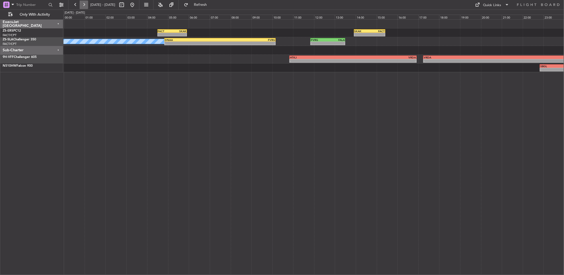
click at [80, 3] on button at bounding box center [84, 5] width 8 height 8
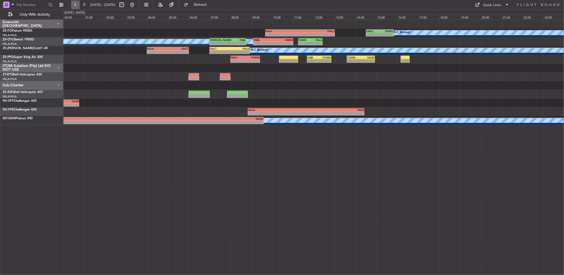
click at [78, 4] on button at bounding box center [75, 5] width 8 height 8
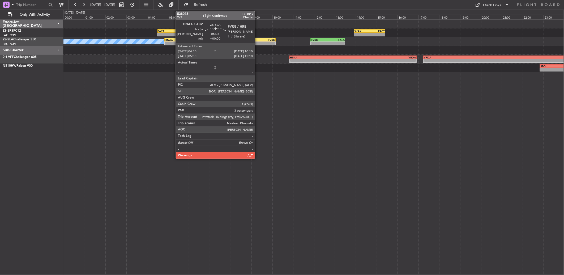
click at [258, 38] on div "FVRG" at bounding box center [247, 39] width 55 height 3
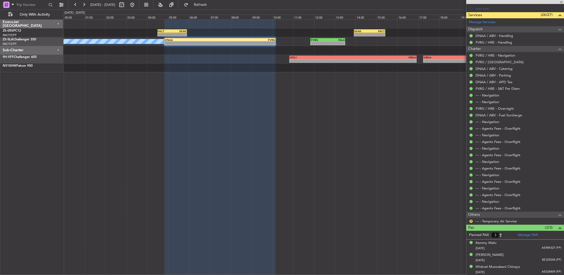
scroll to position [207, 0]
click at [471, 221] on button "R" at bounding box center [471, 220] width 3 height 3
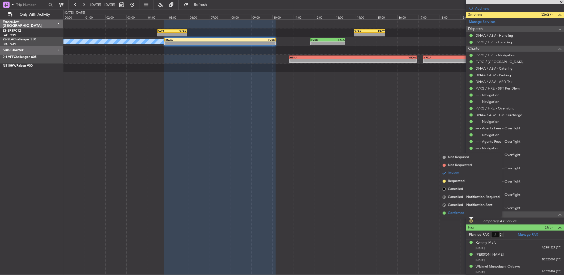
click at [458, 214] on span "Confirmed" at bounding box center [456, 212] width 16 height 5
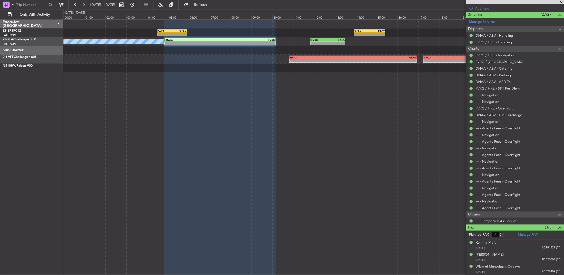
click at [376, 115] on div "- - FACT 04:30 Z SKAK 05:55 Z - - SKAK 13:55 Z FACT 15:25 Z A/C Booked - - DNAA…" at bounding box center [313, 147] width 501 height 256
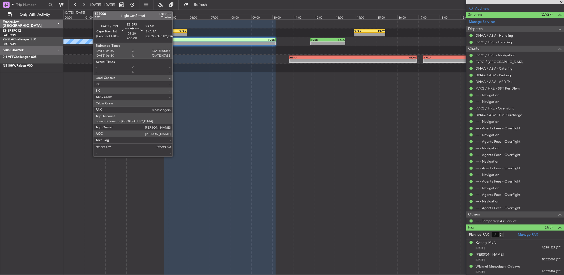
click at [175, 33] on div "-" at bounding box center [179, 34] width 14 height 3
click at [175, 31] on div "SKAK" at bounding box center [179, 30] width 14 height 3
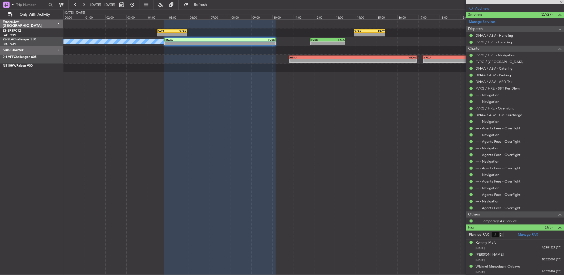
click at [175, 31] on div "SKAK" at bounding box center [179, 30] width 14 height 3
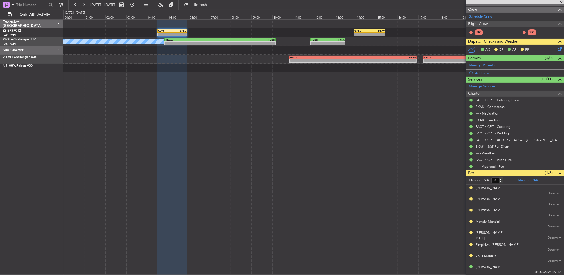
scroll to position [0, 0]
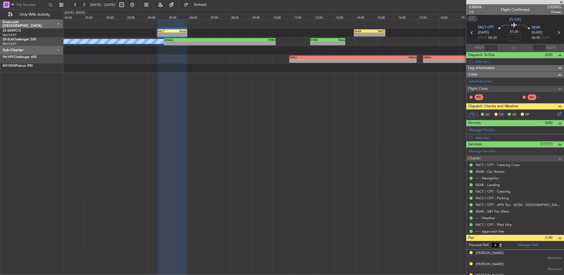
click at [557, 113] on icon at bounding box center [559, 113] width 4 height 4
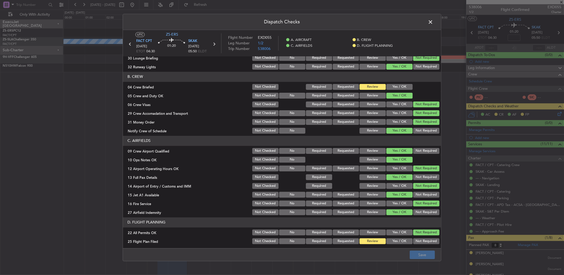
scroll to position [50, 0]
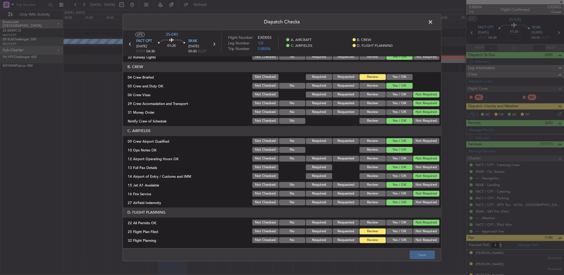
click at [433, 21] on span at bounding box center [433, 23] width 0 height 11
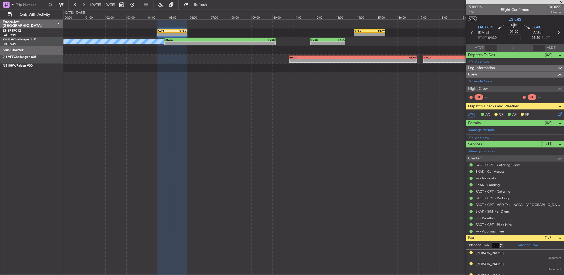
click at [556, 117] on div "AC CR AF FP" at bounding box center [515, 114] width 98 height 11
click at [557, 114] on icon at bounding box center [559, 113] width 4 height 4
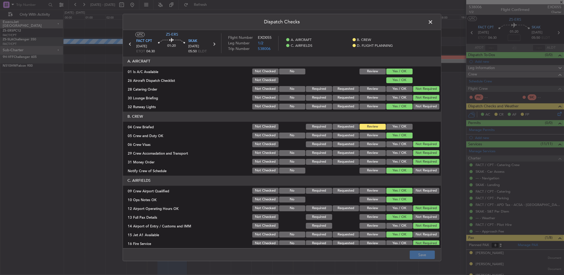
click at [389, 130] on div "Yes / OK" at bounding box center [399, 126] width 27 height 7
click at [391, 125] on button "Yes / OK" at bounding box center [399, 127] width 26 height 6
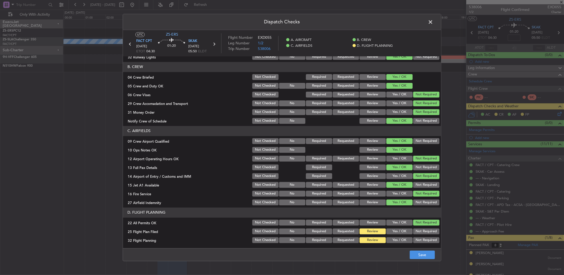
click at [439, 23] on header "Dispatch Checks" at bounding box center [282, 22] width 318 height 16
click at [433, 22] on span at bounding box center [433, 23] width 0 height 11
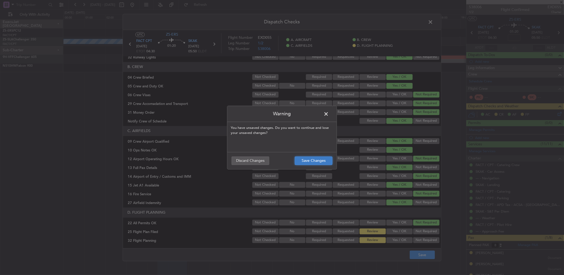
click at [306, 163] on button "Save Changes" at bounding box center [314, 160] width 38 height 8
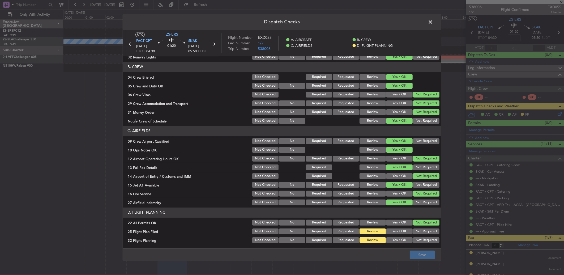
click at [433, 21] on span at bounding box center [433, 23] width 0 height 11
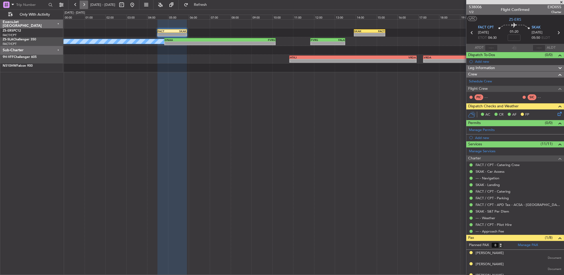
click at [81, 5] on button at bounding box center [84, 5] width 8 height 8
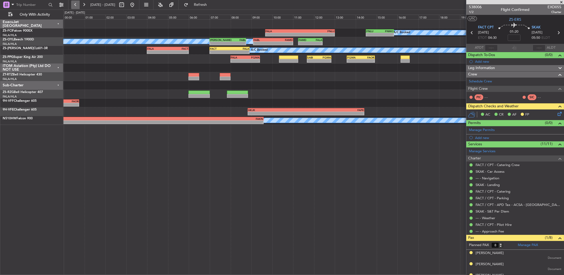
click at [76, 3] on button at bounding box center [75, 5] width 8 height 8
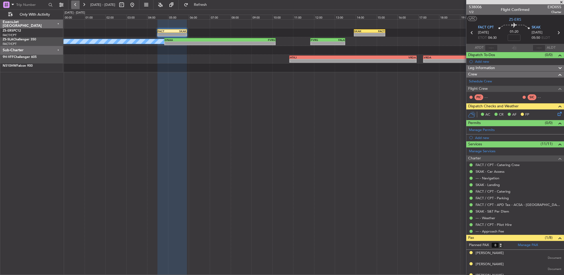
click at [74, 7] on button at bounding box center [75, 5] width 8 height 8
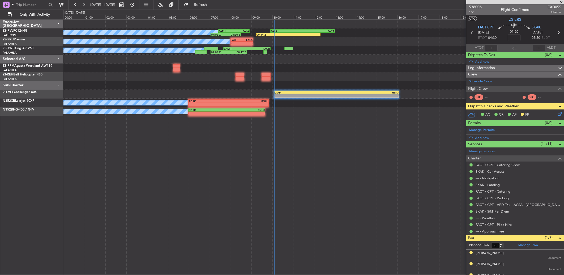
click at [562, 1] on span at bounding box center [561, 2] width 5 height 5
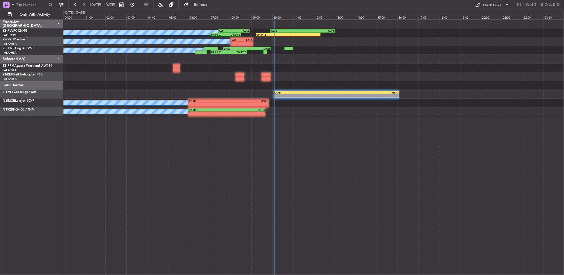
type input "0"
